Goal: Book appointment/travel/reservation

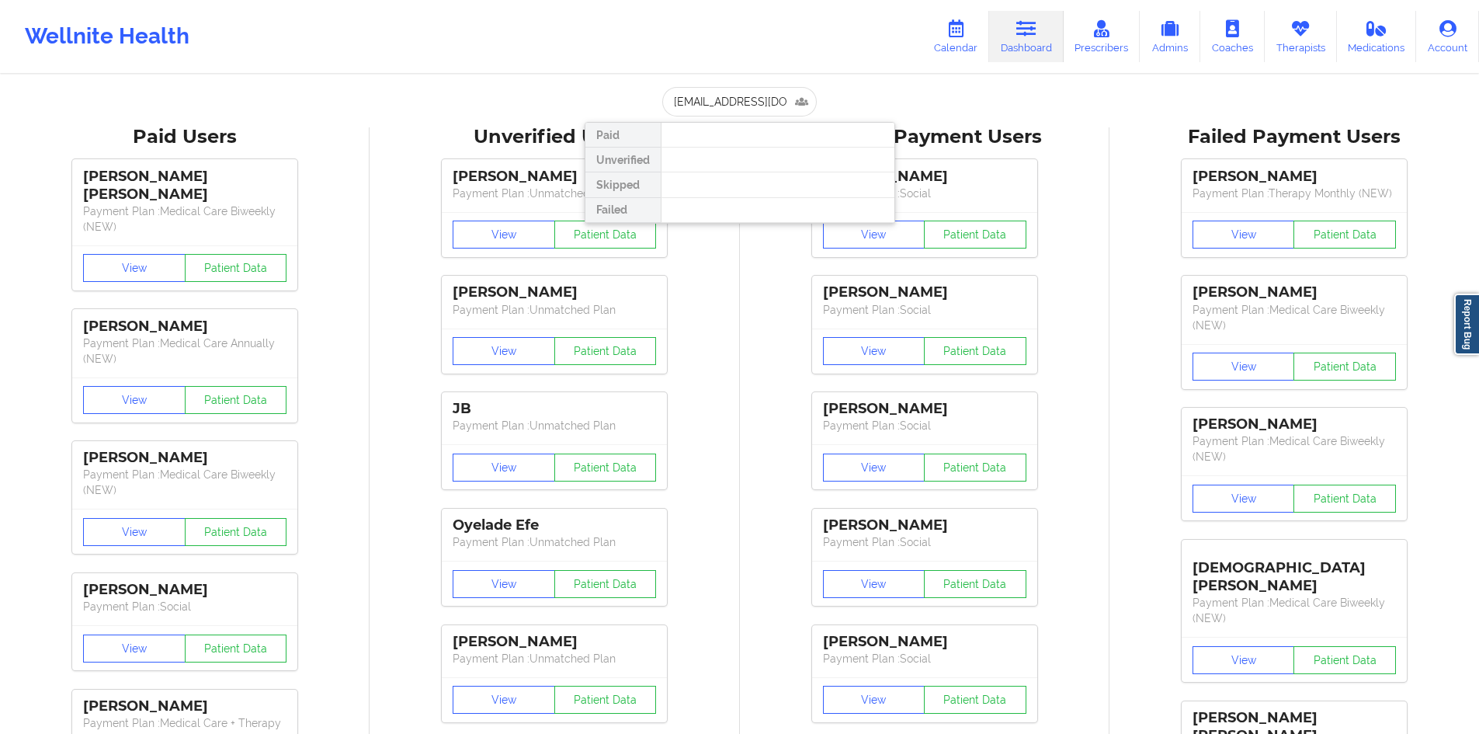
scroll to position [0, 39]
click at [756, 166] on div "[PERSON_NAME] - [EMAIL_ADDRESS][DOMAIN_NAME]" at bounding box center [778, 169] width 208 height 29
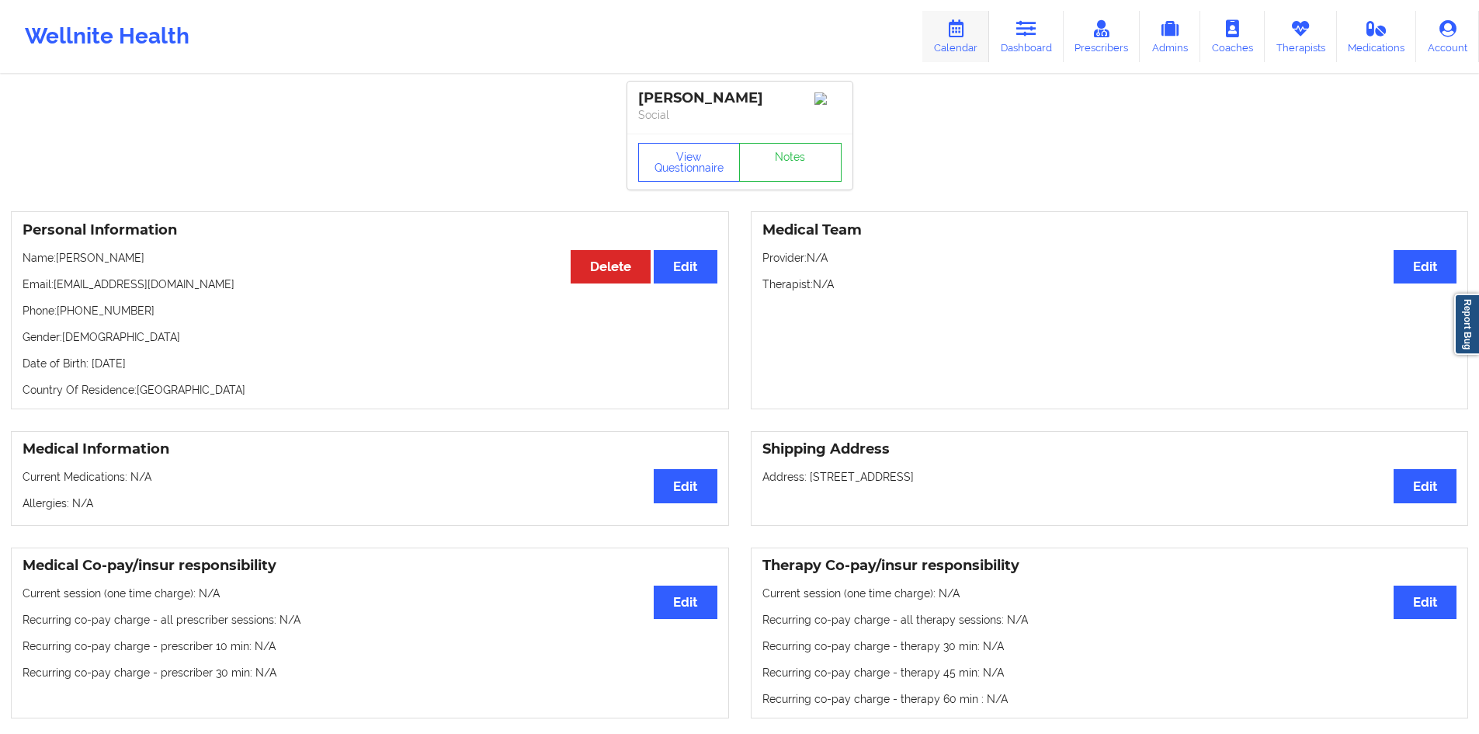
click at [962, 25] on icon at bounding box center [956, 28] width 20 height 17
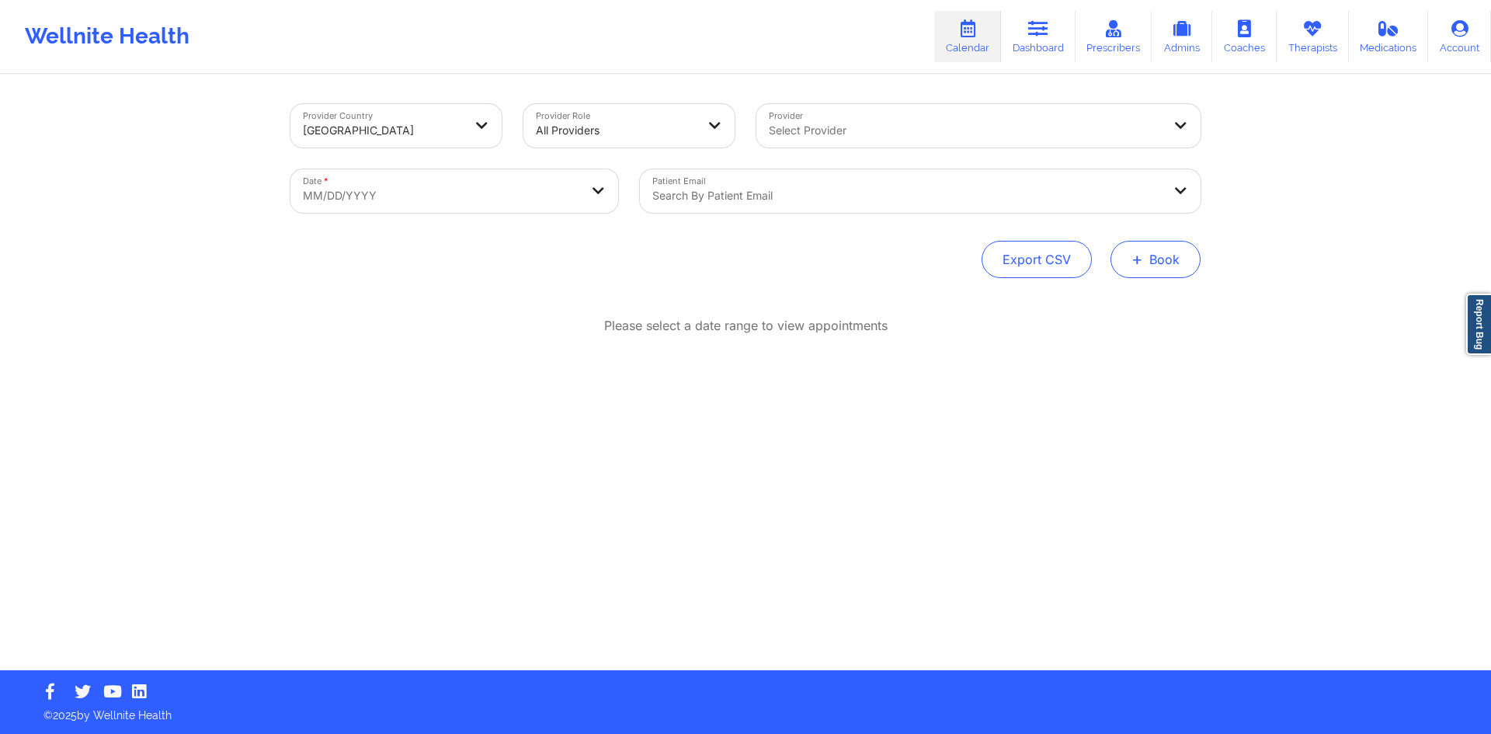
click at [1160, 247] on button "+ Book" at bounding box center [1155, 259] width 90 height 37
click at [1148, 300] on button "Therapy Session" at bounding box center [1129, 309] width 119 height 26
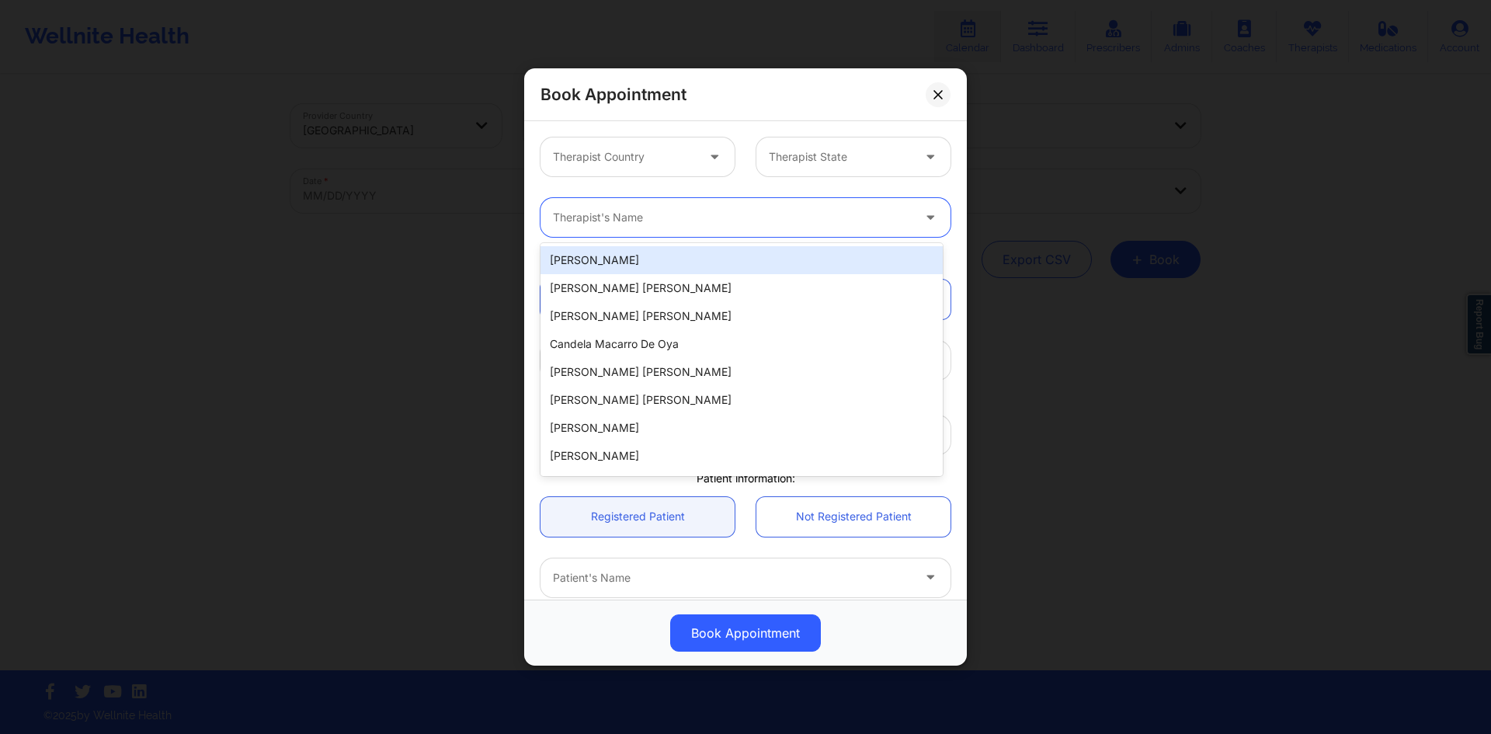
click at [836, 232] on div "Therapist's Name" at bounding box center [726, 217] width 373 height 39
click at [602, 151] on div at bounding box center [624, 157] width 143 height 19
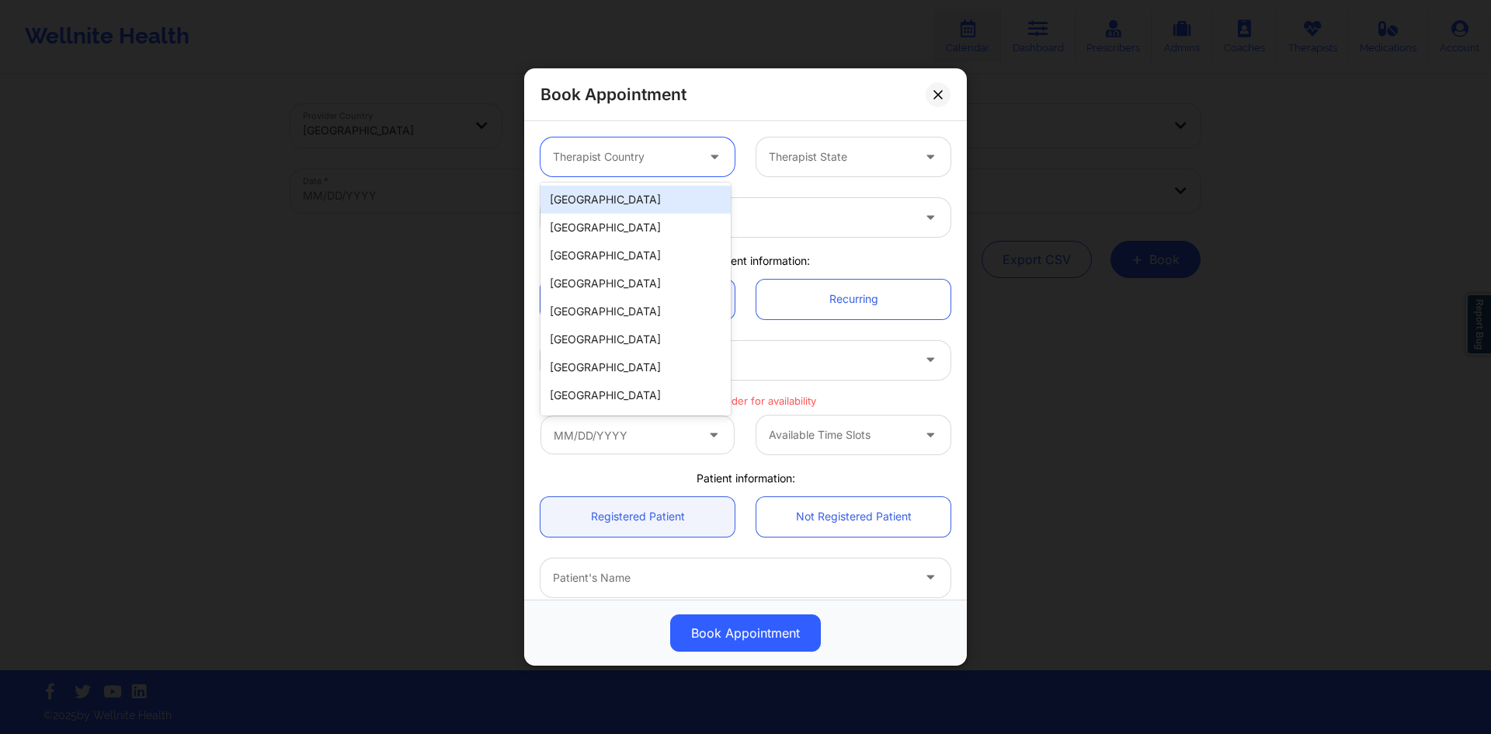
click at [603, 192] on div "[GEOGRAPHIC_DATA]" at bounding box center [635, 200] width 190 height 28
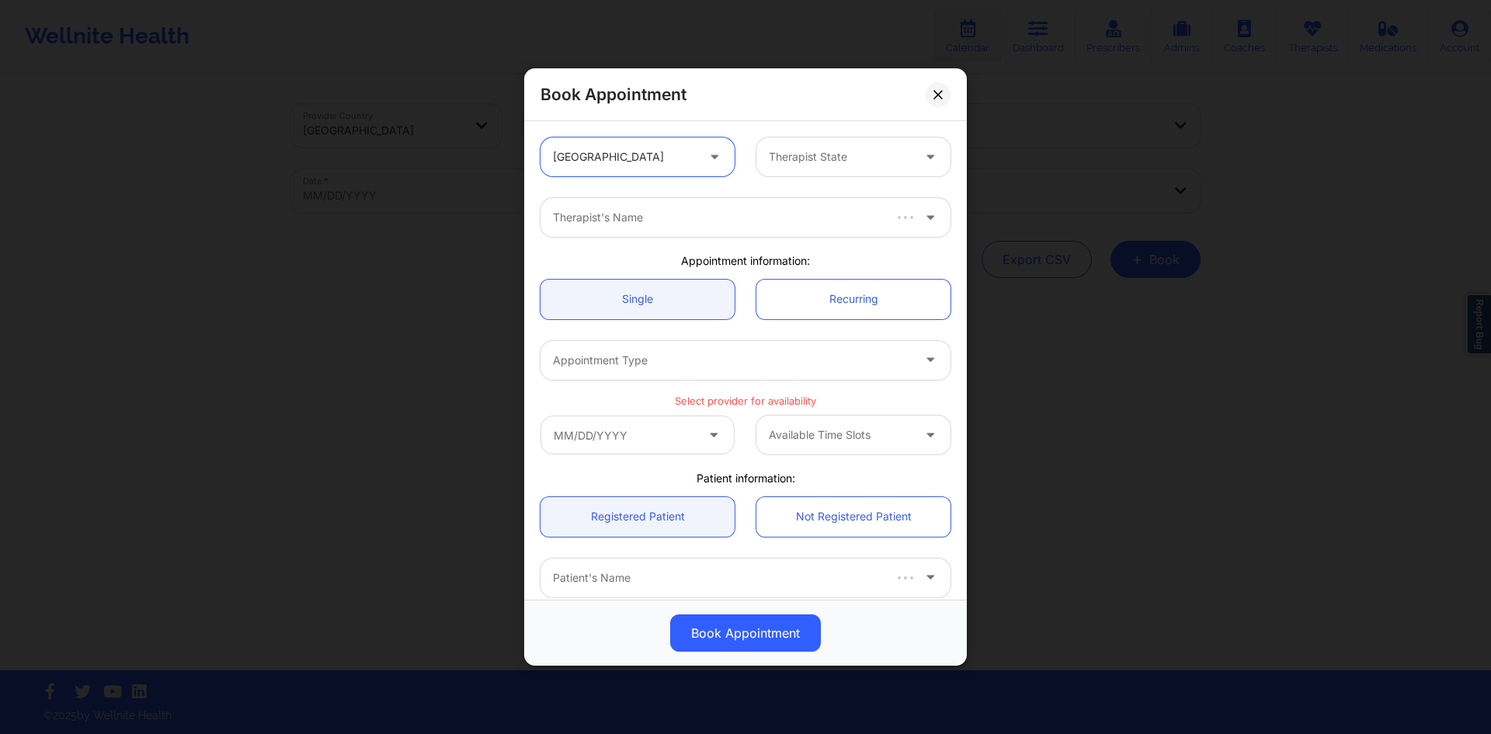
click at [770, 150] on div at bounding box center [840, 157] width 143 height 19
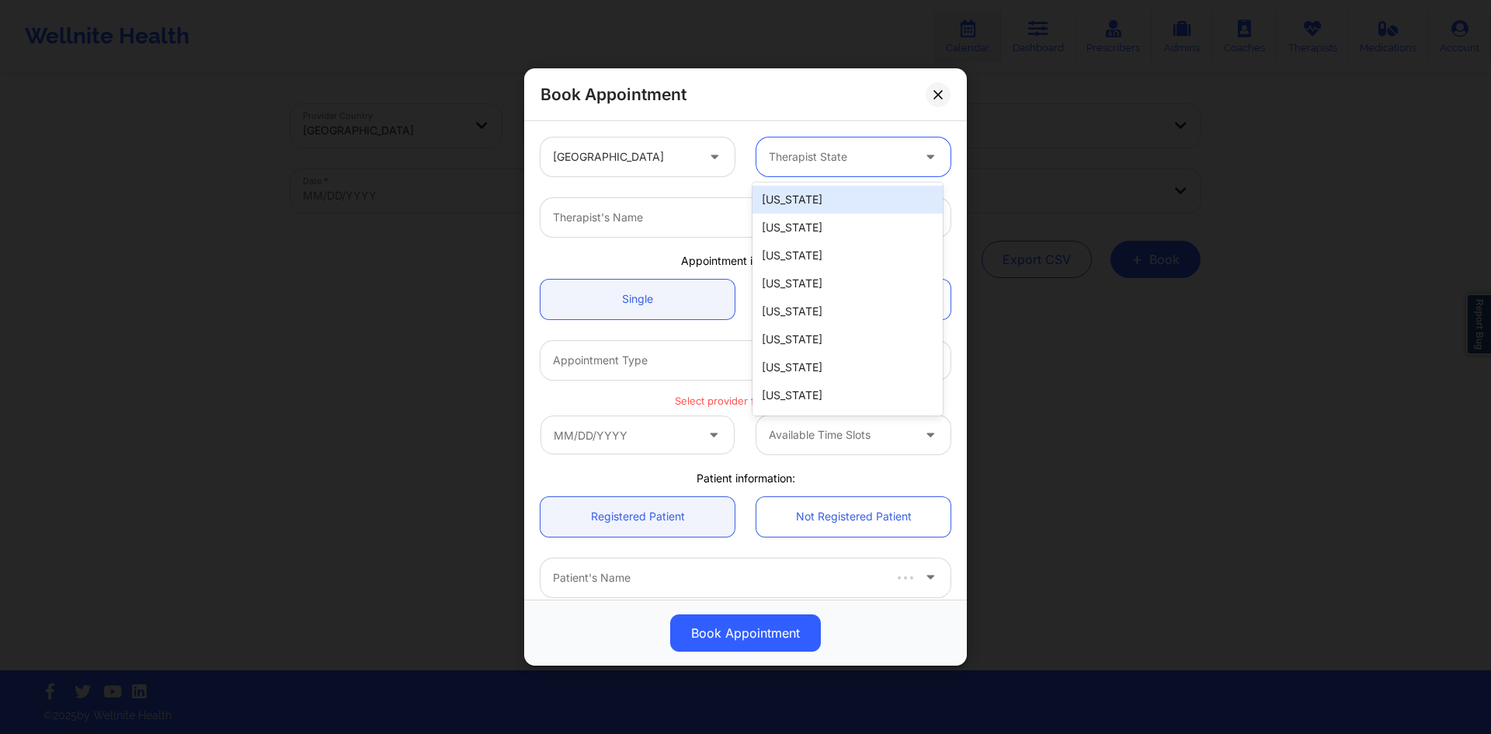
type input "f"
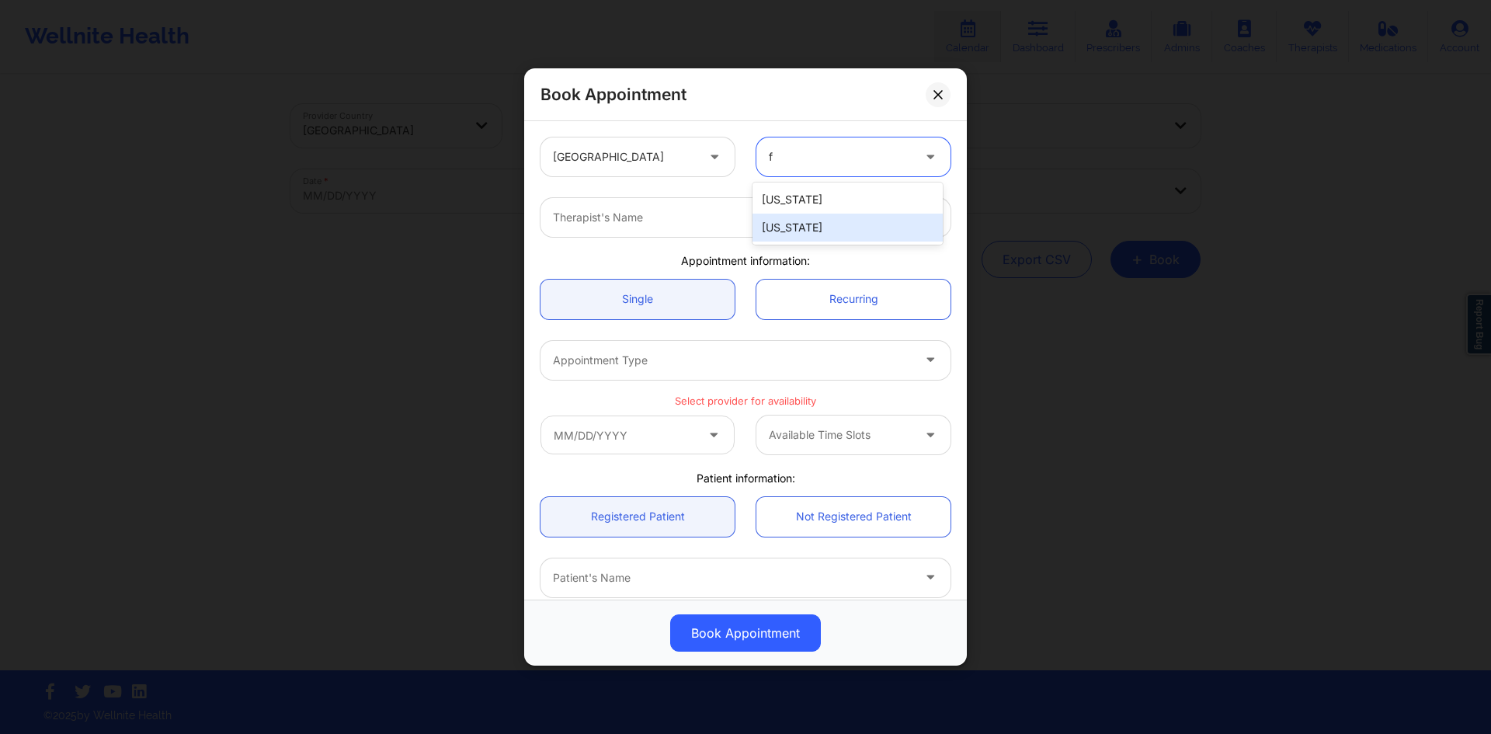
click at [793, 227] on div "[US_STATE]" at bounding box center [847, 228] width 190 height 28
click at [699, 218] on div at bounding box center [732, 217] width 359 height 19
type input "[PERSON_NAME]"
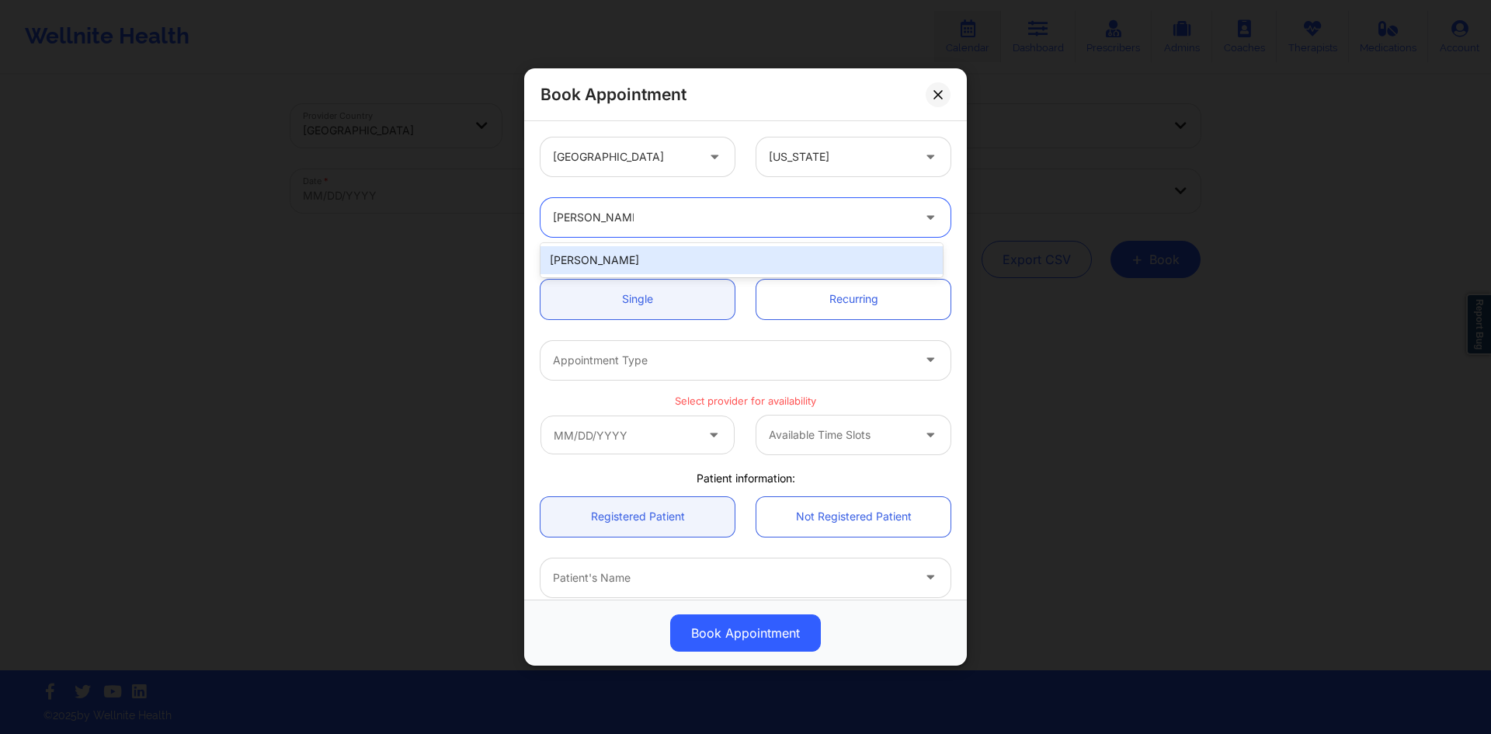
click at [759, 253] on div "[PERSON_NAME]" at bounding box center [741, 260] width 402 height 28
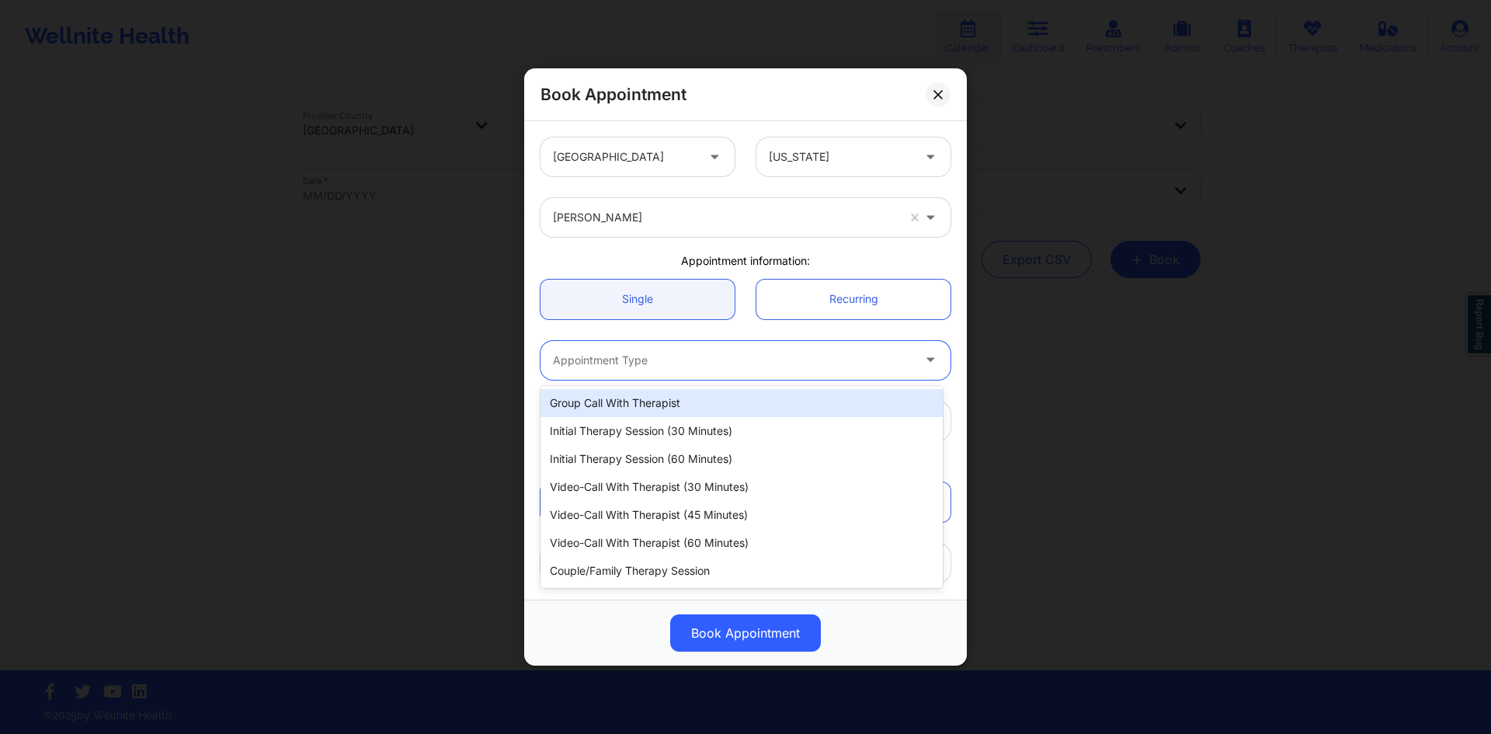
click at [679, 347] on div "Appointment Type" at bounding box center [726, 360] width 373 height 39
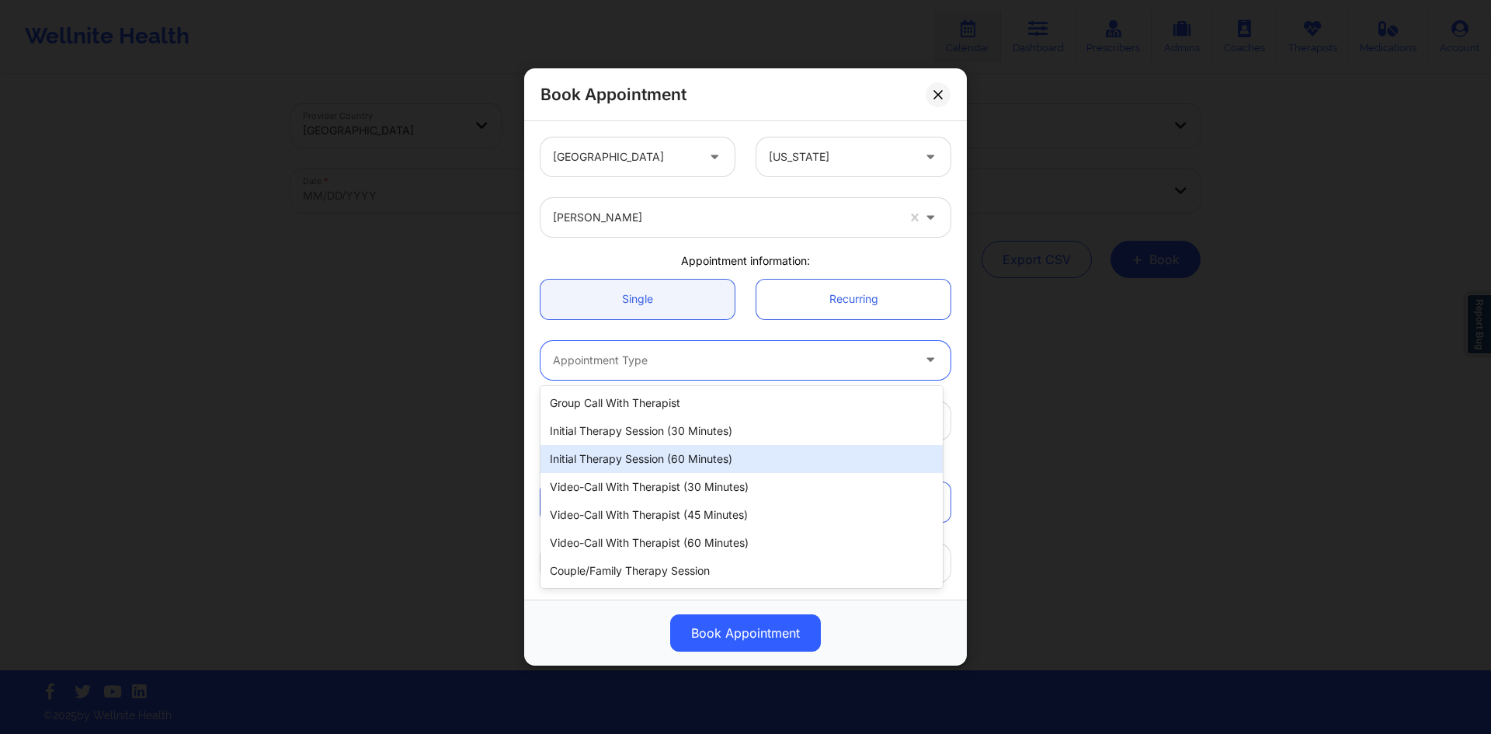
click at [651, 450] on div "Initial Therapy Session (60 minutes)" at bounding box center [741, 459] width 402 height 28
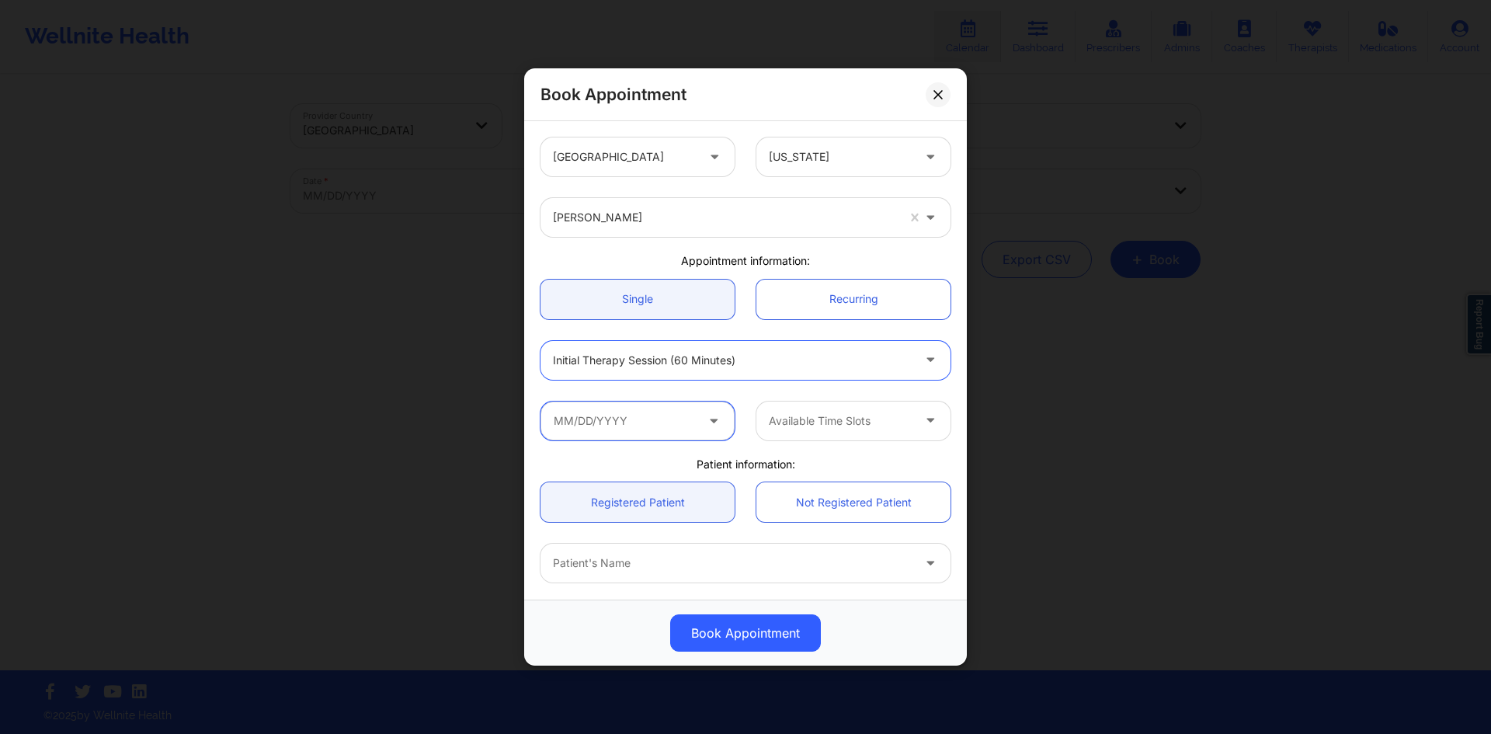
click at [639, 434] on input "text" at bounding box center [637, 420] width 194 height 39
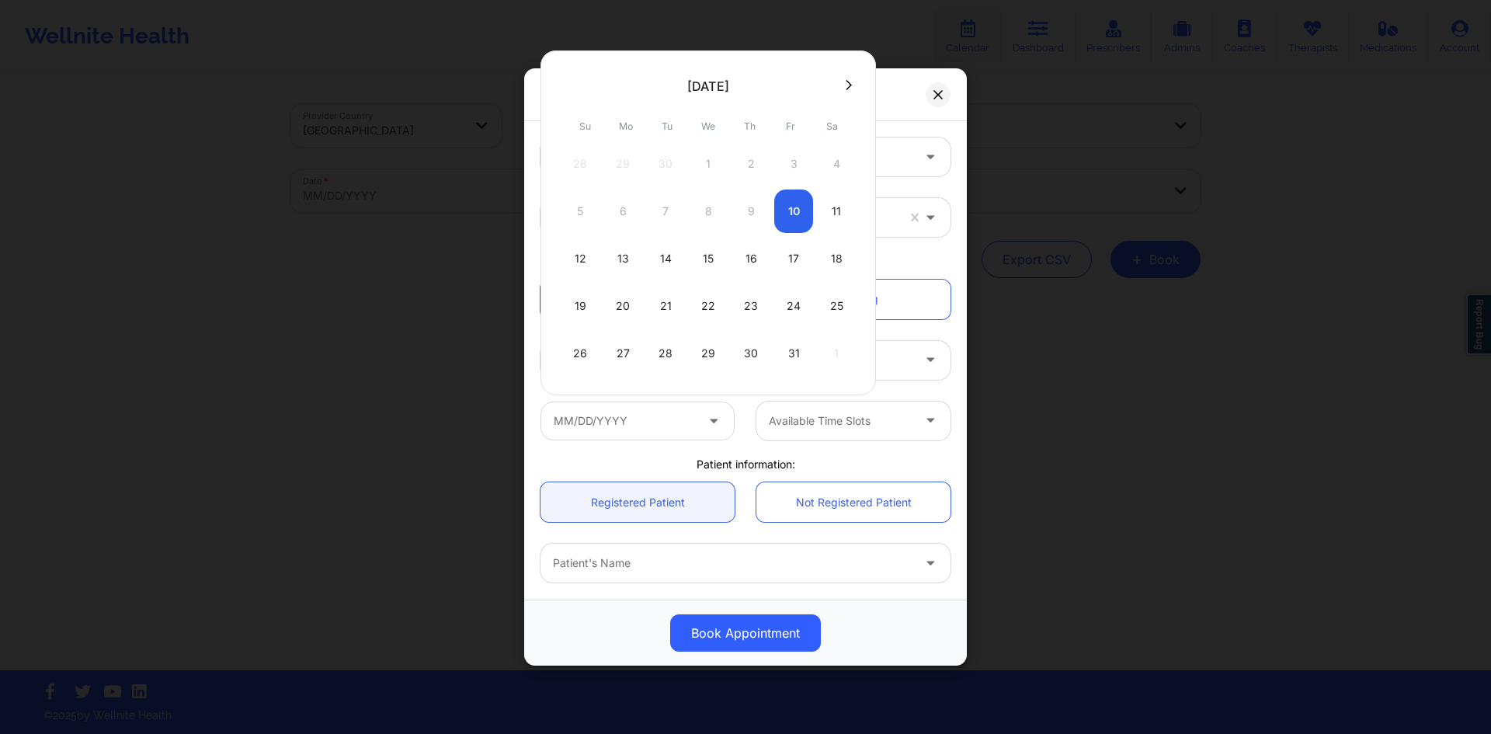
click at [834, 214] on div "11" at bounding box center [836, 210] width 39 height 43
type input "[DATE]"
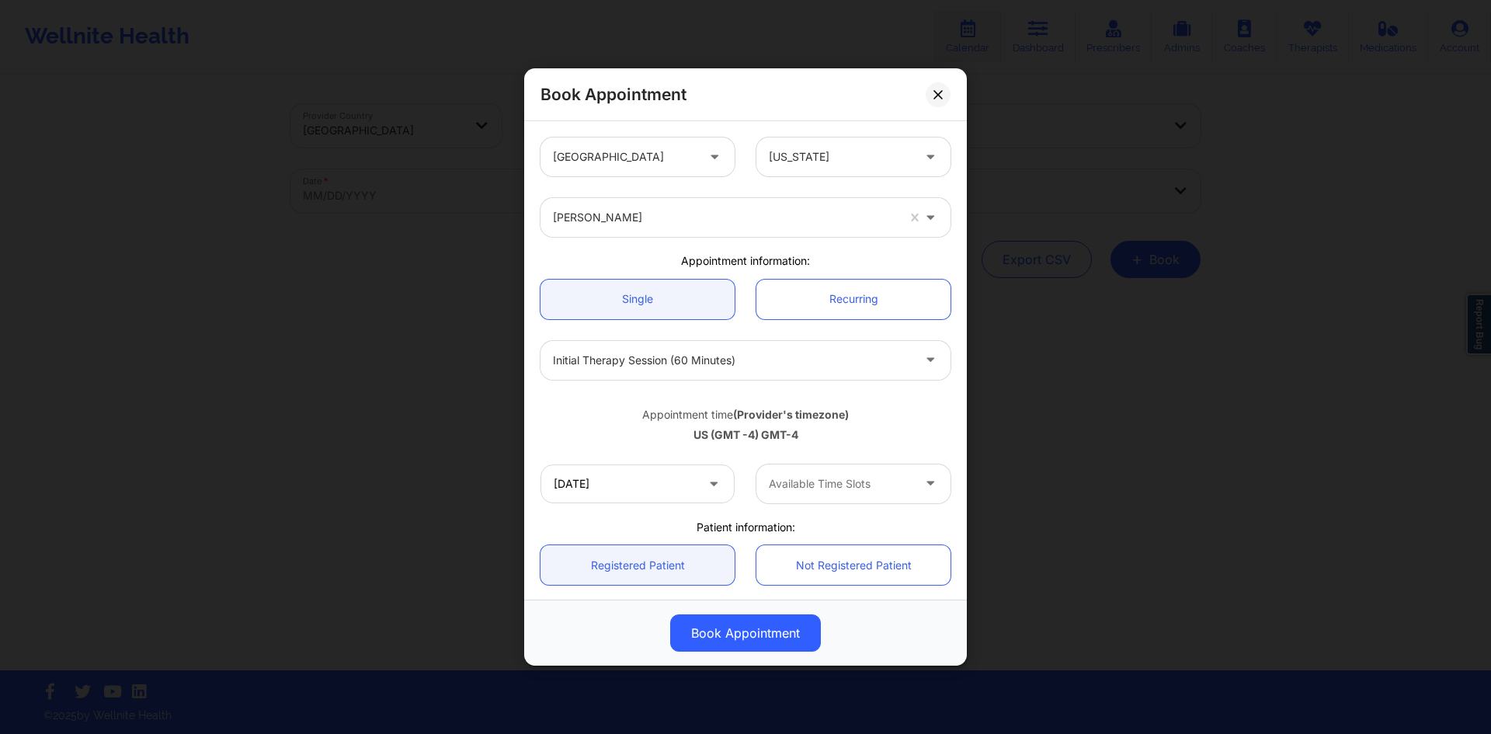
click at [859, 488] on div at bounding box center [840, 483] width 143 height 19
click at [889, 443] on div "Appointment time (Provider's timezone) [GEOGRAPHIC_DATA] (GMT -4) GMT-4" at bounding box center [746, 422] width 432 height 63
click at [880, 306] on link "Recurring" at bounding box center [853, 300] width 194 height 40
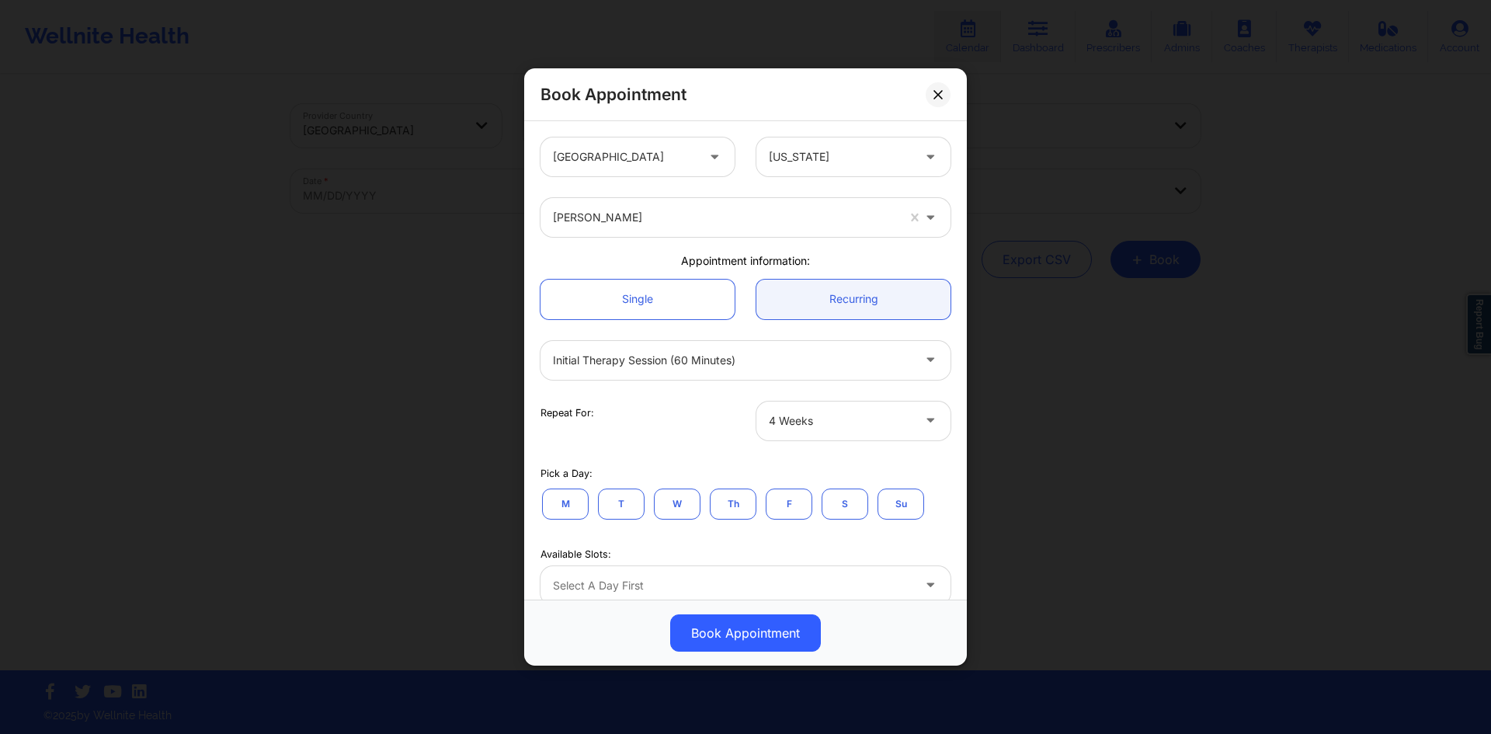
click at [524, 238] on div "[GEOGRAPHIC_DATA] [US_STATE] [PERSON_NAME] Appointment information: Single Recu…" at bounding box center [745, 360] width 443 height 478
click at [616, 285] on link "Single" at bounding box center [637, 300] width 194 height 40
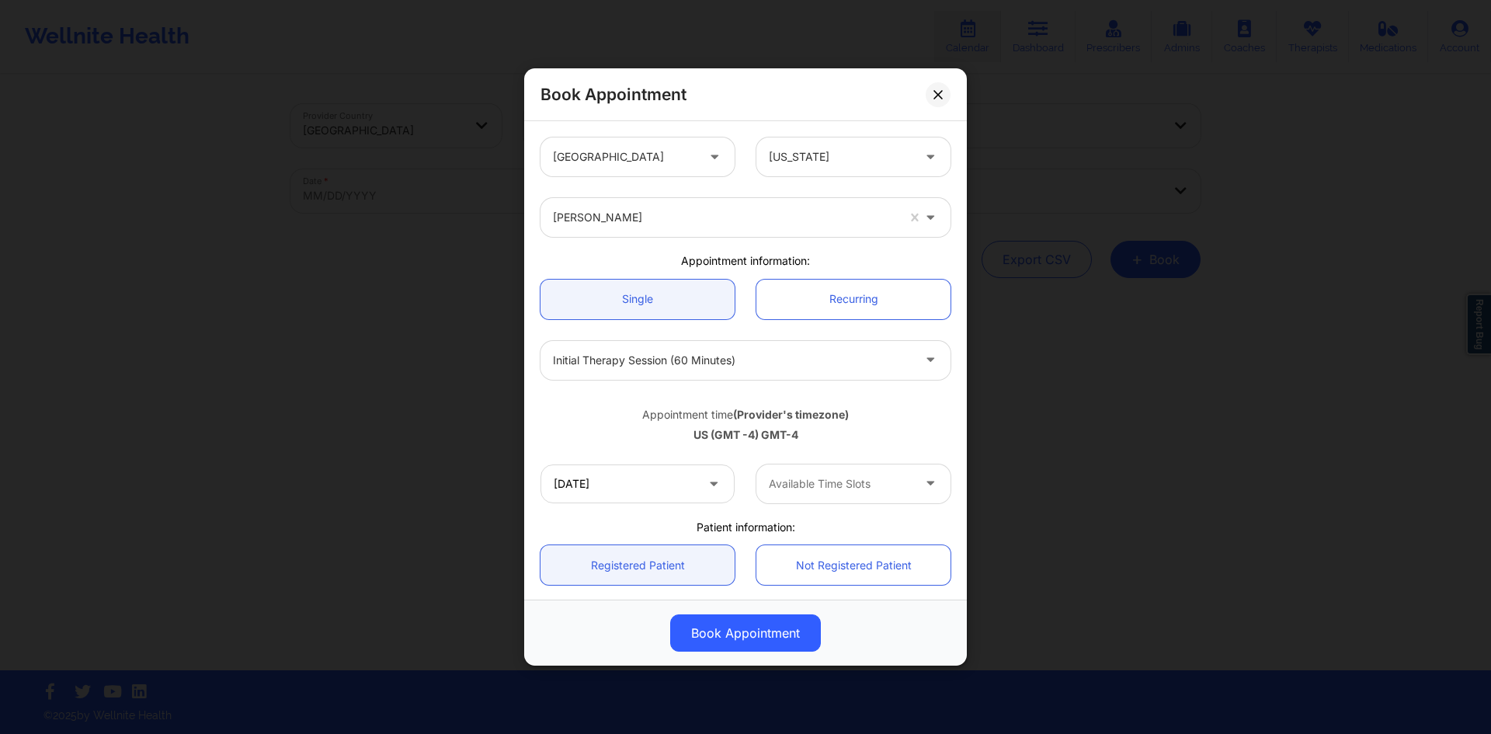
click at [837, 478] on div at bounding box center [840, 483] width 143 height 19
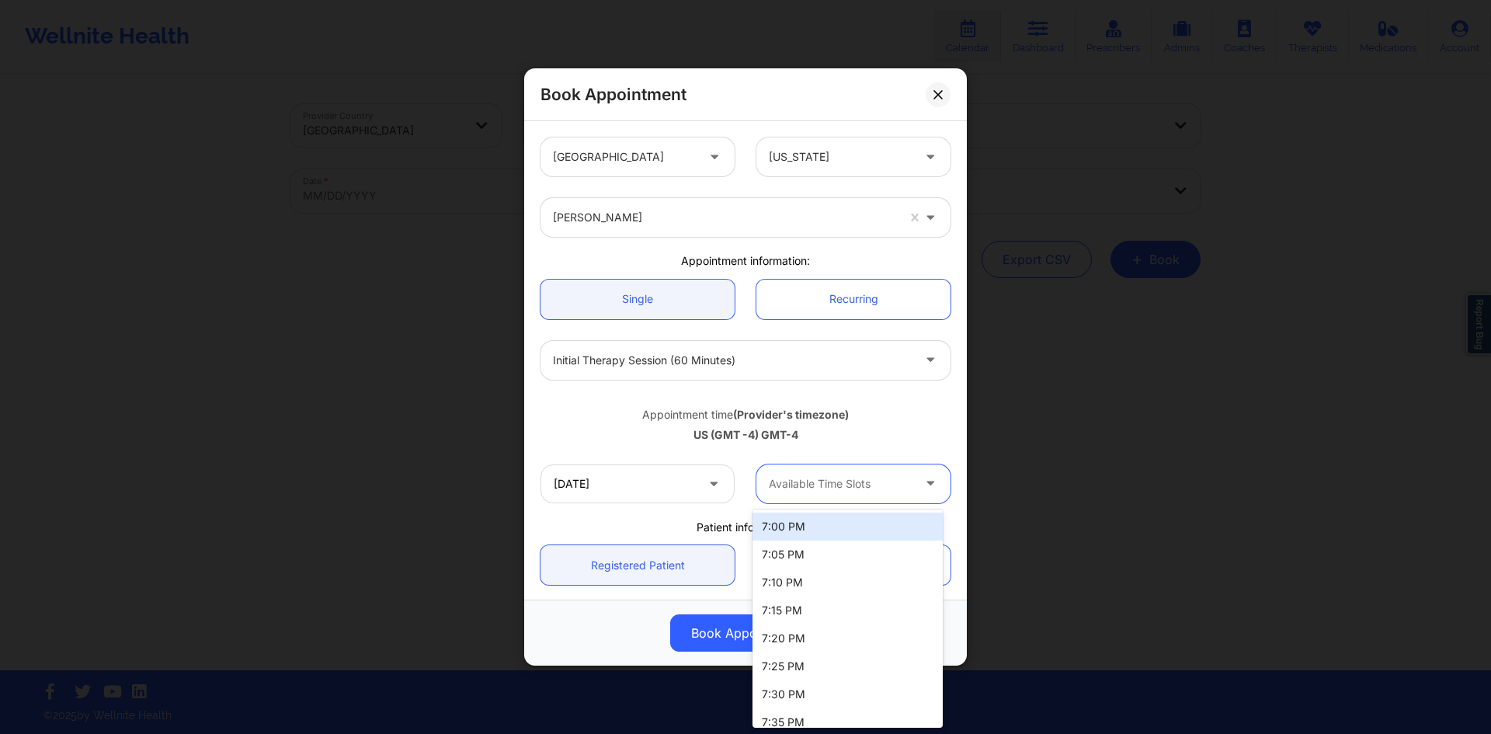
click at [637, 507] on div "[DATE] 13 results available. Use Up and Down to choose options, press Enter to …" at bounding box center [746, 483] width 432 height 61
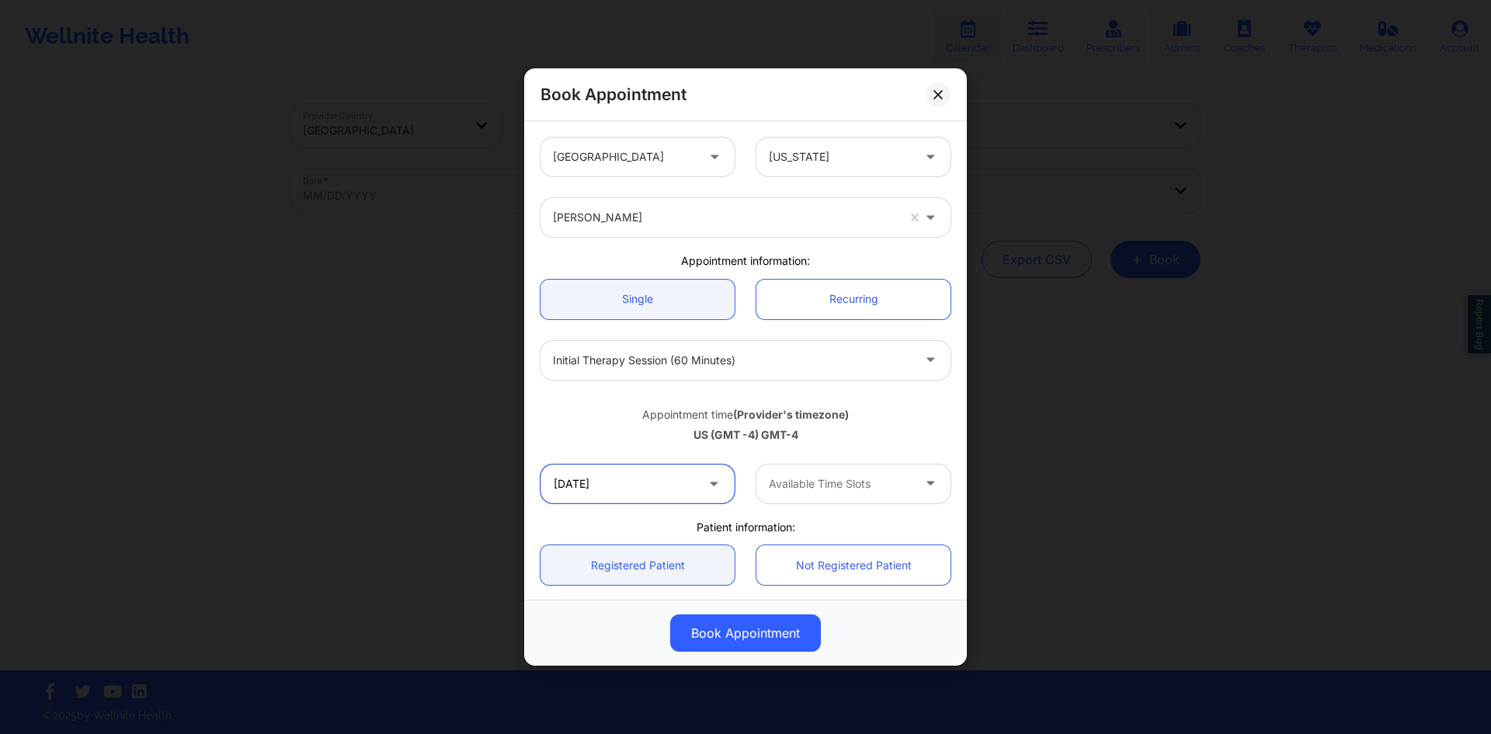
click at [646, 498] on input "[DATE]" at bounding box center [637, 483] width 194 height 39
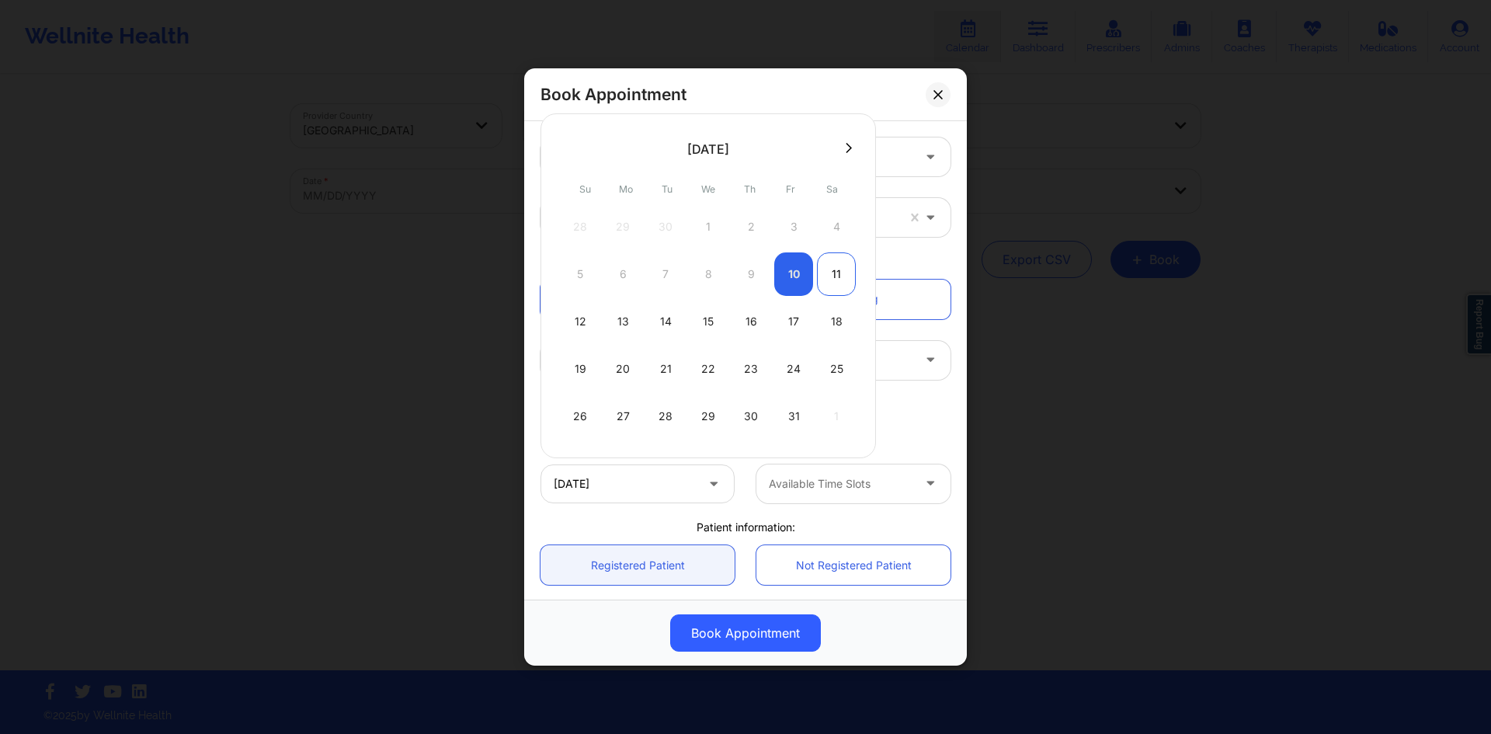
click at [830, 266] on div "11" at bounding box center [836, 273] width 39 height 43
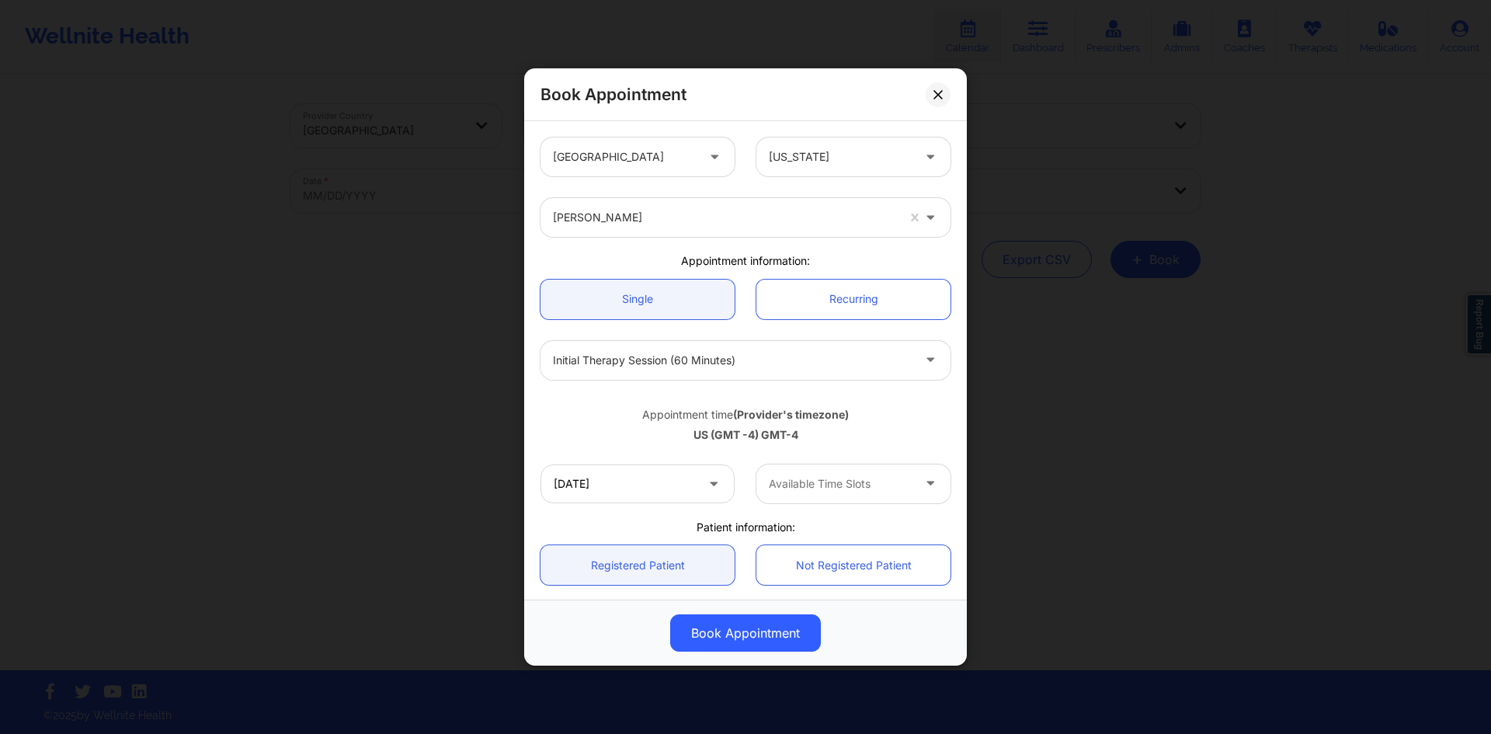
click at [858, 481] on div at bounding box center [840, 483] width 143 height 19
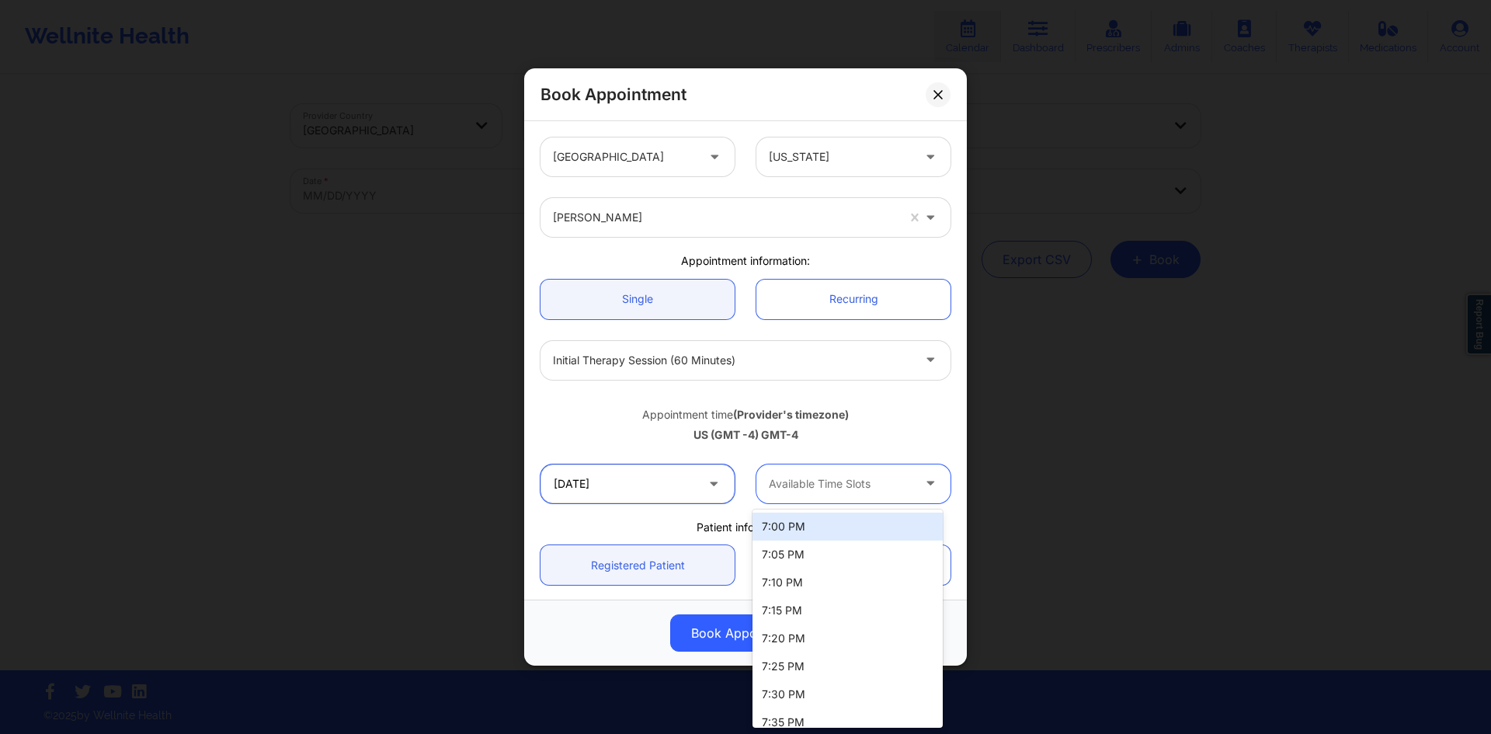
click at [672, 496] on input "[DATE]" at bounding box center [637, 483] width 194 height 39
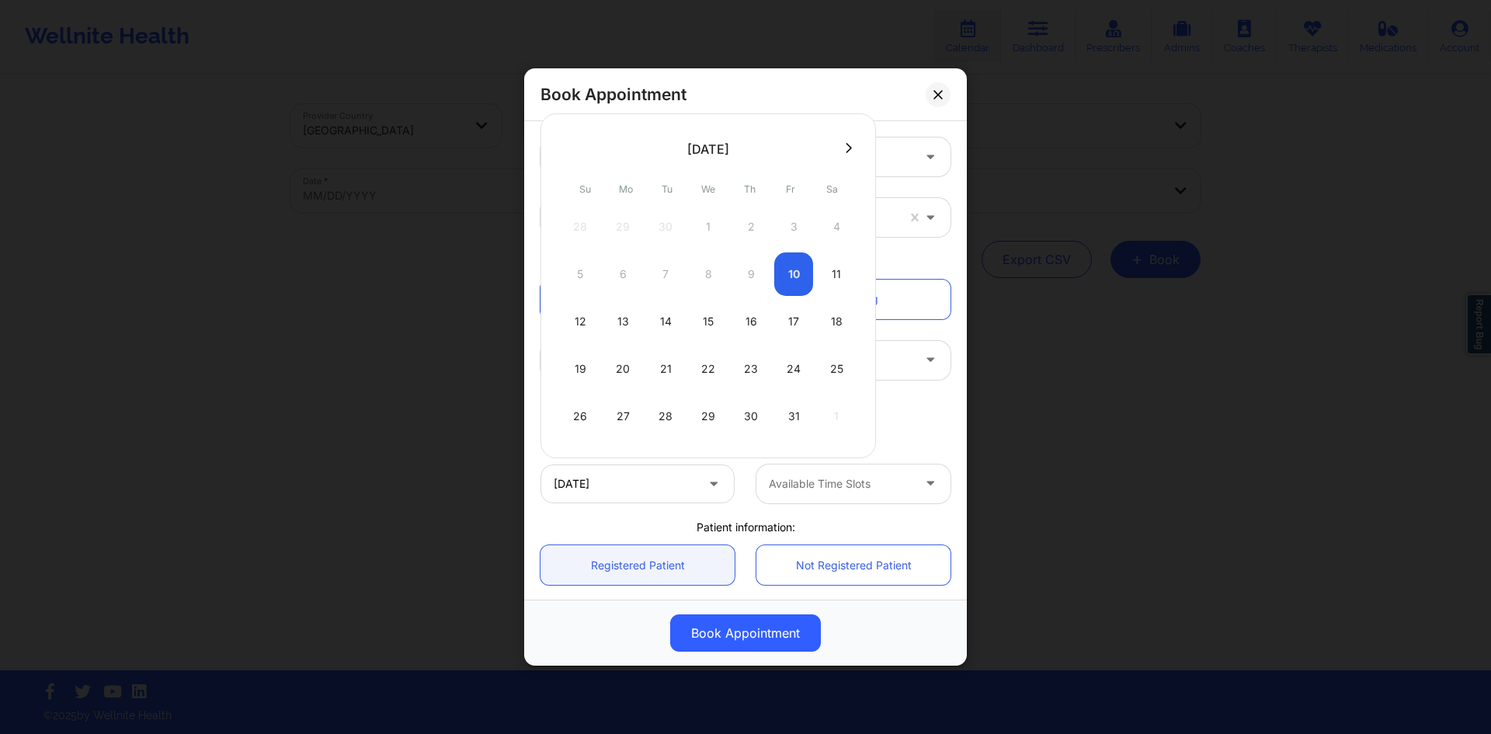
click at [839, 268] on div "11" at bounding box center [836, 273] width 39 height 43
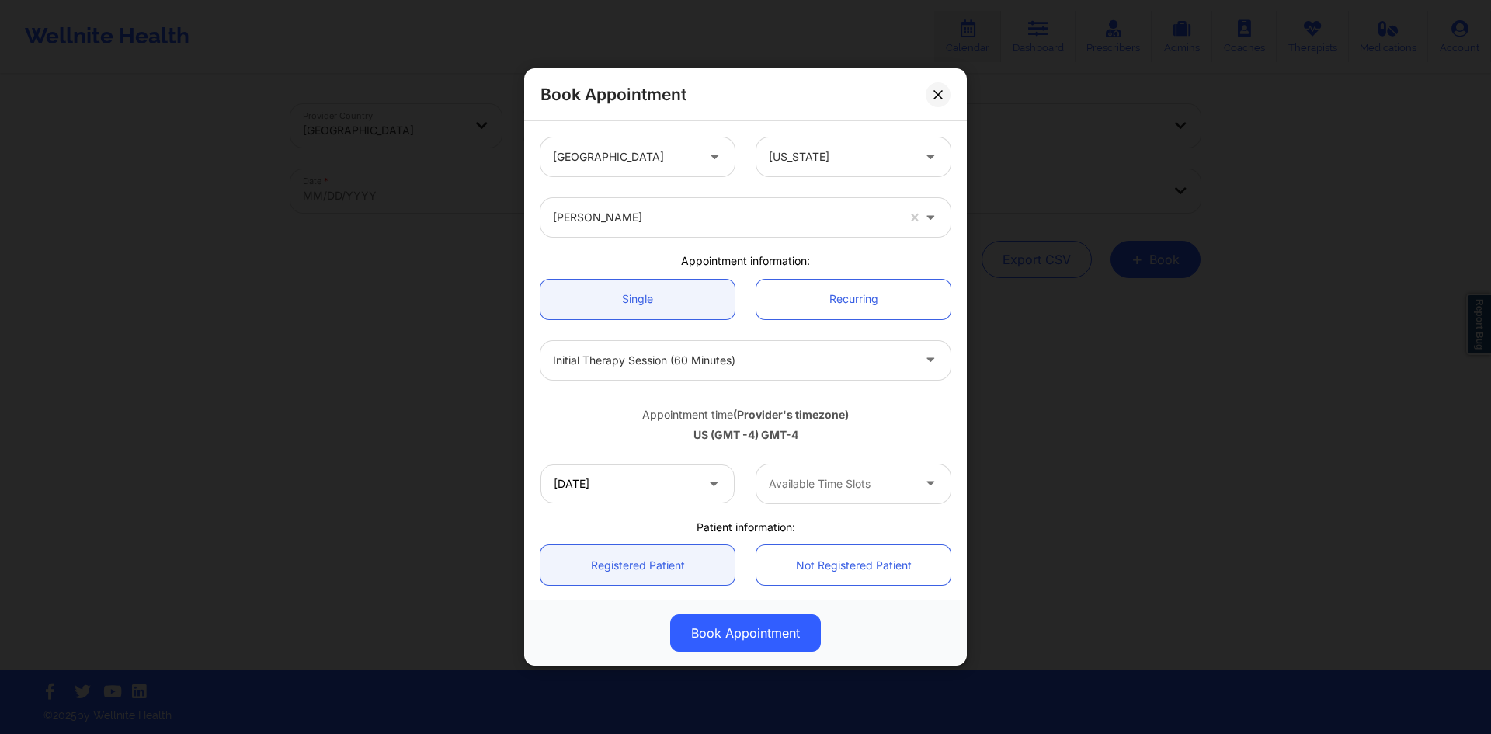
click at [866, 477] on div at bounding box center [840, 483] width 143 height 19
click at [718, 496] on input "[DATE]" at bounding box center [637, 483] width 194 height 39
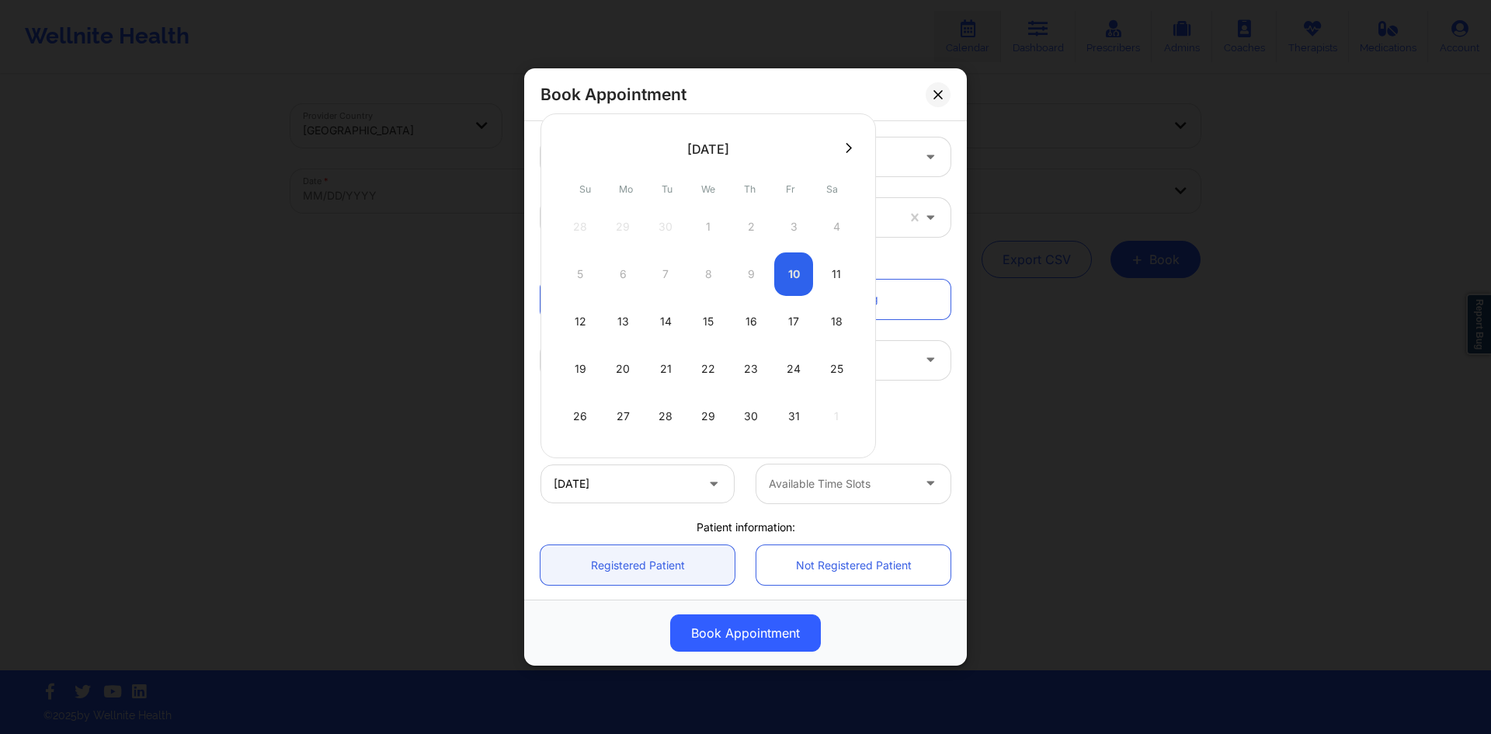
click at [792, 273] on div "5 6 7 8 9 10 11" at bounding box center [708, 273] width 295 height 43
click at [788, 277] on div "5 6 7 8 9 10 11" at bounding box center [708, 273] width 295 height 43
click at [839, 262] on div "11" at bounding box center [836, 273] width 39 height 43
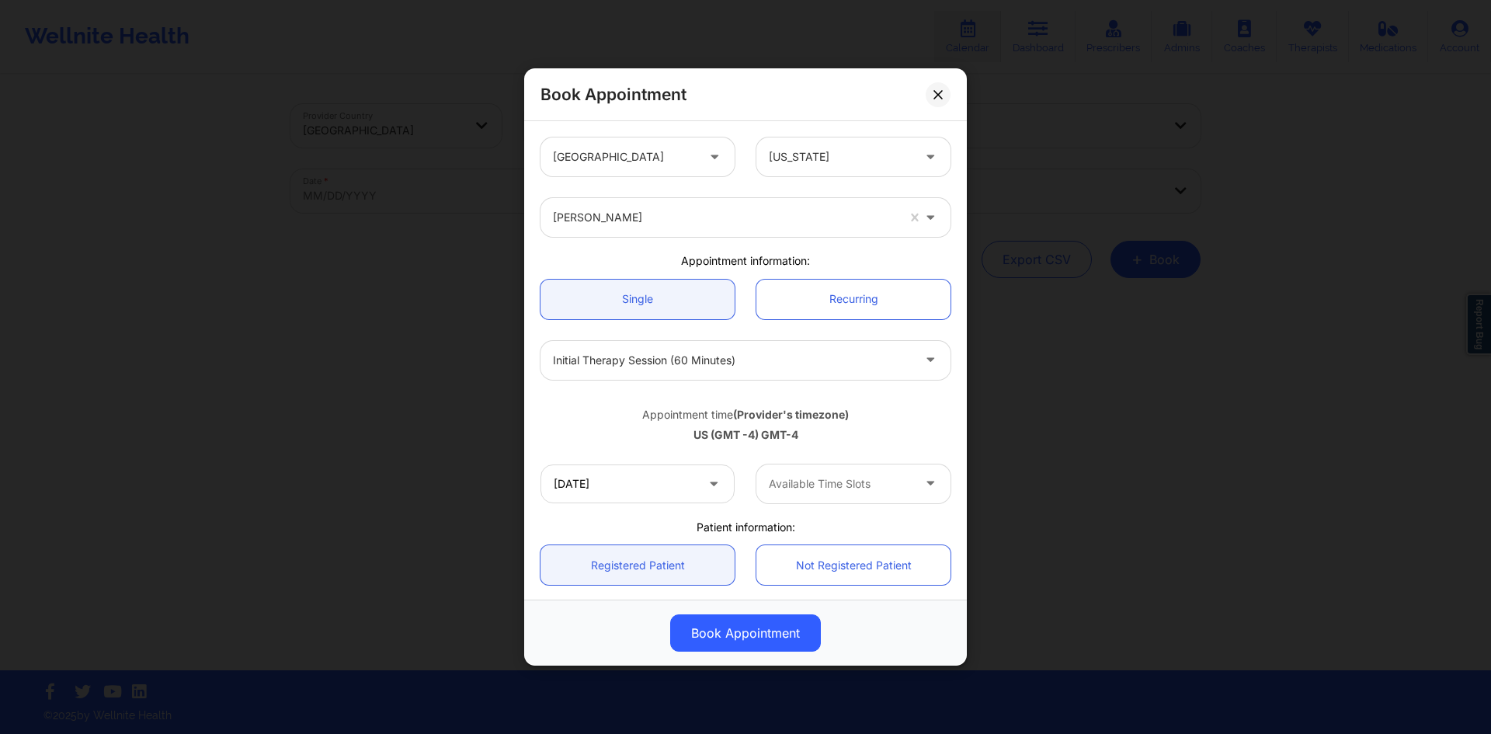
click at [693, 463] on div "[DATE] Available Time Slots" at bounding box center [746, 483] width 432 height 61
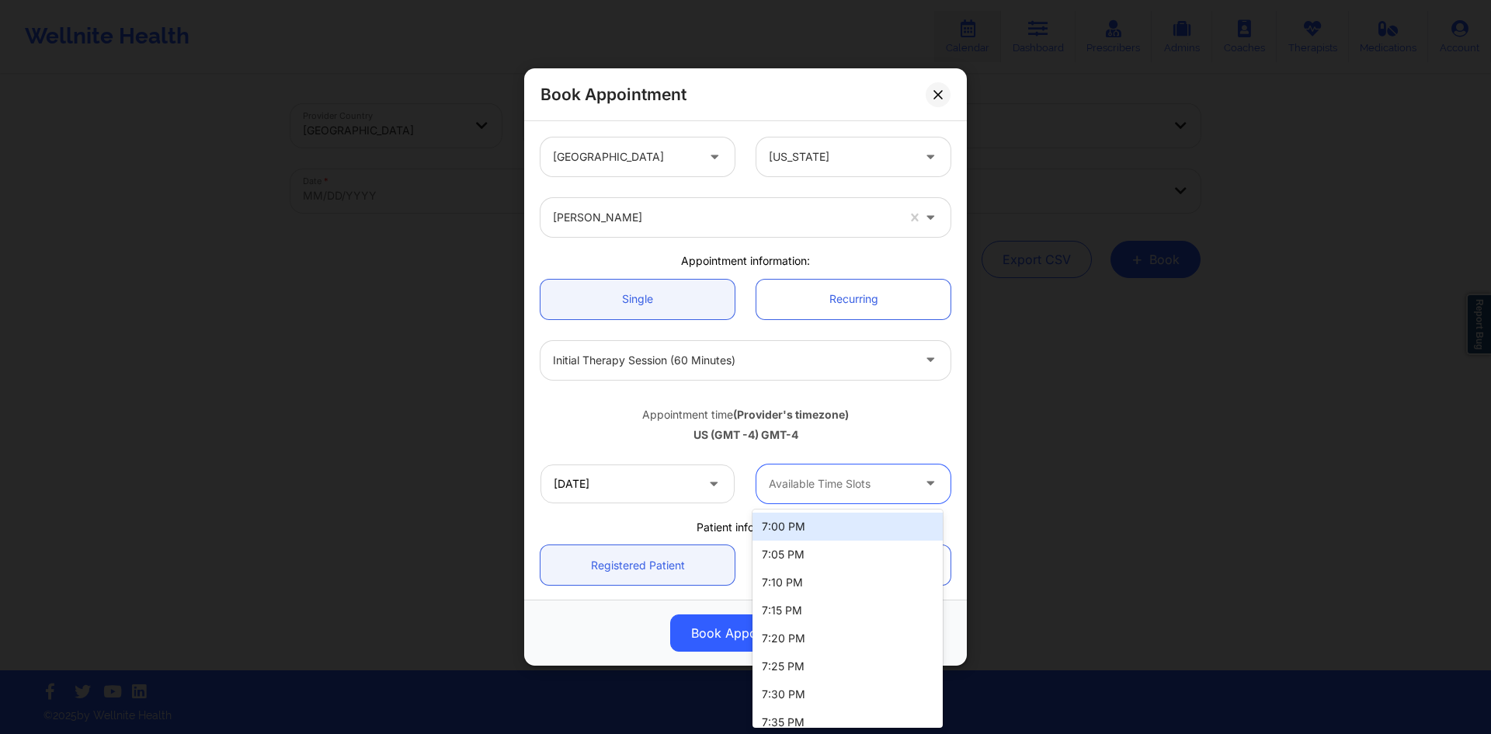
click at [811, 469] on div "Available Time Slots" at bounding box center [834, 483] width 157 height 39
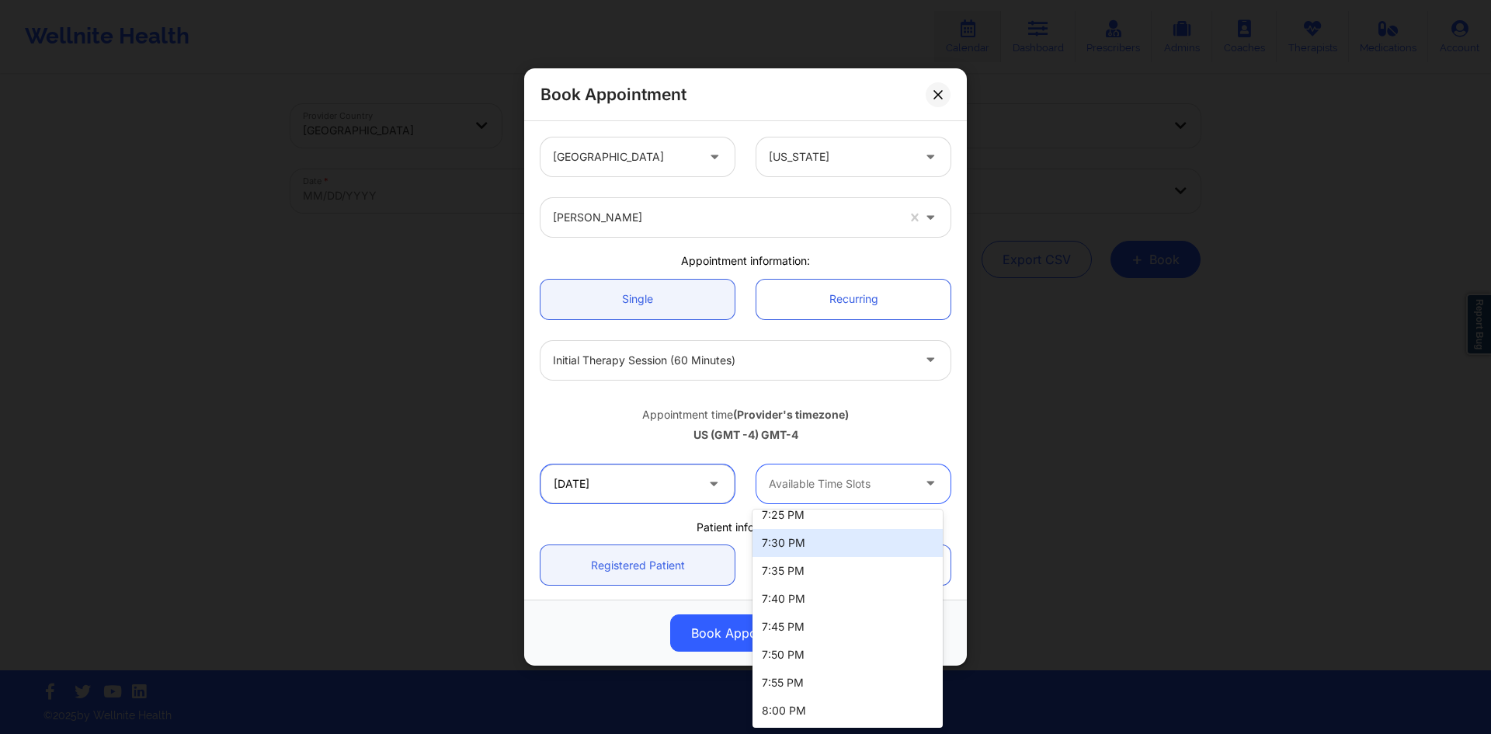
click at [686, 498] on input "[DATE]" at bounding box center [637, 483] width 194 height 39
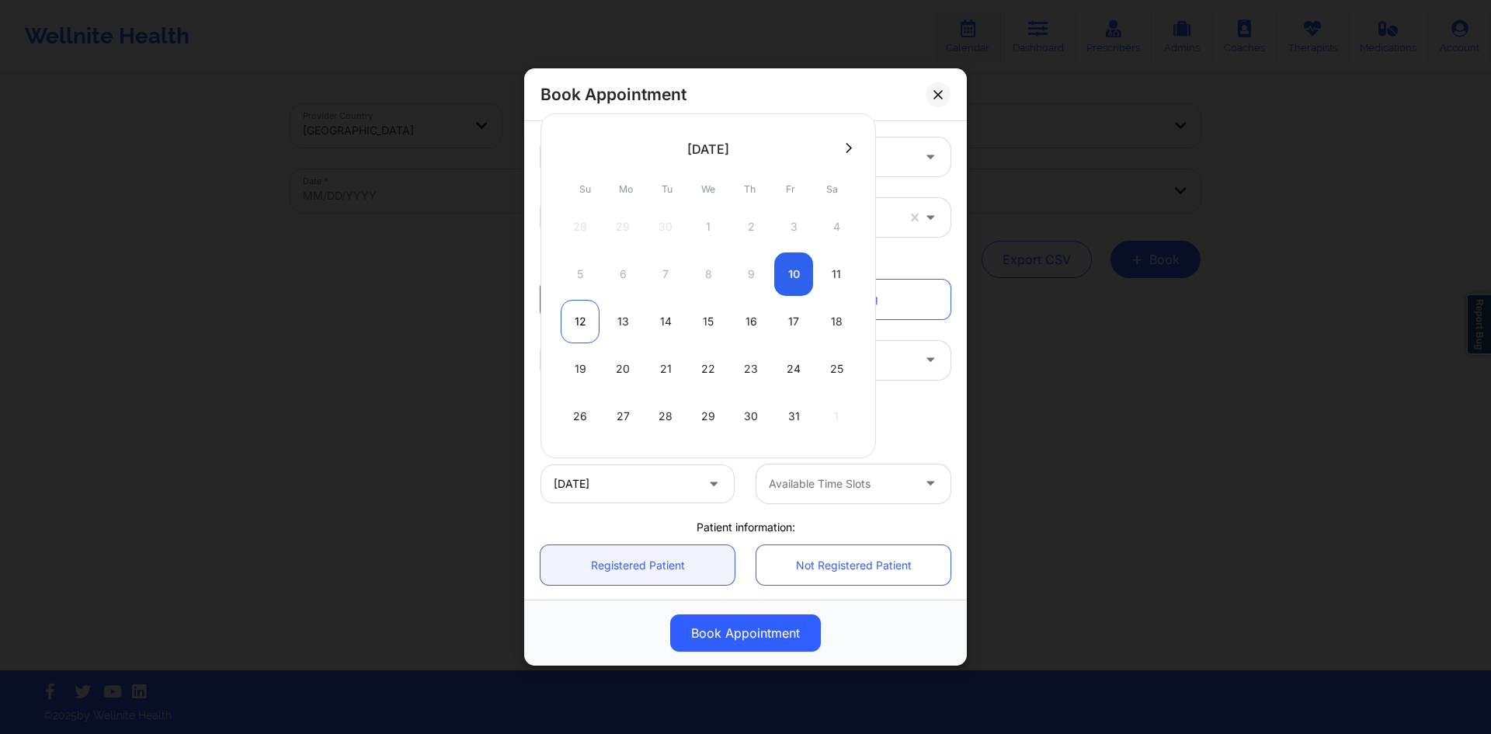
click at [577, 322] on div "12" at bounding box center [580, 321] width 39 height 43
type input "[DATE]"
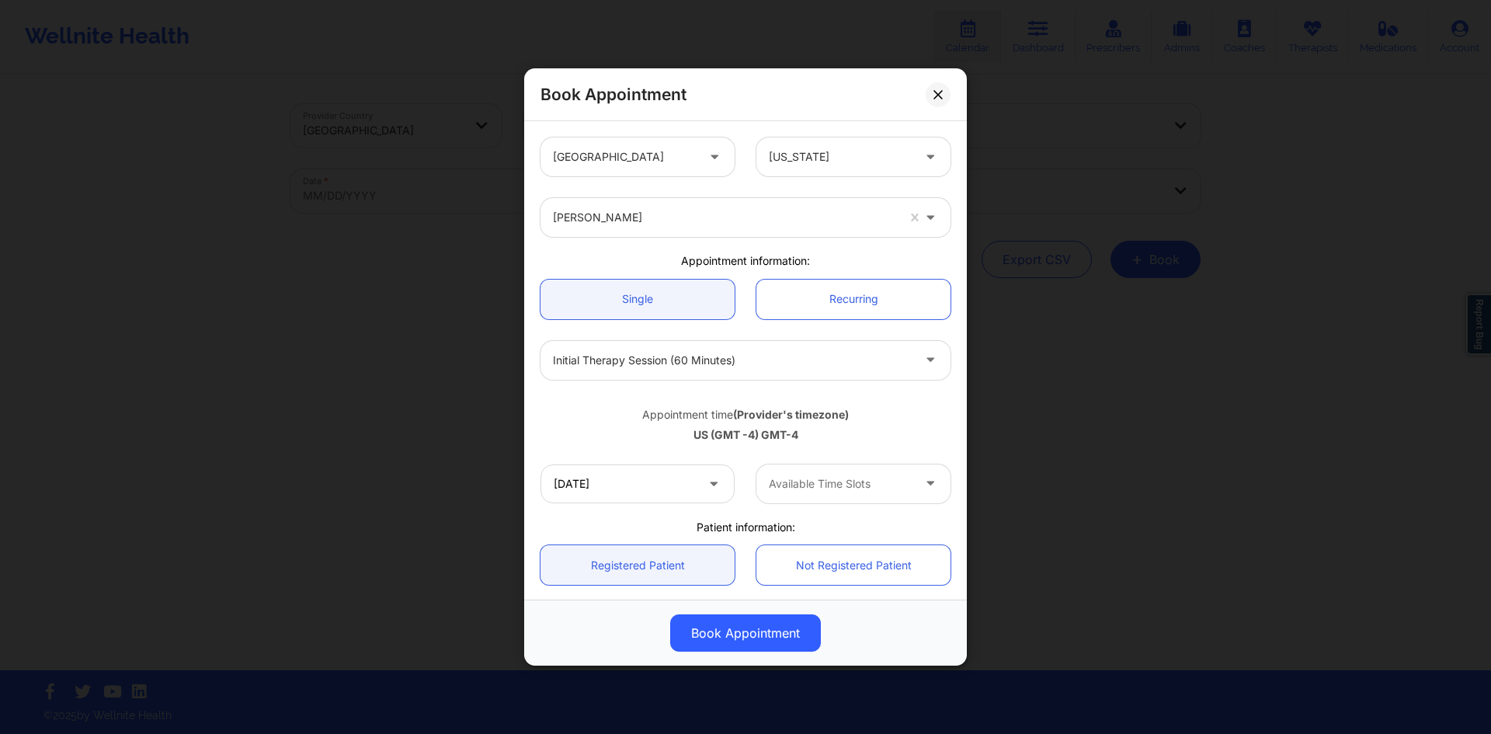
click at [863, 497] on div "Available Time Slots" at bounding box center [834, 483] width 157 height 39
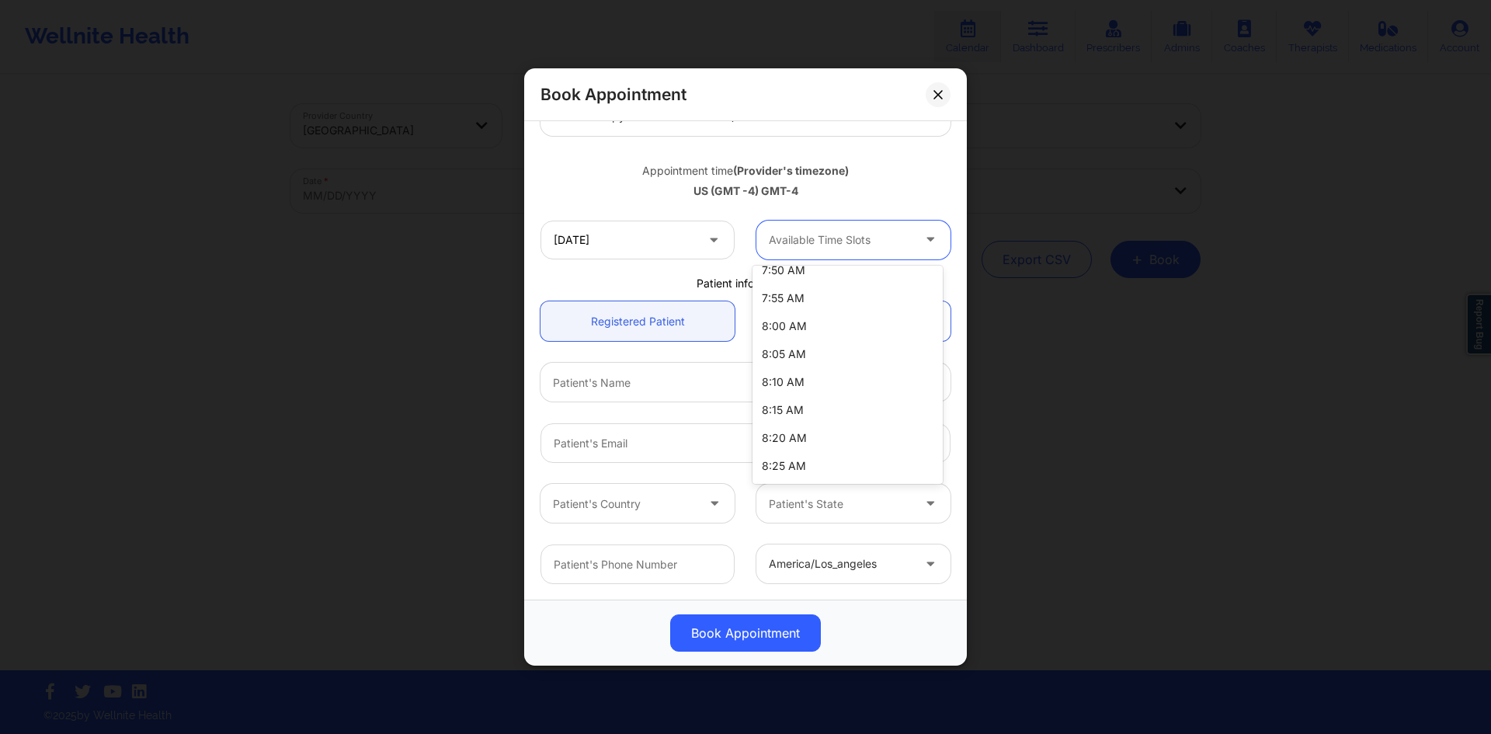
scroll to position [1009, 0]
click at [874, 194] on div "US (GMT -4) GMT-4" at bounding box center [745, 191] width 410 height 16
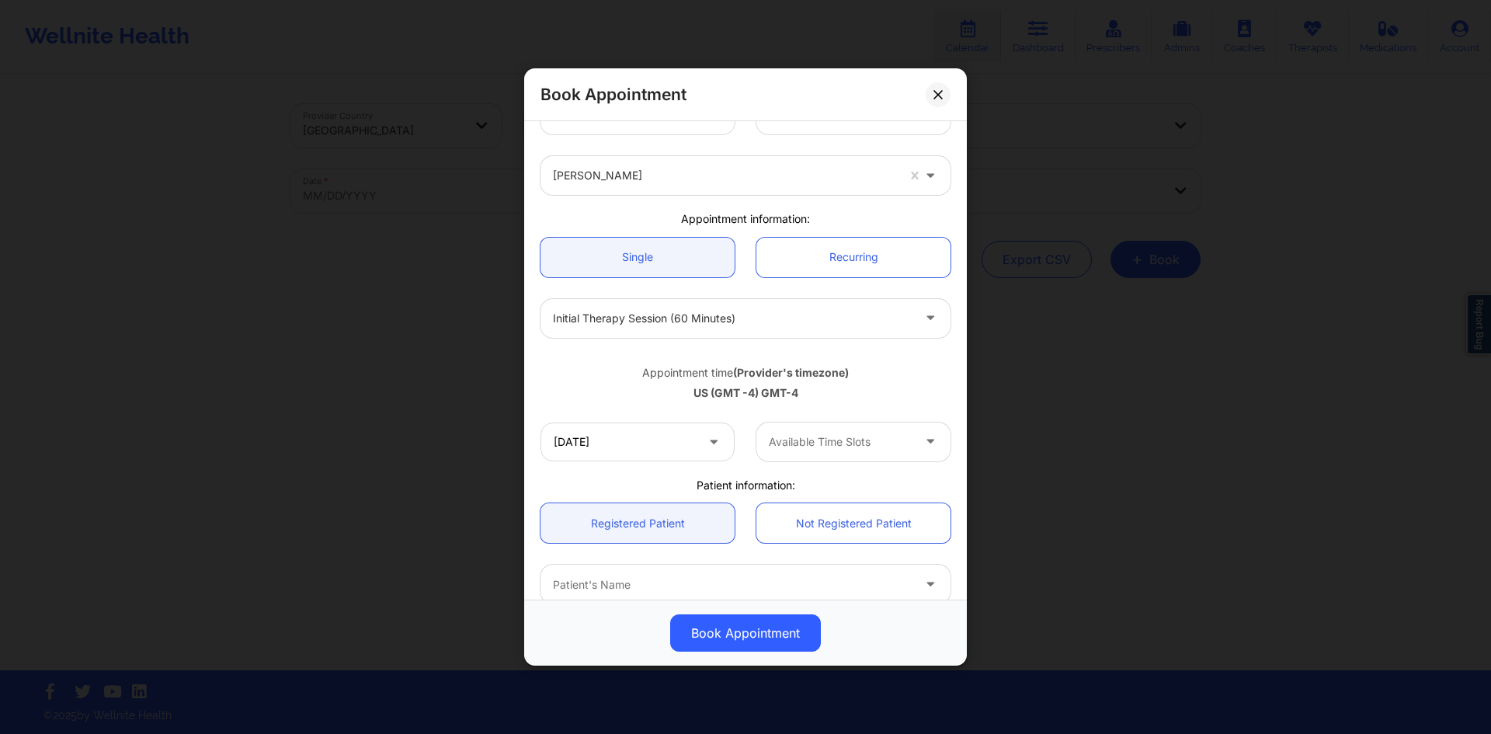
scroll to position [0, 0]
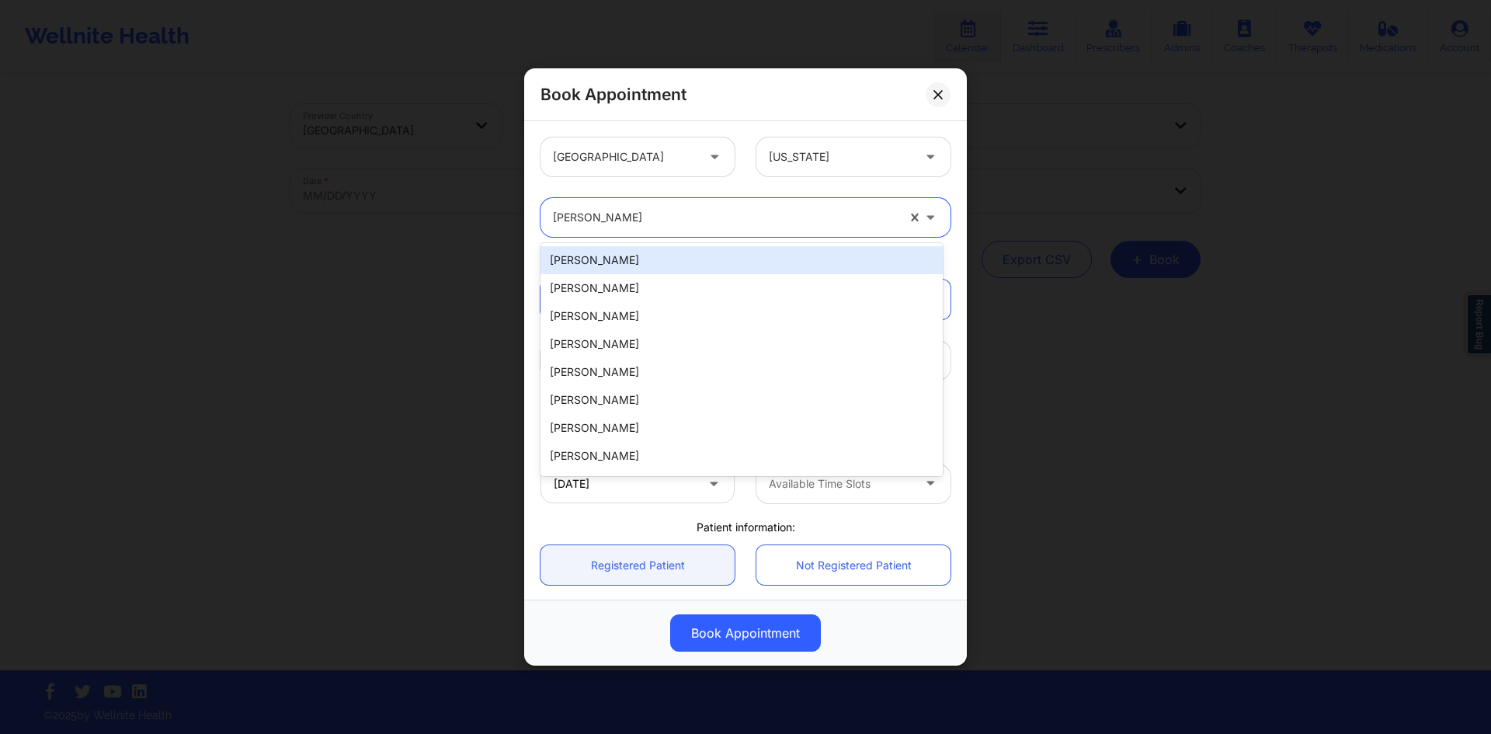
click at [704, 221] on div at bounding box center [724, 217] width 343 height 19
click at [710, 221] on div at bounding box center [724, 217] width 343 height 19
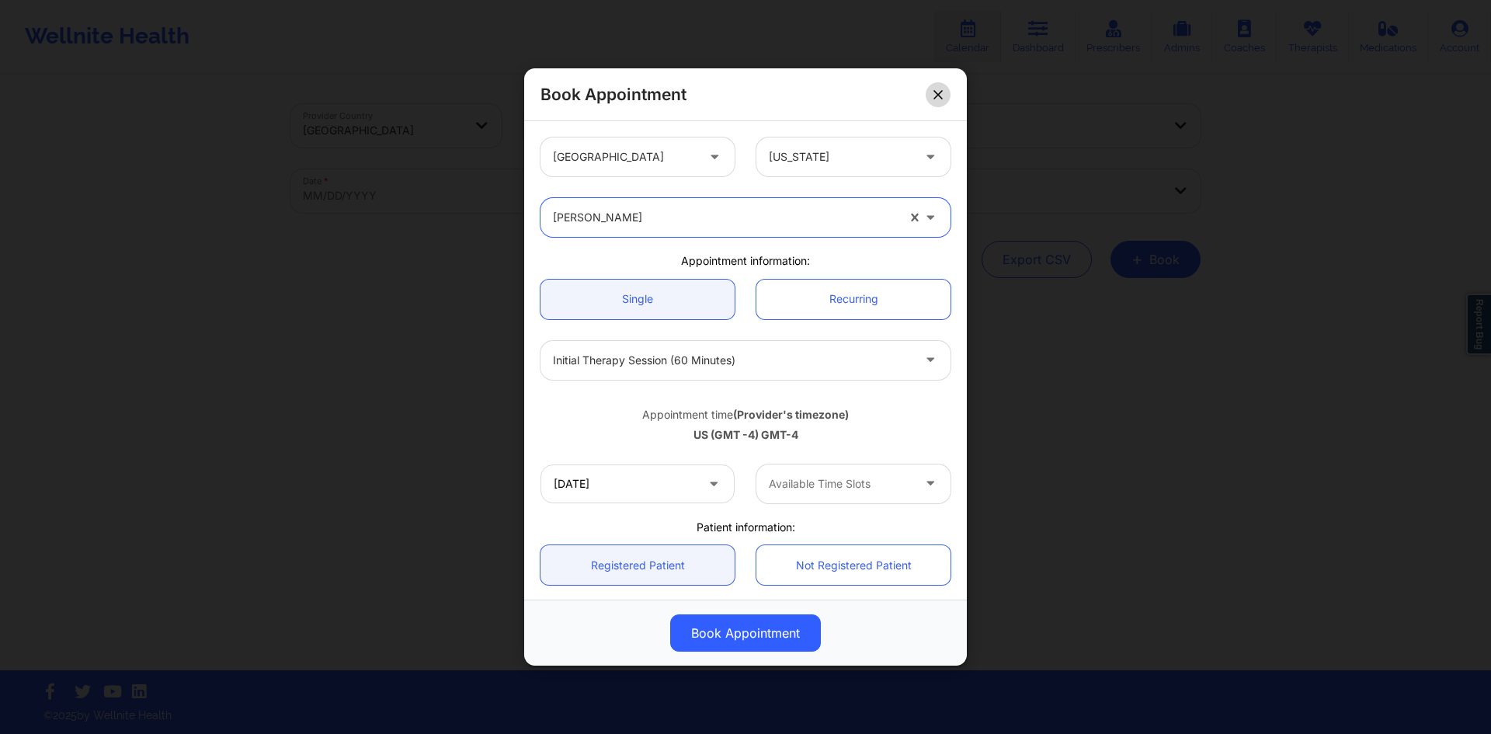
click at [936, 84] on button at bounding box center [937, 94] width 25 height 25
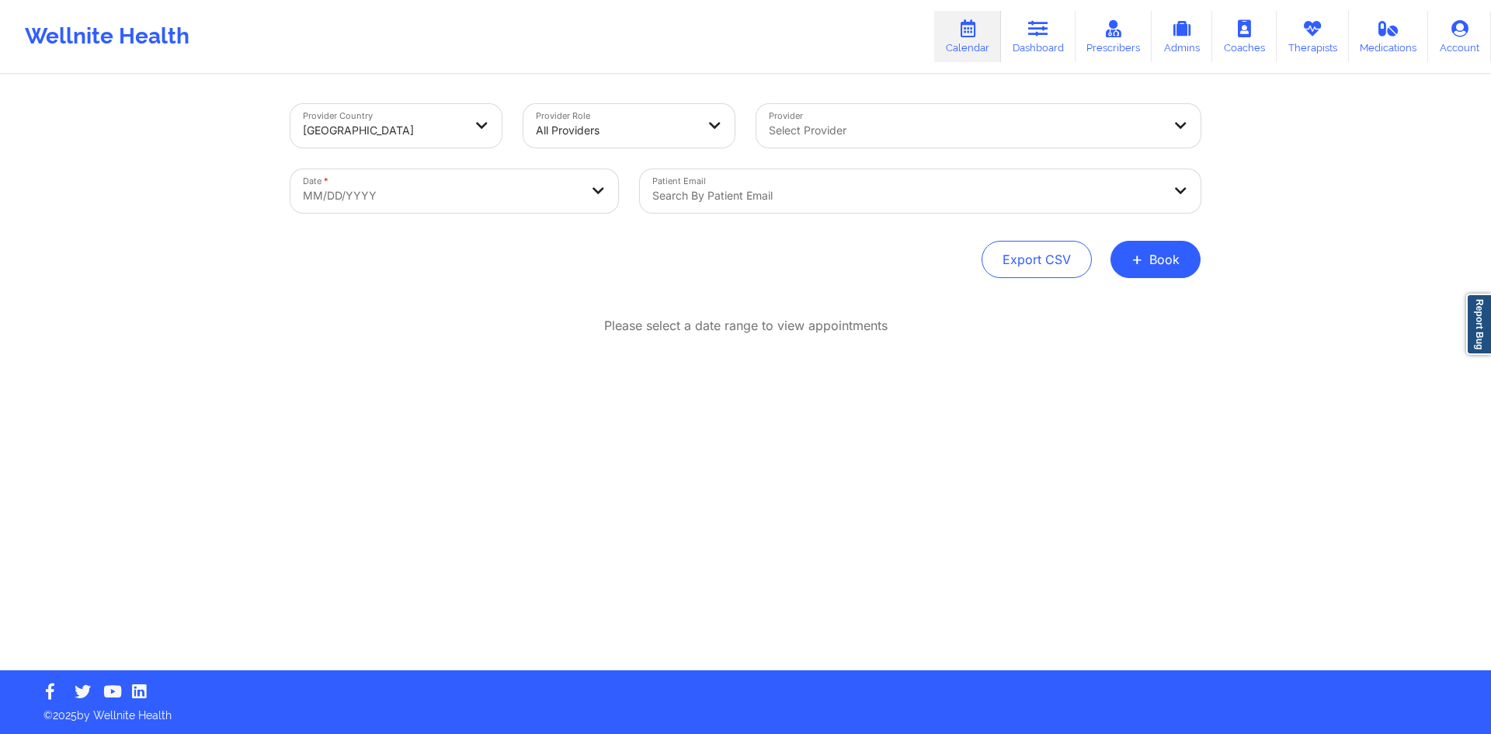
click at [807, 127] on div at bounding box center [965, 130] width 393 height 19
type input "[PERSON_NAME]"
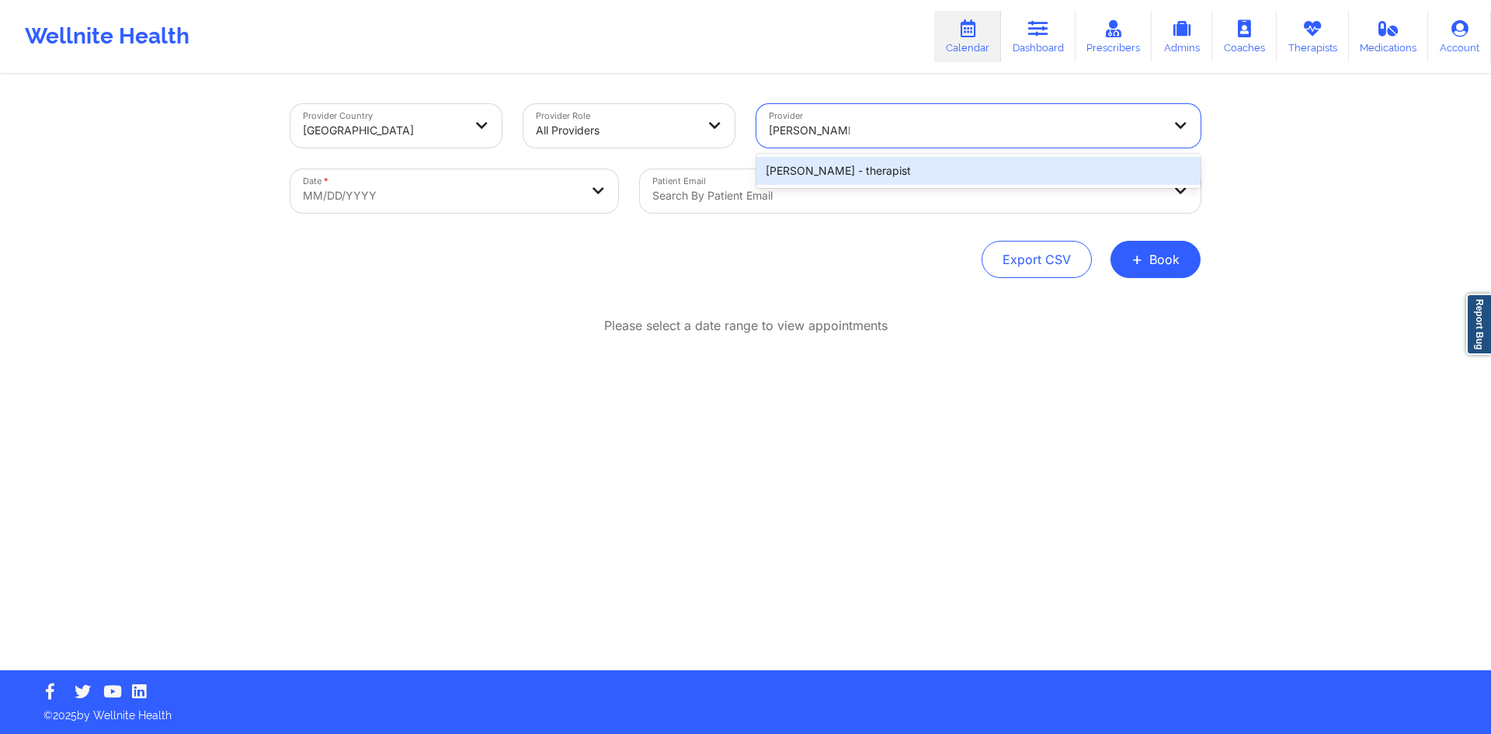
click at [806, 161] on div "[PERSON_NAME] - therapist" at bounding box center [978, 171] width 444 height 28
click at [668, 186] on div at bounding box center [906, 195] width 509 height 19
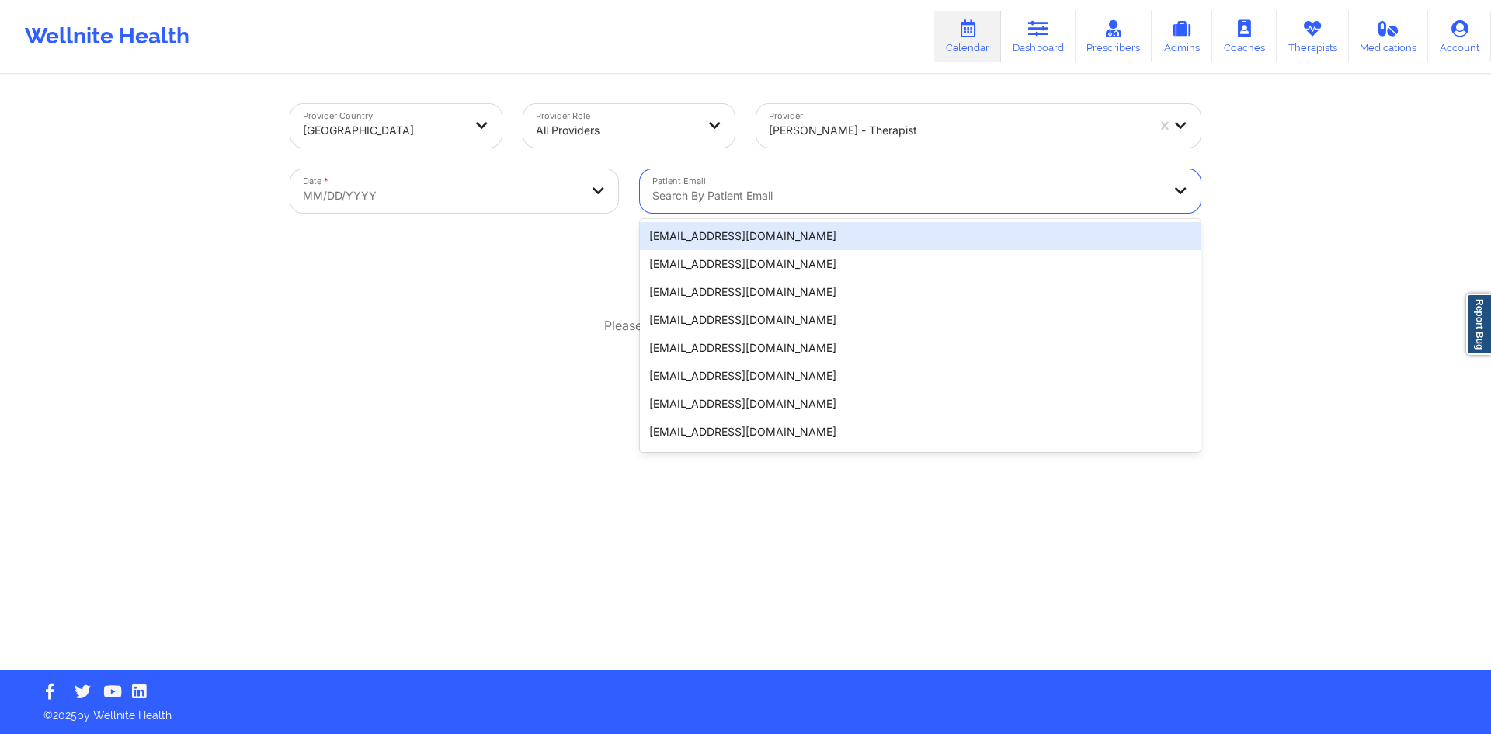
select select "2025-8"
select select "2025-9"
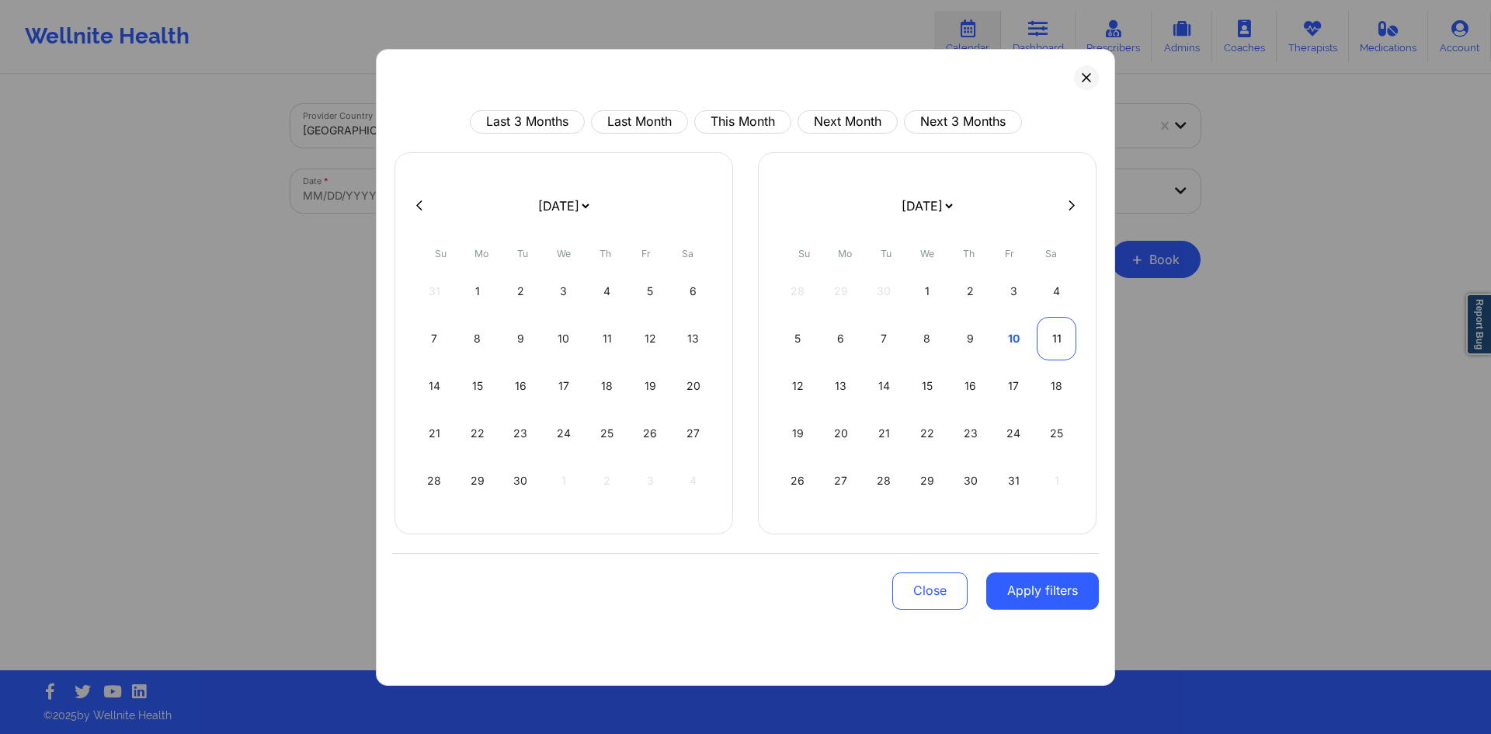
click at [1046, 343] on div "11" at bounding box center [1057, 338] width 40 height 43
select select "2025-9"
select select "2025-10"
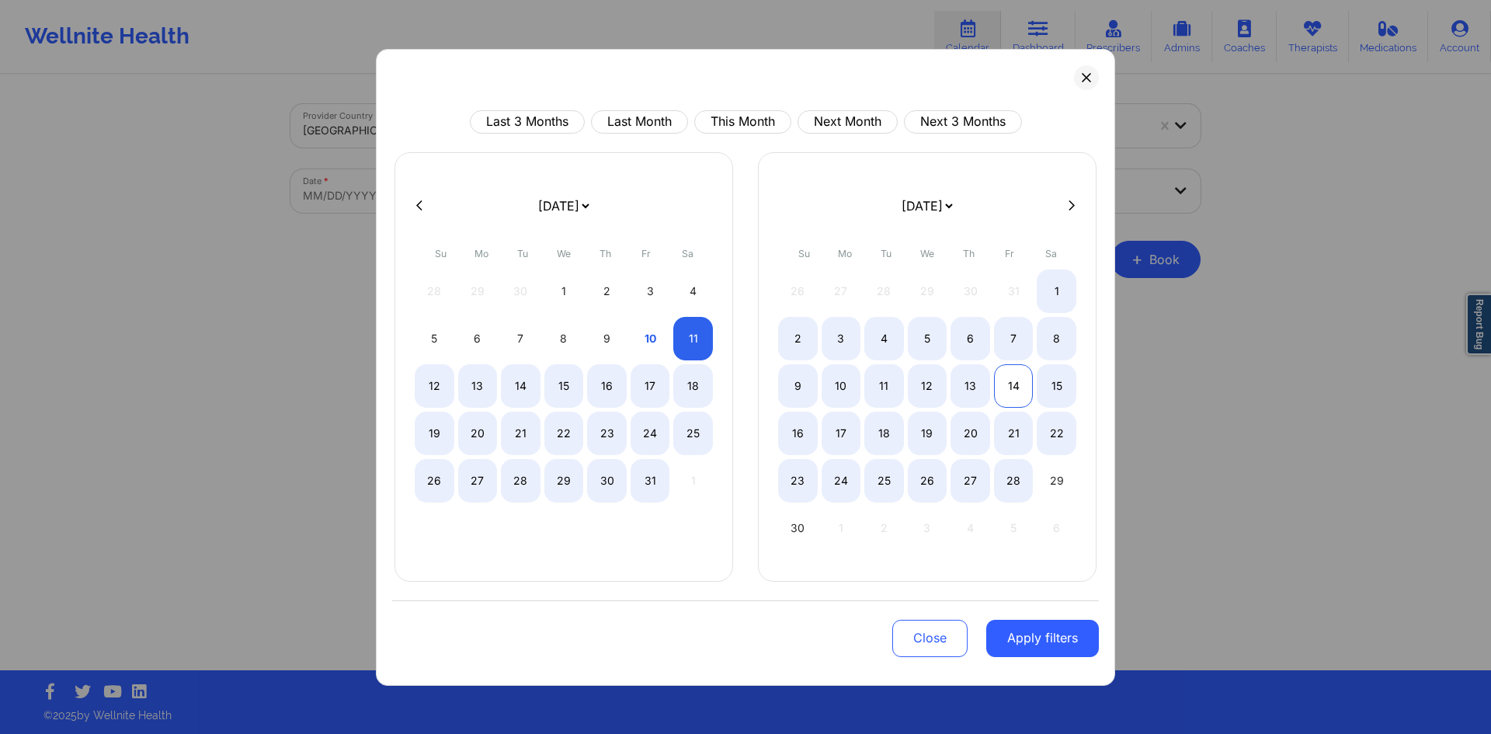
select select "2025-9"
select select "2025-10"
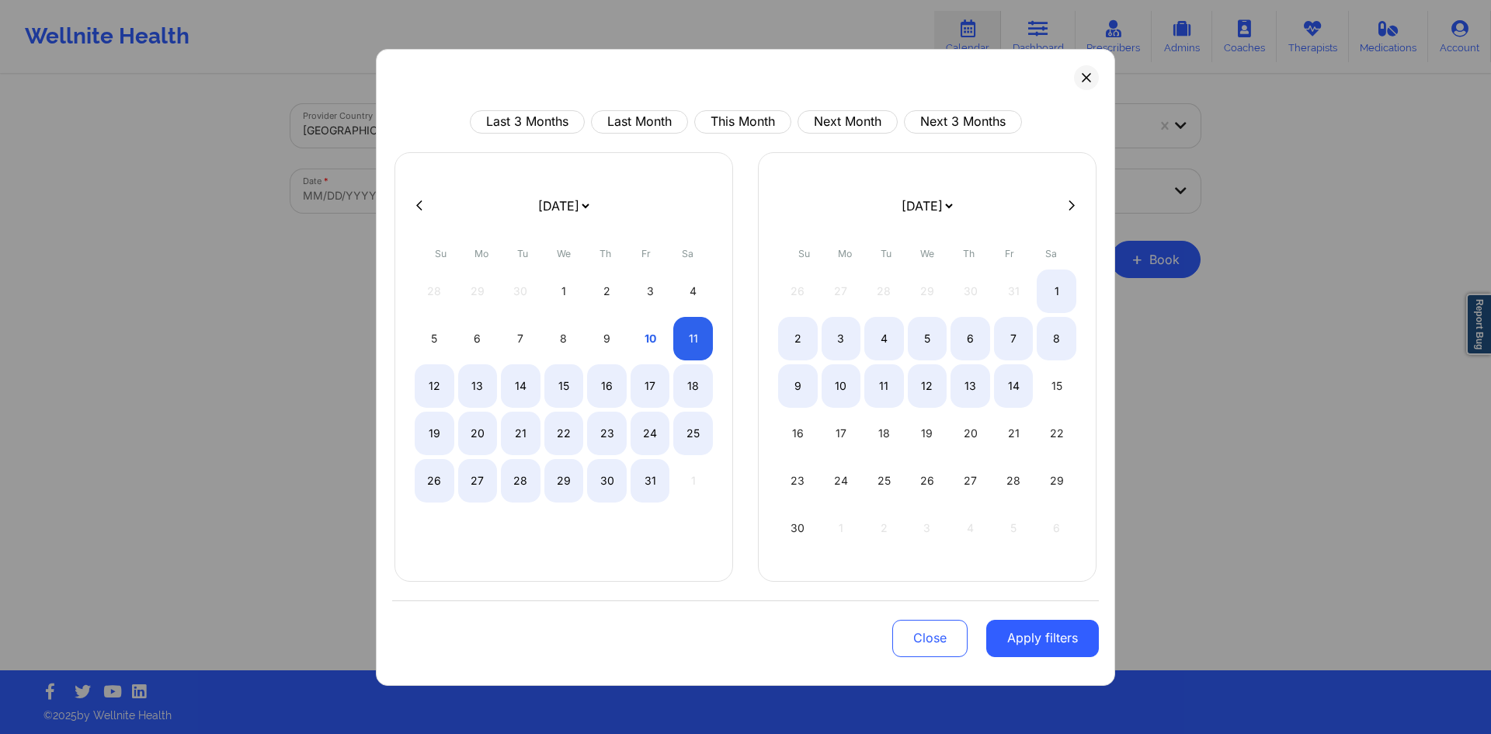
select select "2025-9"
select select "2025-10"
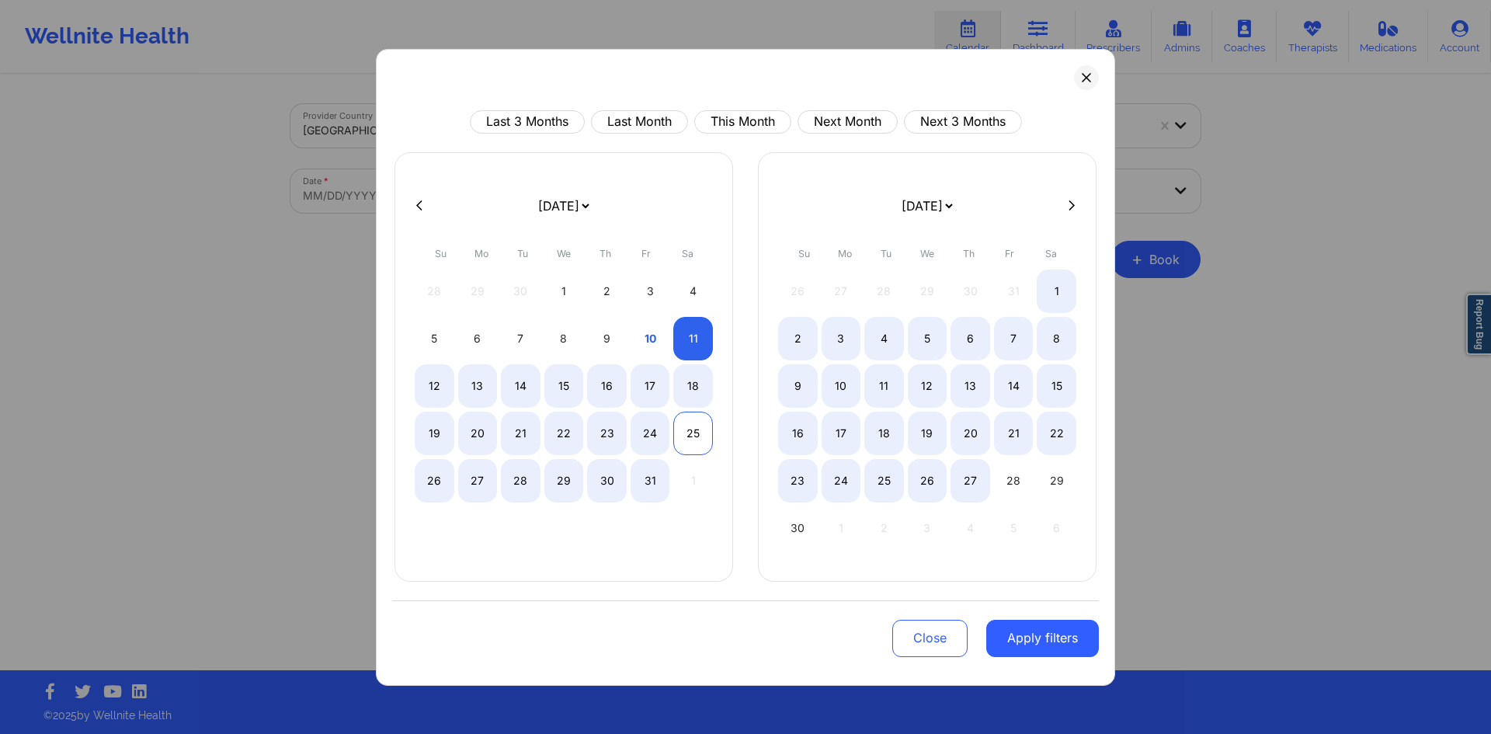
select select "2025-9"
select select "2025-10"
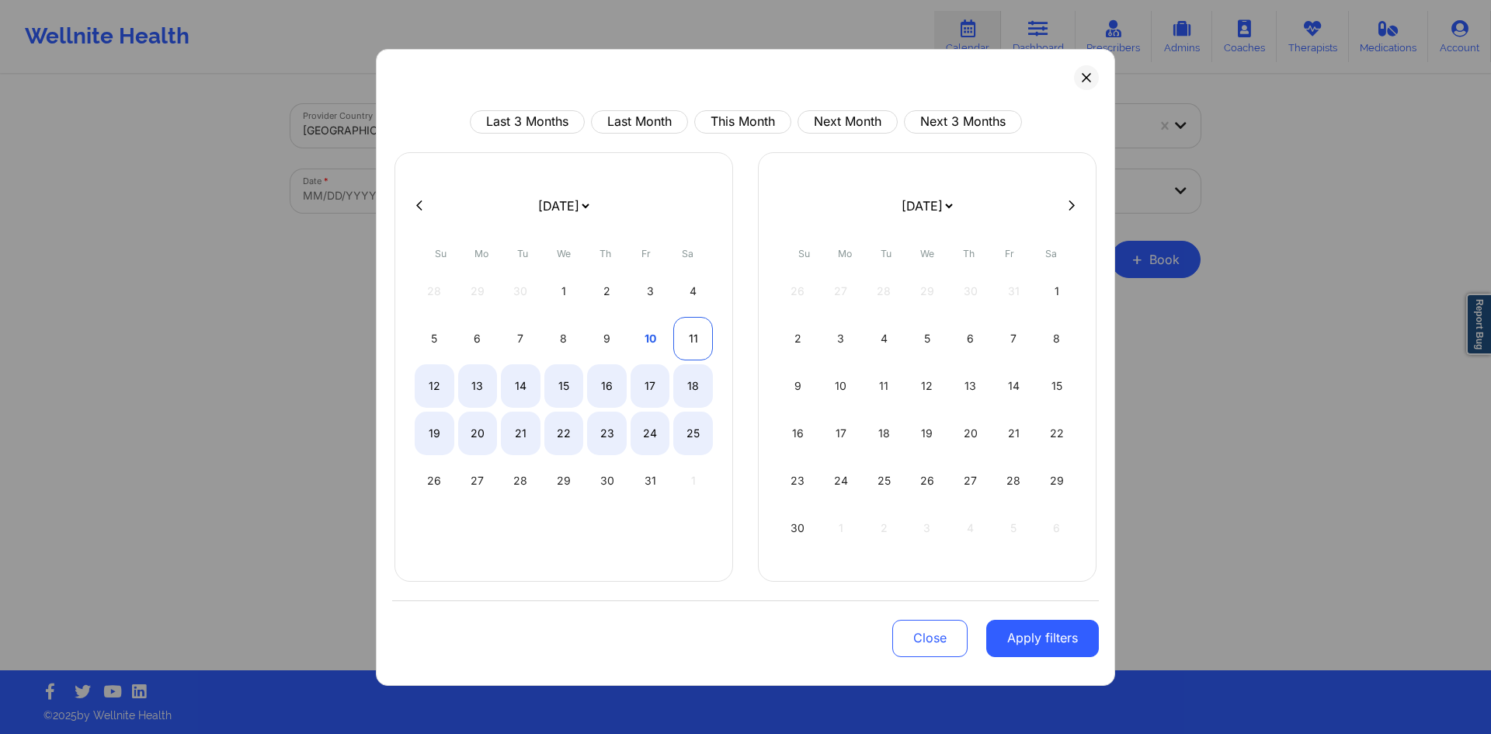
select select "2025-9"
select select "2025-10"
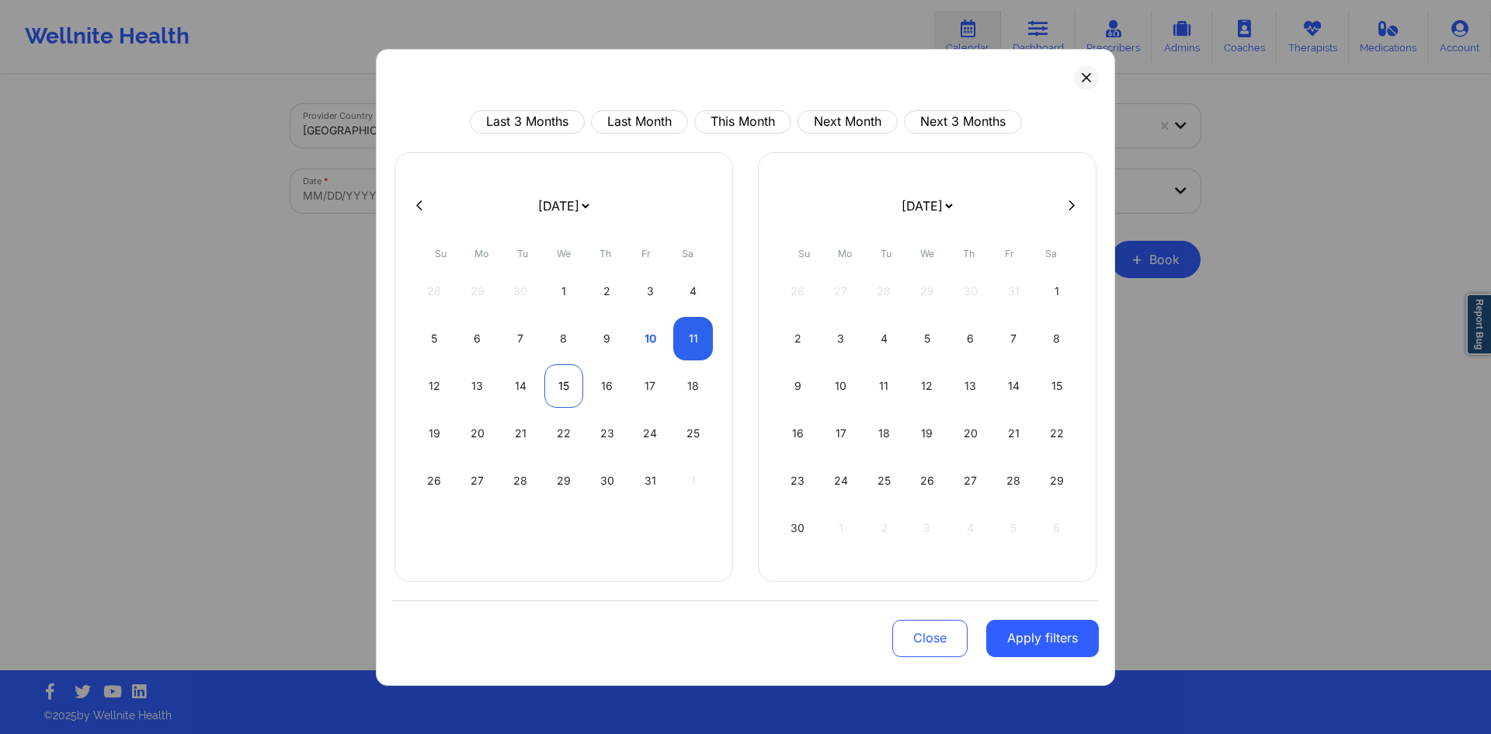
select select "2025-9"
select select "2025-10"
select select "2025-9"
select select "2025-10"
click at [450, 384] on div "12" at bounding box center [435, 385] width 40 height 43
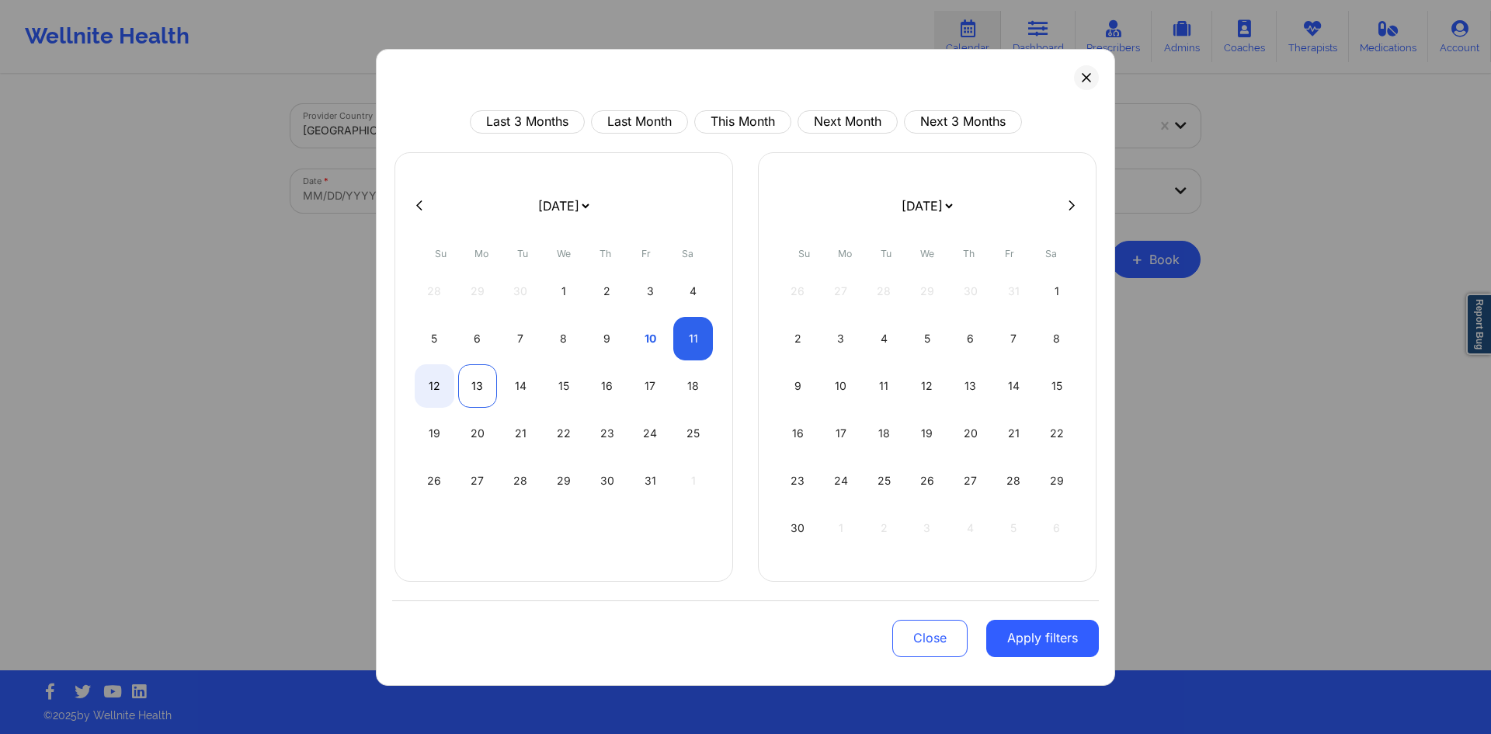
select select "2025-9"
select select "2025-10"
click at [1023, 641] on button "Apply filters" at bounding box center [1042, 638] width 113 height 37
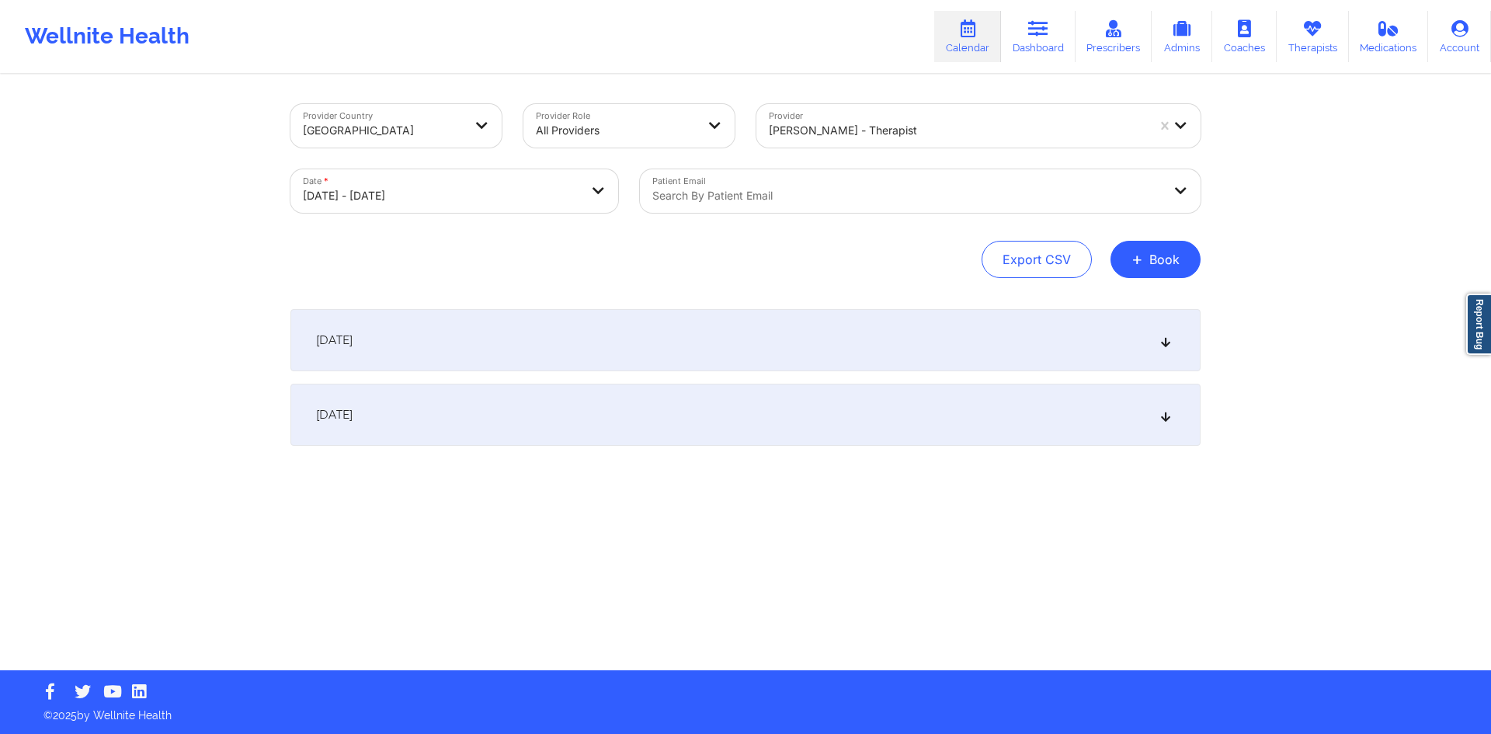
click at [940, 190] on div at bounding box center [906, 195] width 509 height 19
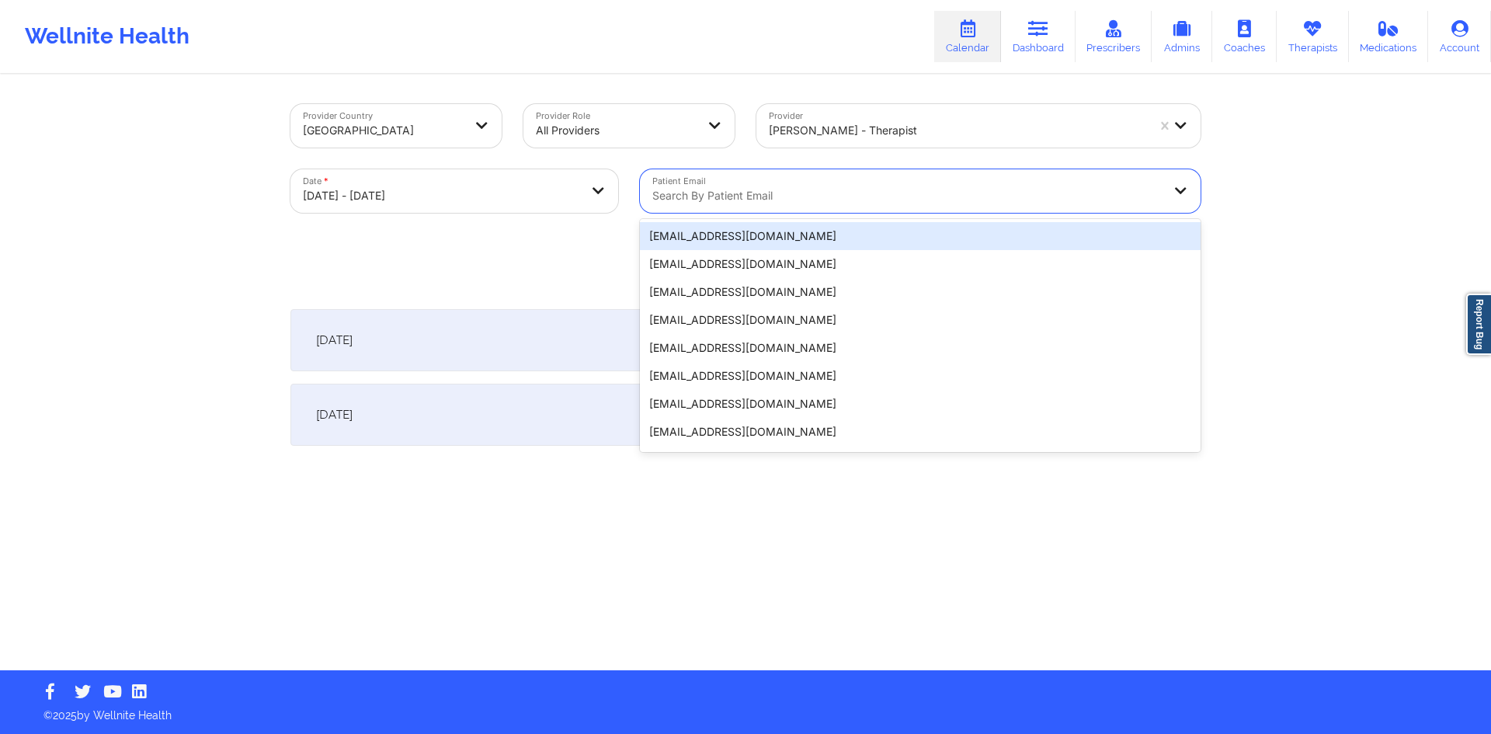
click at [590, 227] on div "Provider Country [GEOGRAPHIC_DATA] Provider Role All Providers Provider [PERSON…" at bounding box center [745, 191] width 910 height 174
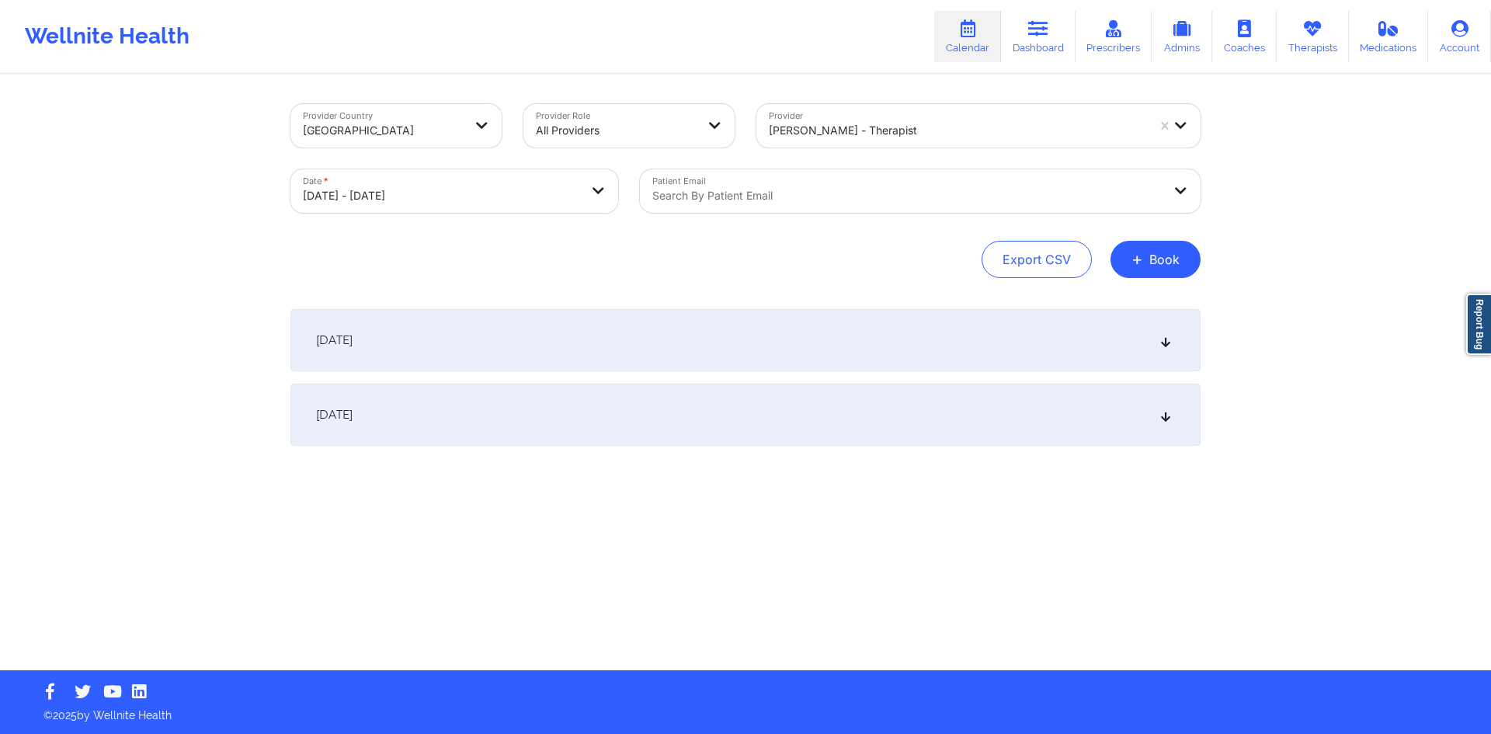
click at [627, 338] on div "[DATE]" at bounding box center [745, 340] width 910 height 62
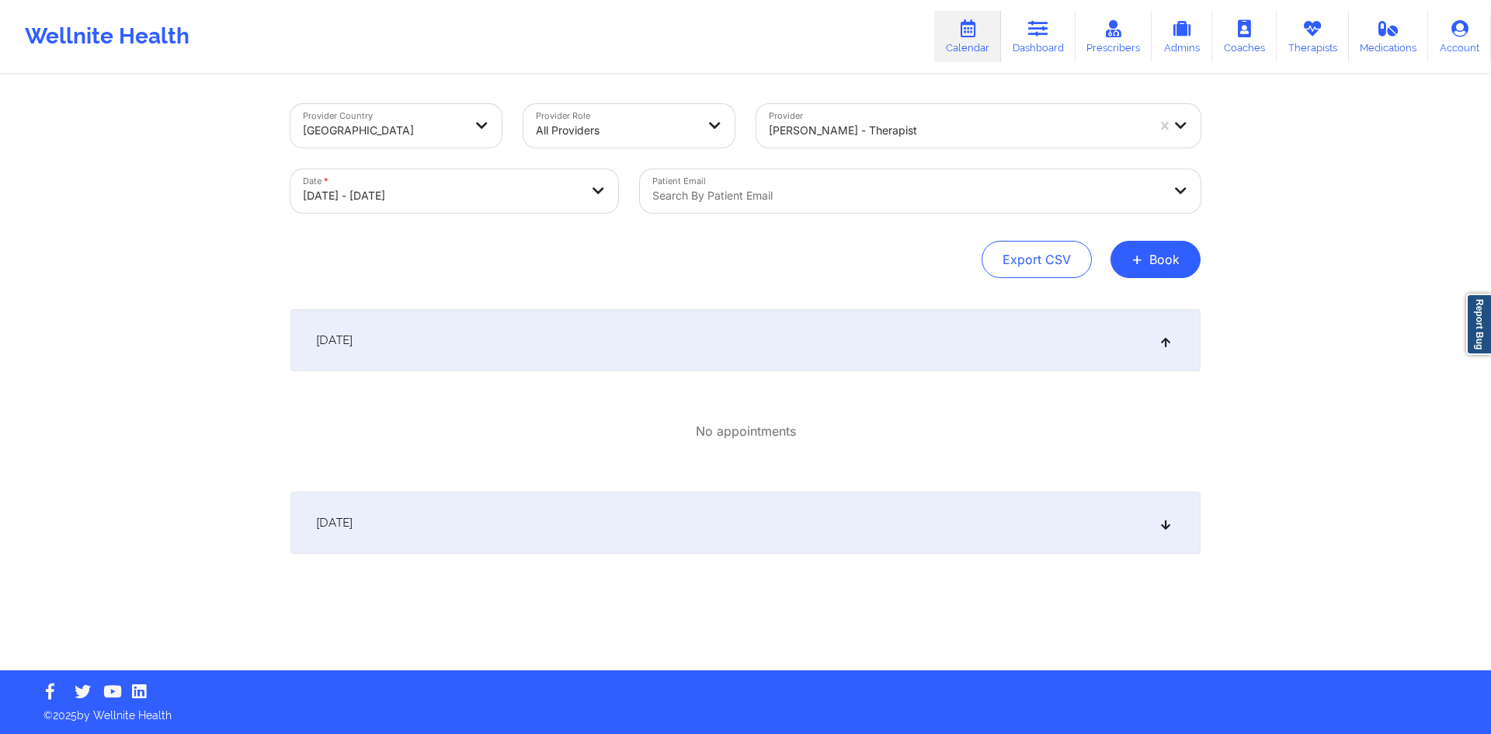
click at [627, 338] on div "[DATE]" at bounding box center [745, 340] width 910 height 62
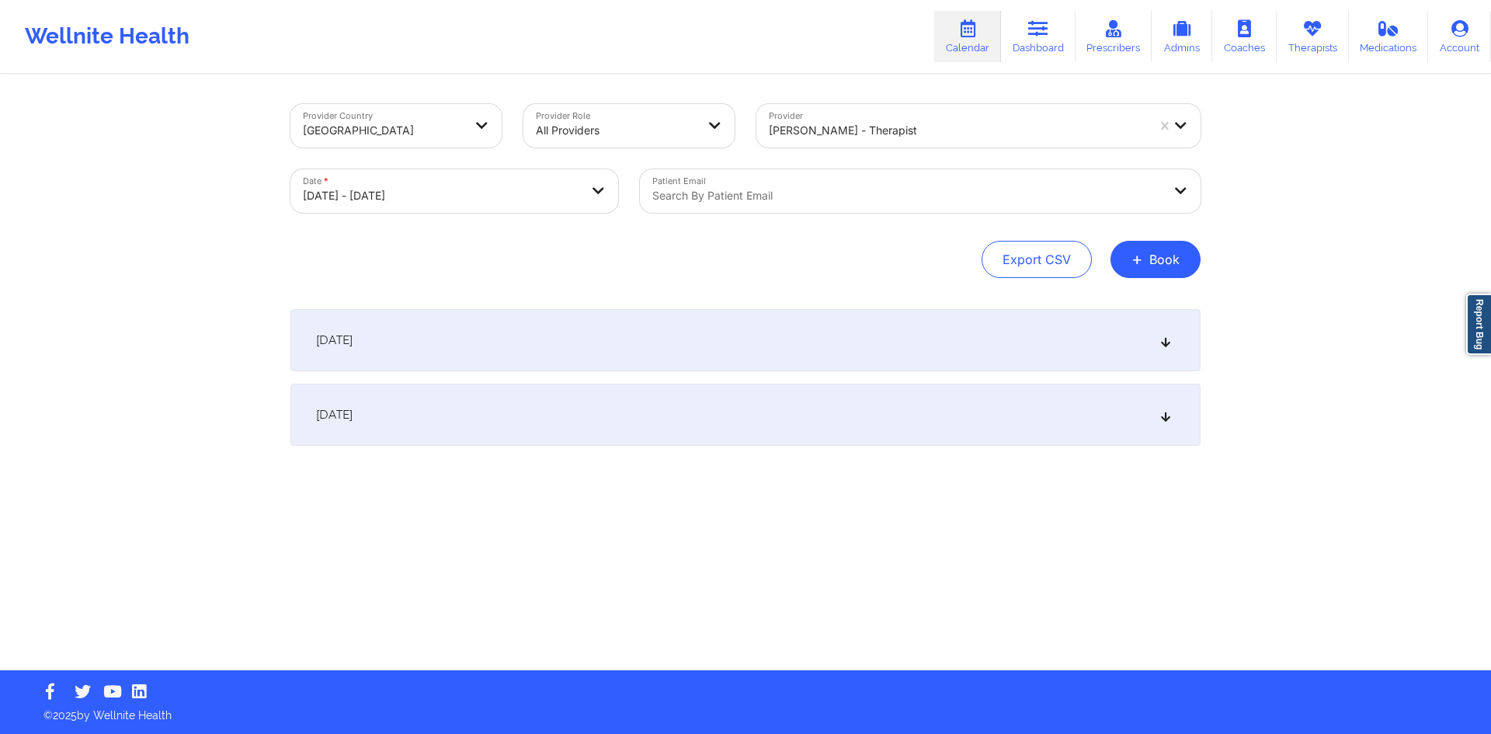
click at [627, 338] on div "[DATE]" at bounding box center [745, 340] width 910 height 62
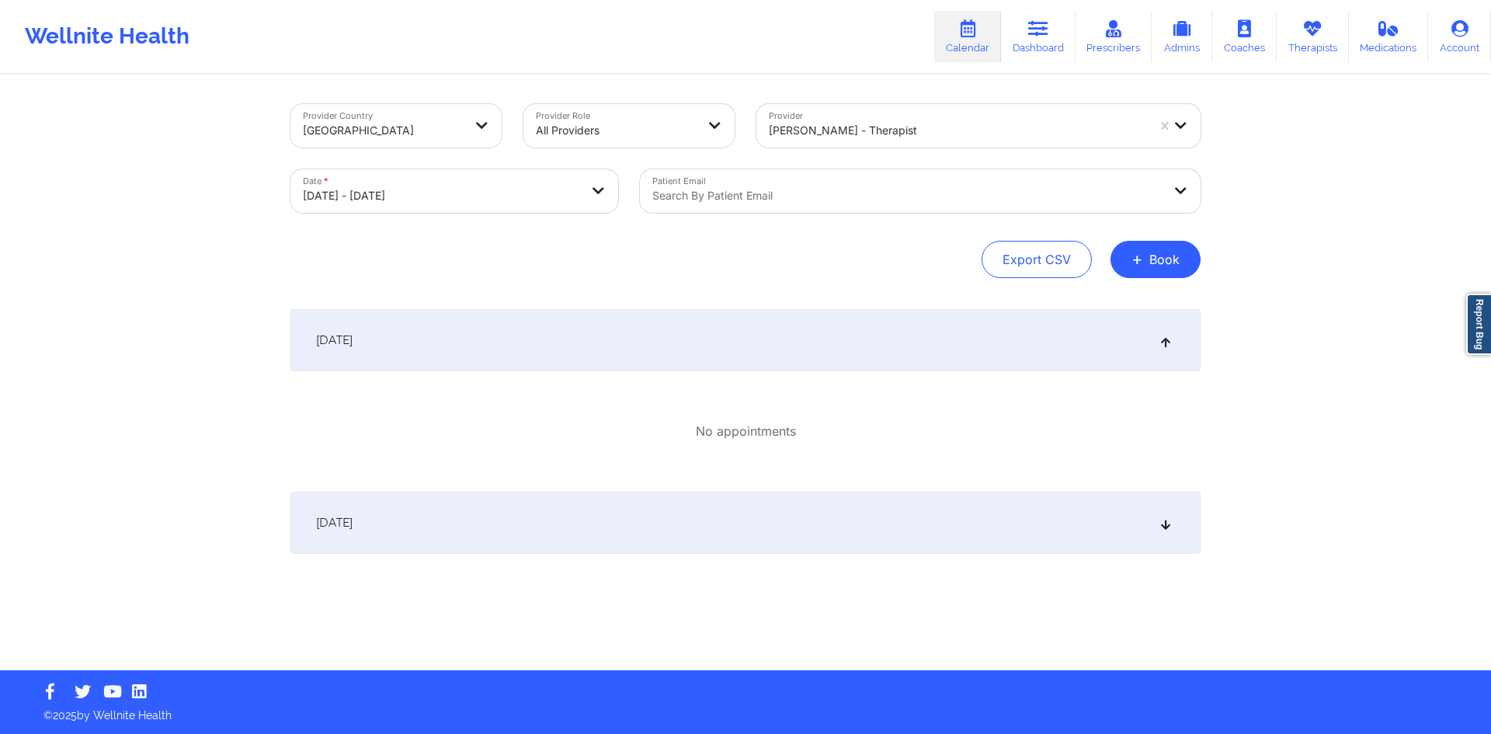
click at [653, 136] on div at bounding box center [616, 130] width 160 height 19
click at [841, 131] on div at bounding box center [957, 130] width 377 height 19
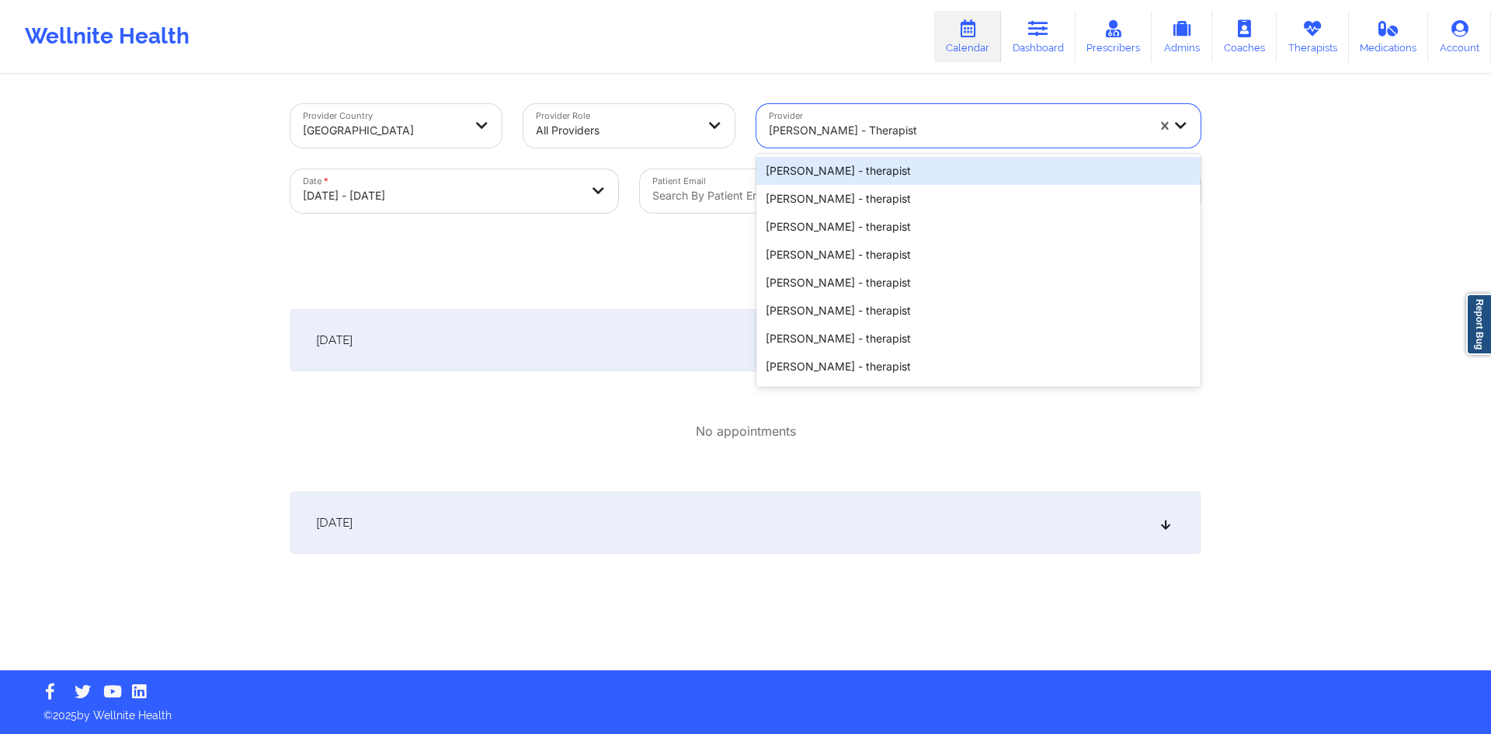
click at [843, 131] on div at bounding box center [957, 130] width 377 height 19
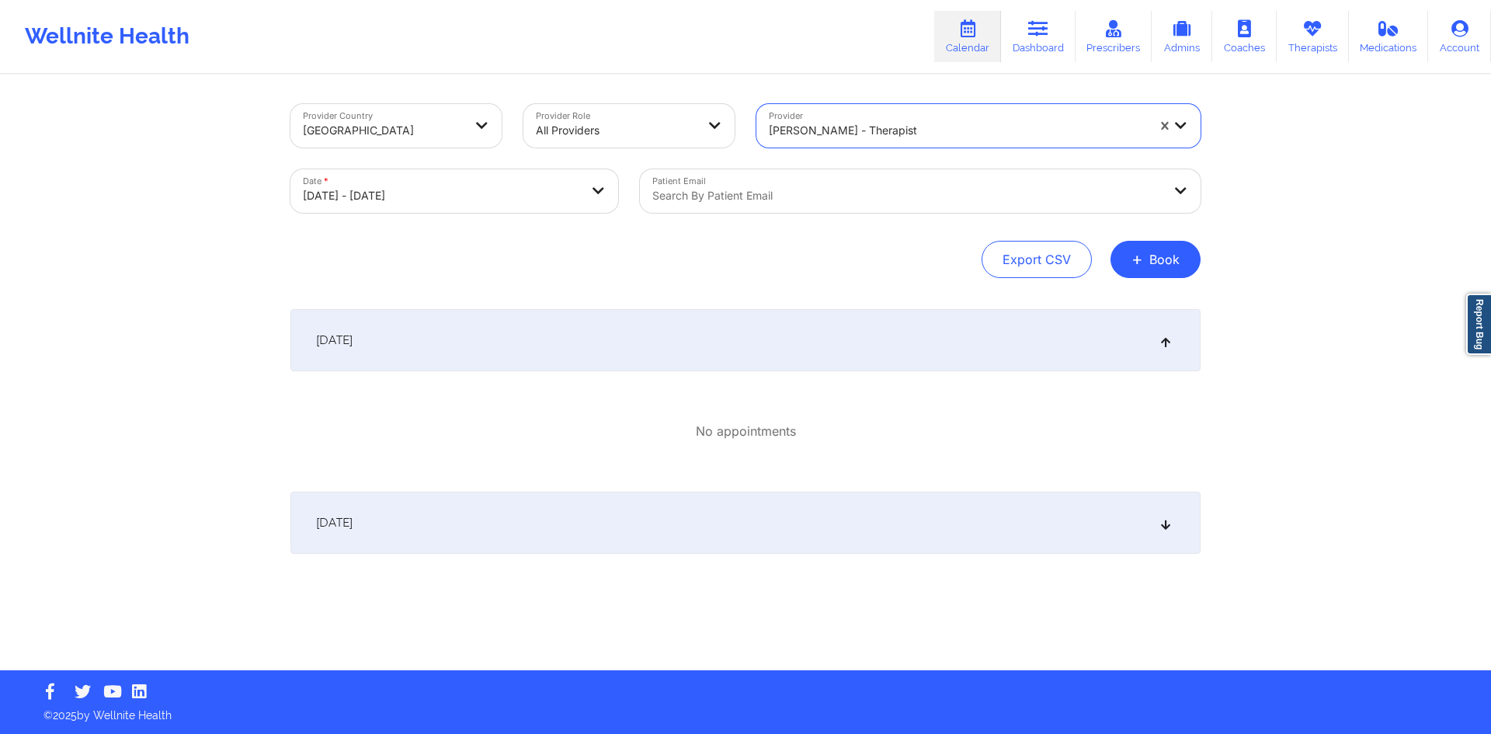
click at [583, 173] on body "Wellnite Health Calendar Dashboard Prescribers Admins Coaches Therapists Medica…" at bounding box center [745, 367] width 1491 height 734
select select "2025-9"
select select "2025-10"
click at [776, 330] on div "[DATE]" at bounding box center [745, 340] width 910 height 62
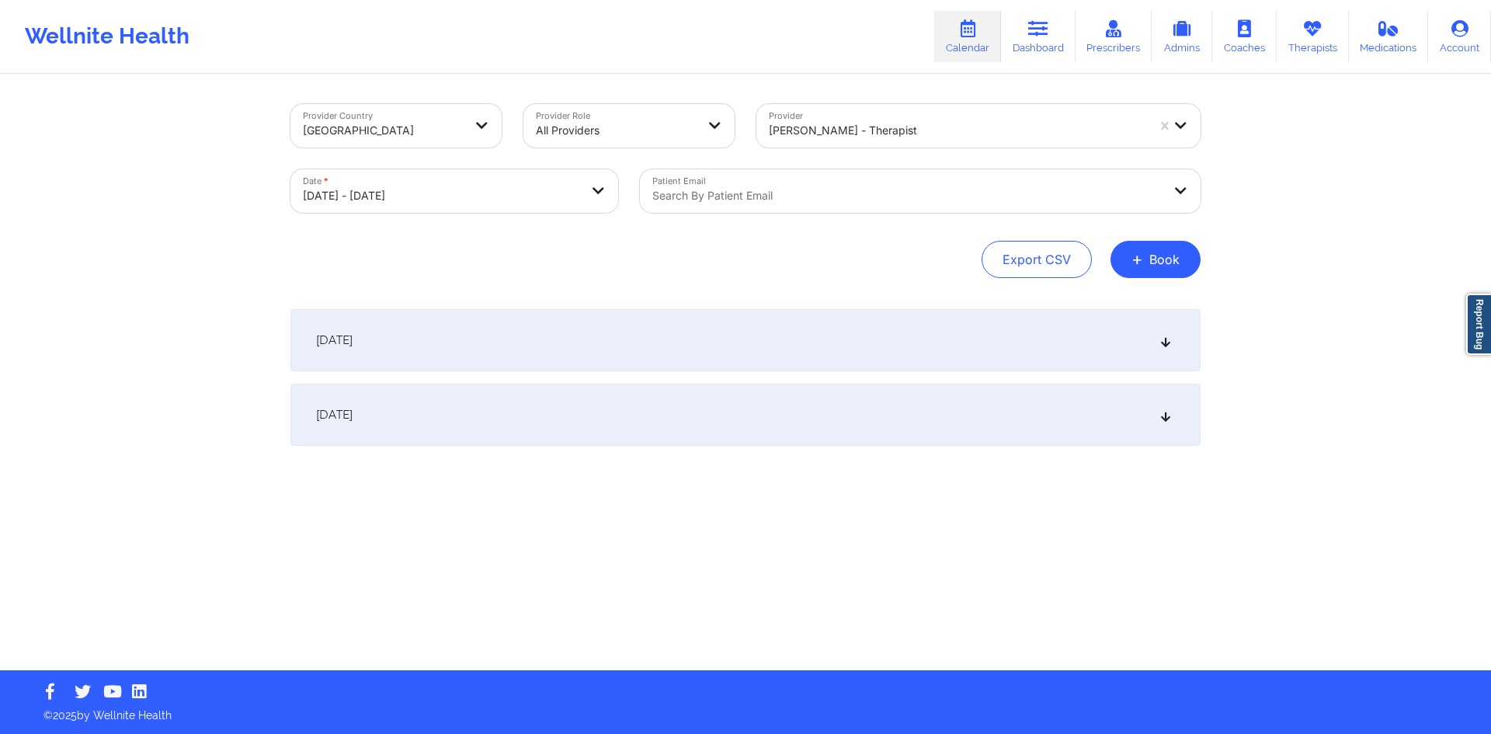
click at [776, 330] on div "[DATE]" at bounding box center [745, 340] width 910 height 62
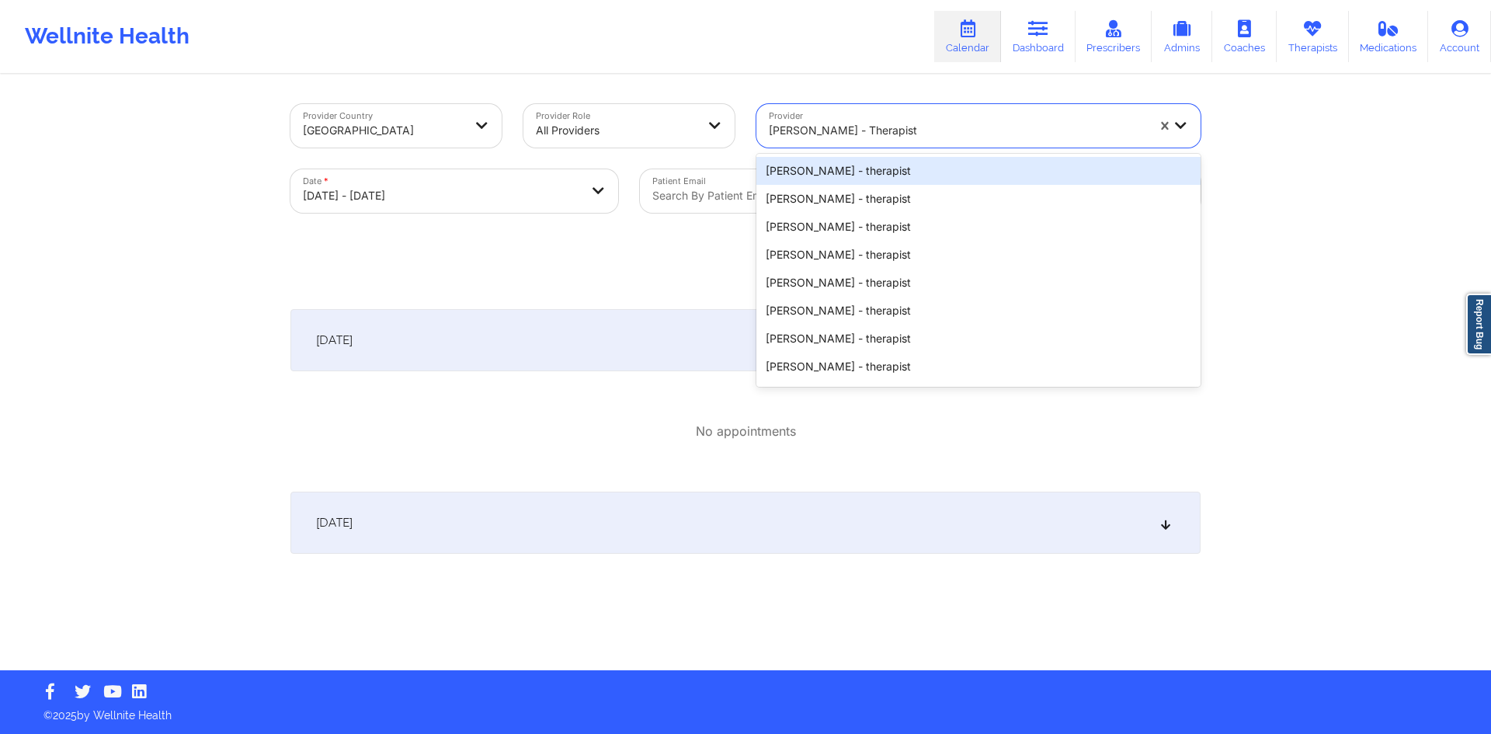
click at [840, 135] on div at bounding box center [957, 130] width 377 height 19
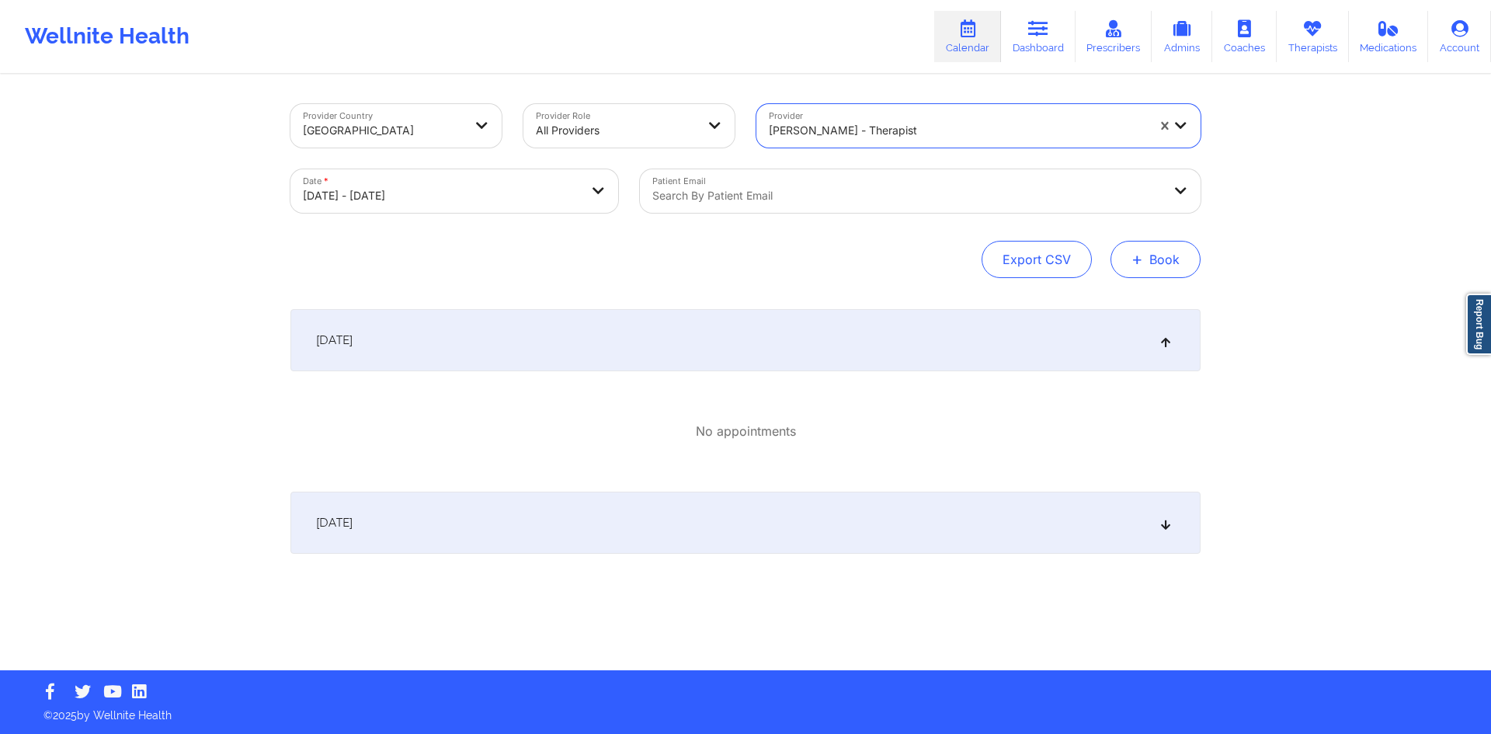
click at [1170, 269] on button "+ Book" at bounding box center [1155, 259] width 90 height 37
click at [1127, 296] on button "Therapy Session" at bounding box center [1129, 309] width 119 height 26
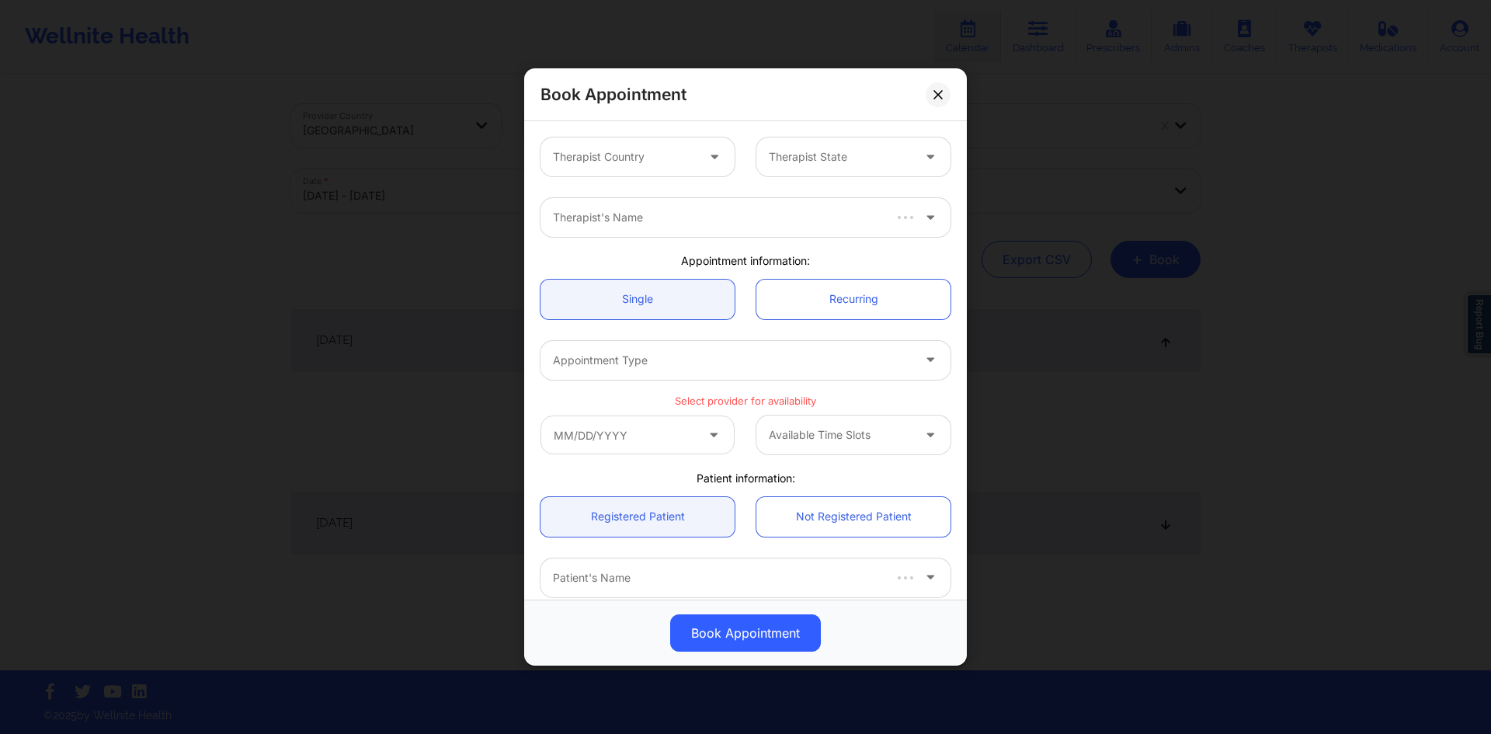
click at [667, 157] on div at bounding box center [624, 157] width 143 height 19
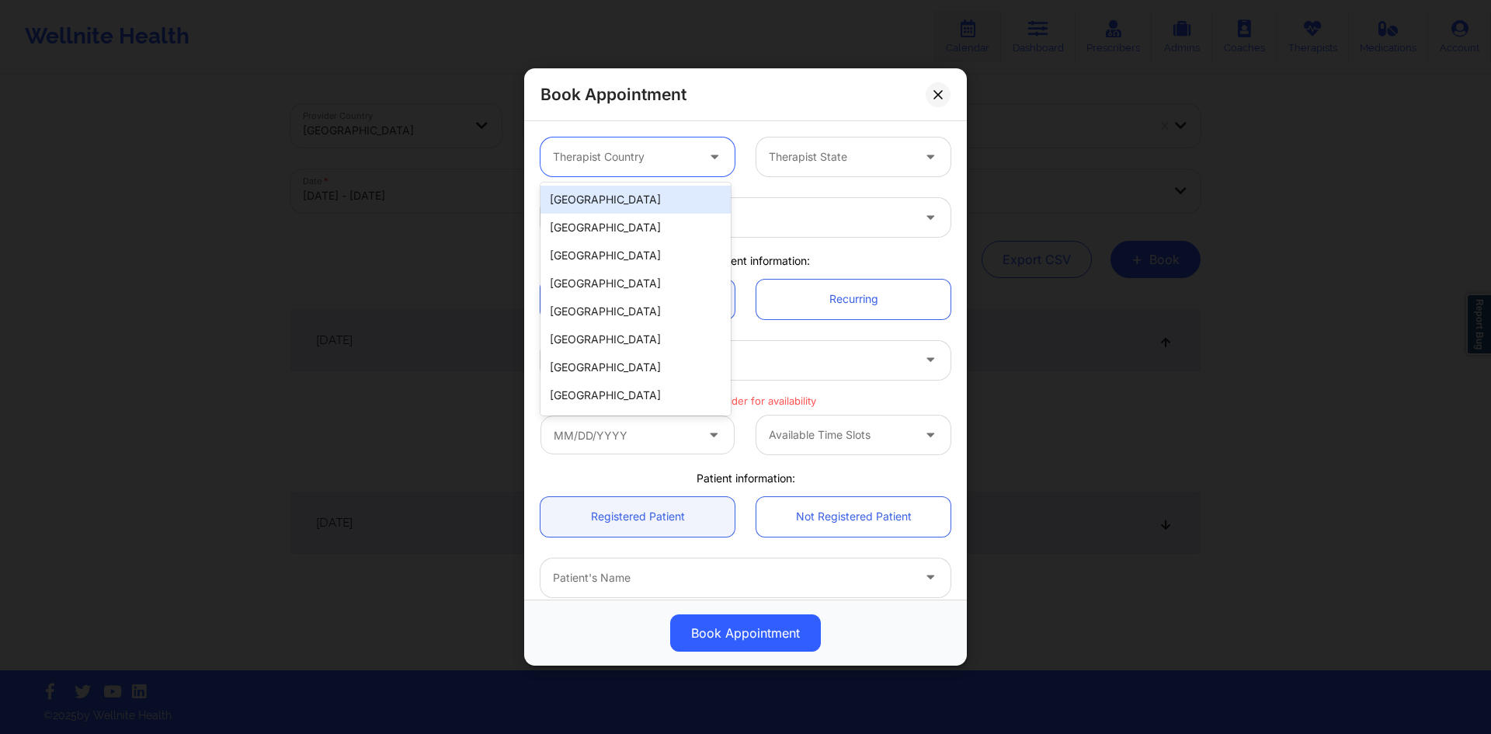
click at [639, 200] on div "[GEOGRAPHIC_DATA]" at bounding box center [635, 200] width 190 height 28
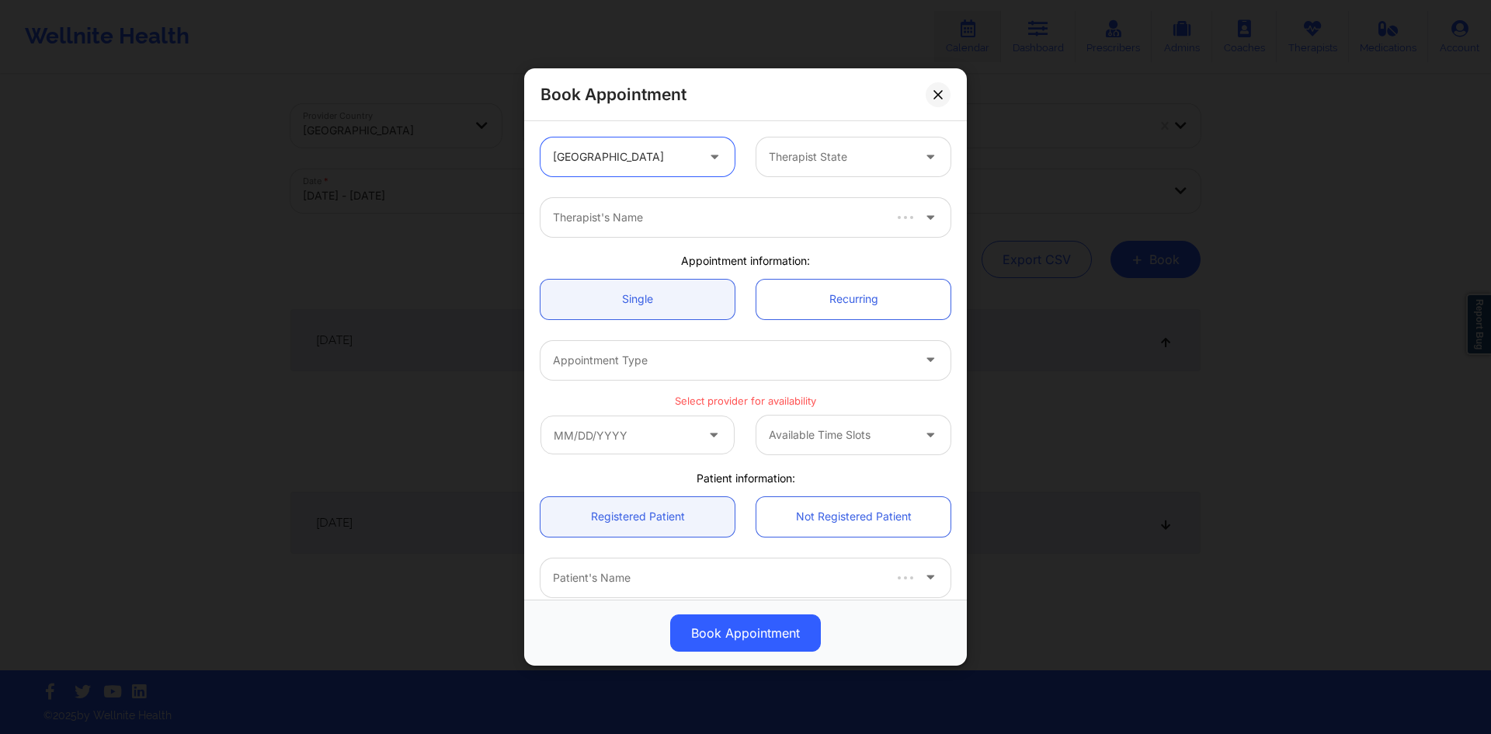
click at [821, 172] on div "Therapist State" at bounding box center [834, 156] width 157 height 39
type input "fl"
click at [817, 183] on div "[US_STATE]" at bounding box center [847, 199] width 190 height 34
click at [799, 196] on div "[US_STATE]" at bounding box center [847, 200] width 190 height 28
click at [744, 221] on div at bounding box center [732, 217] width 359 height 19
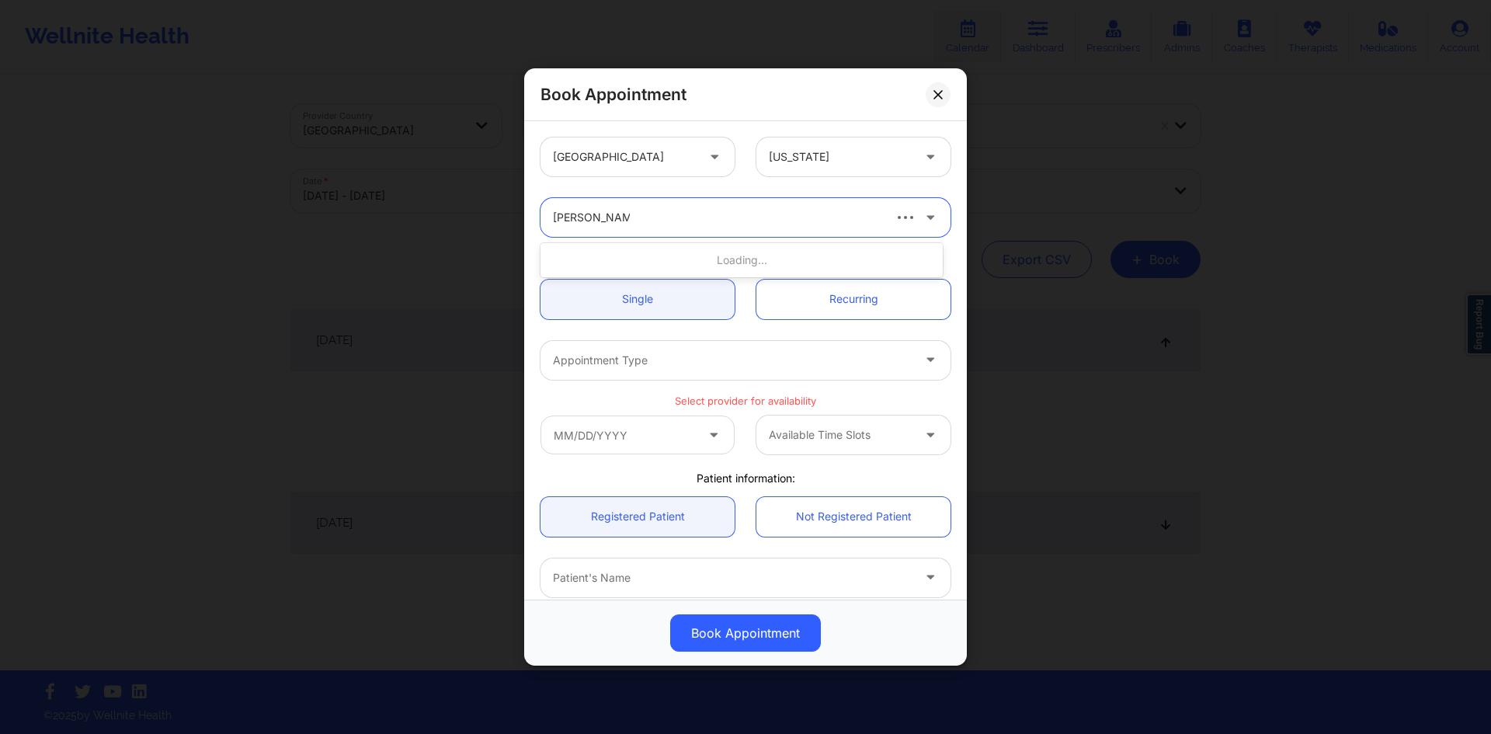
type input "[PERSON_NAME]"
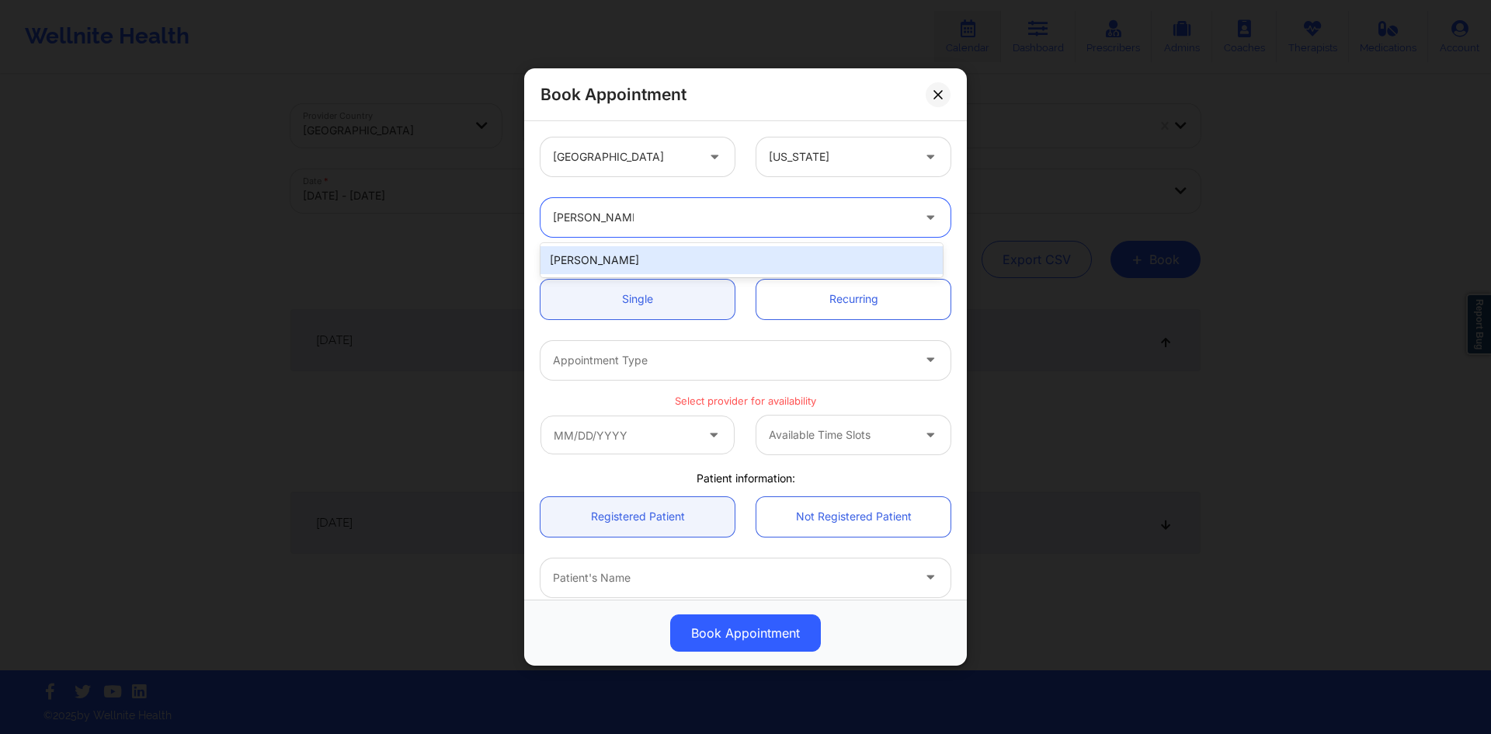
click at [702, 261] on div "[PERSON_NAME]" at bounding box center [741, 260] width 402 height 28
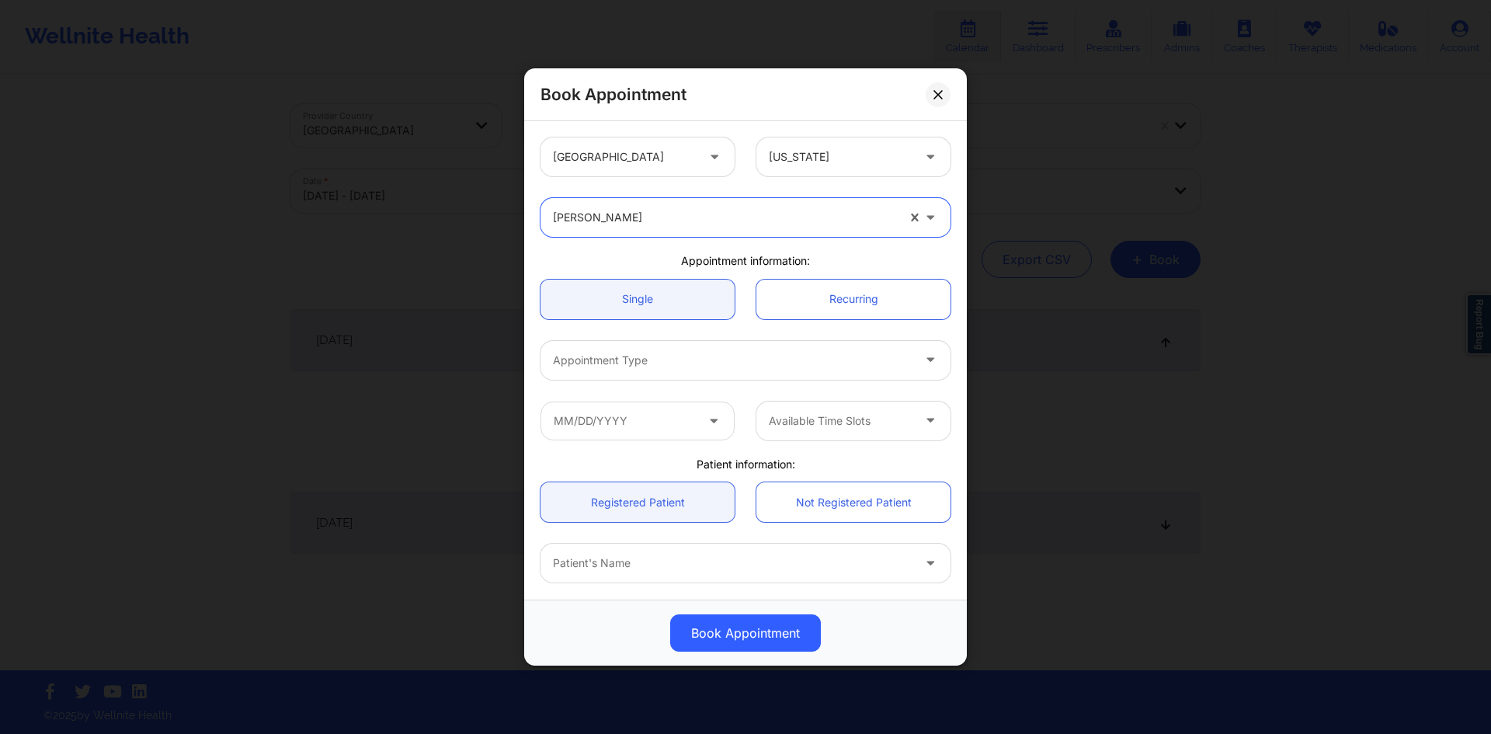
click at [673, 366] on div at bounding box center [732, 360] width 359 height 19
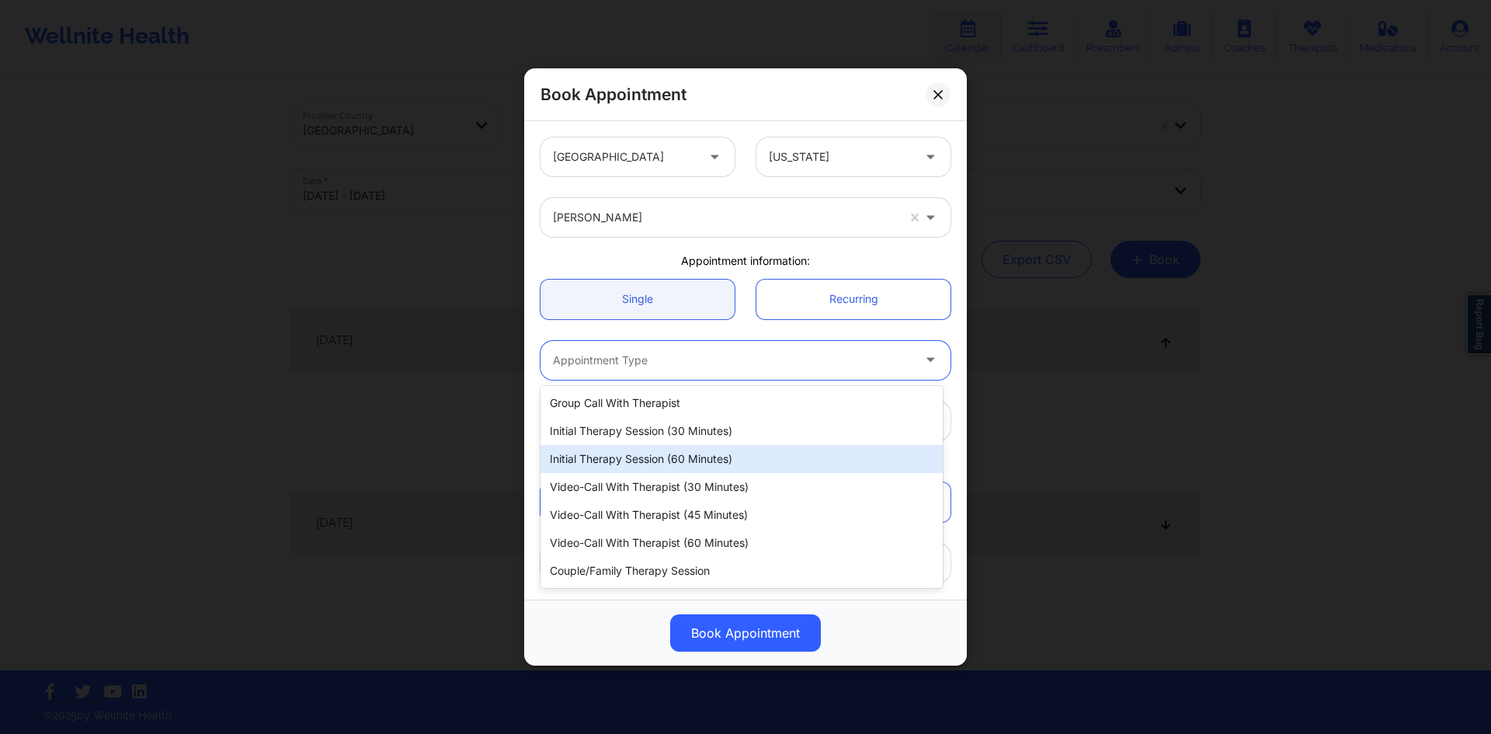
click at [636, 454] on div "Initial Therapy Session (60 minutes)" at bounding box center [741, 459] width 402 height 28
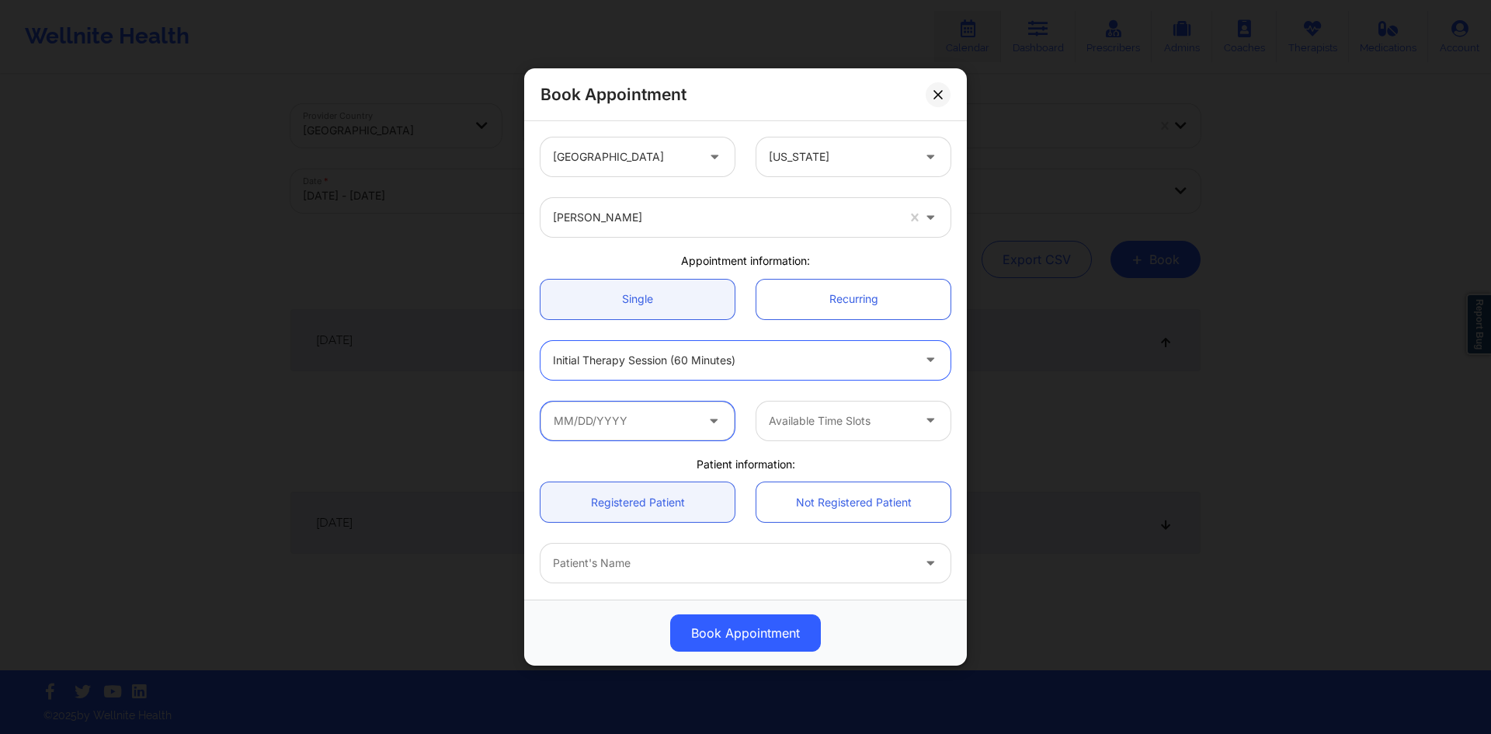
click at [658, 419] on input "text" at bounding box center [637, 420] width 194 height 39
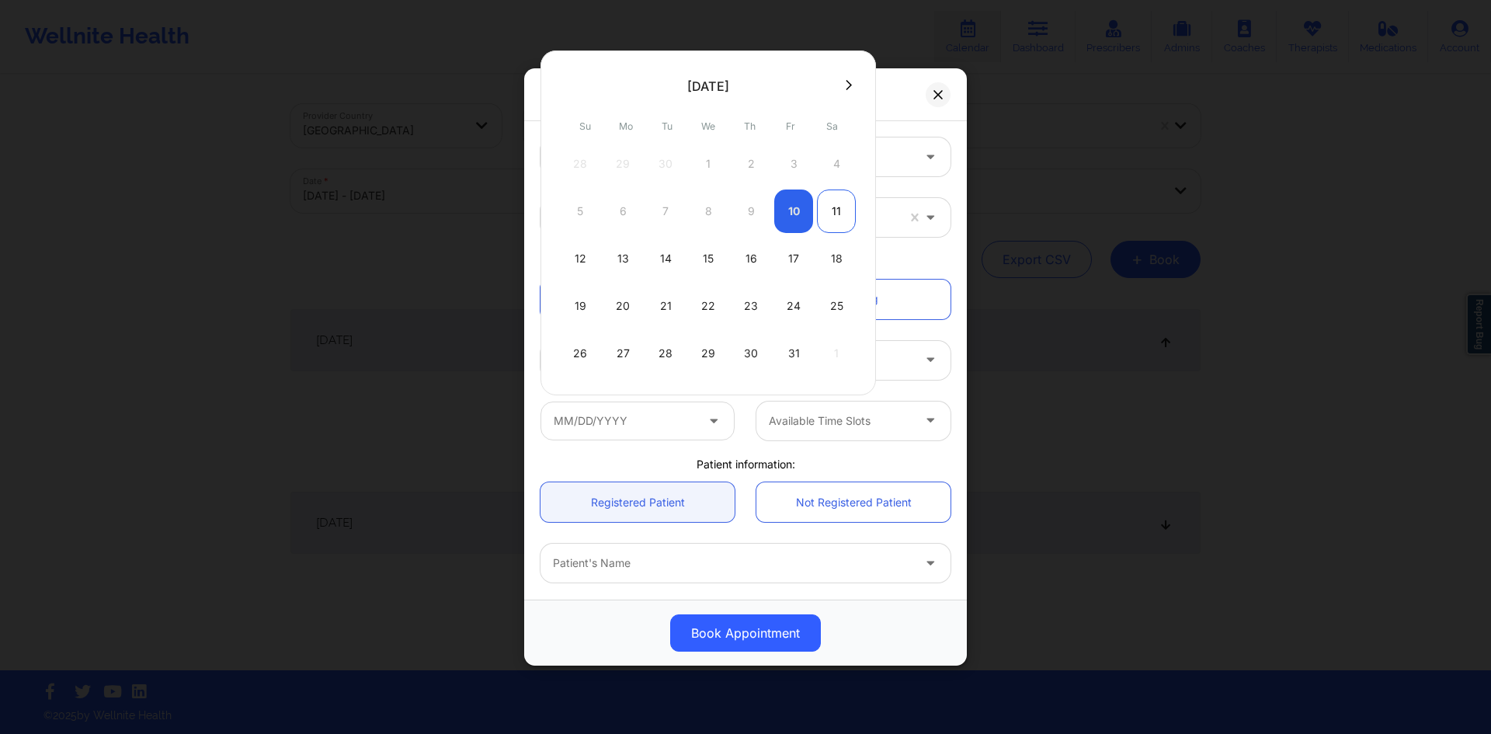
click at [835, 218] on div "11" at bounding box center [836, 210] width 39 height 43
type input "[DATE]"
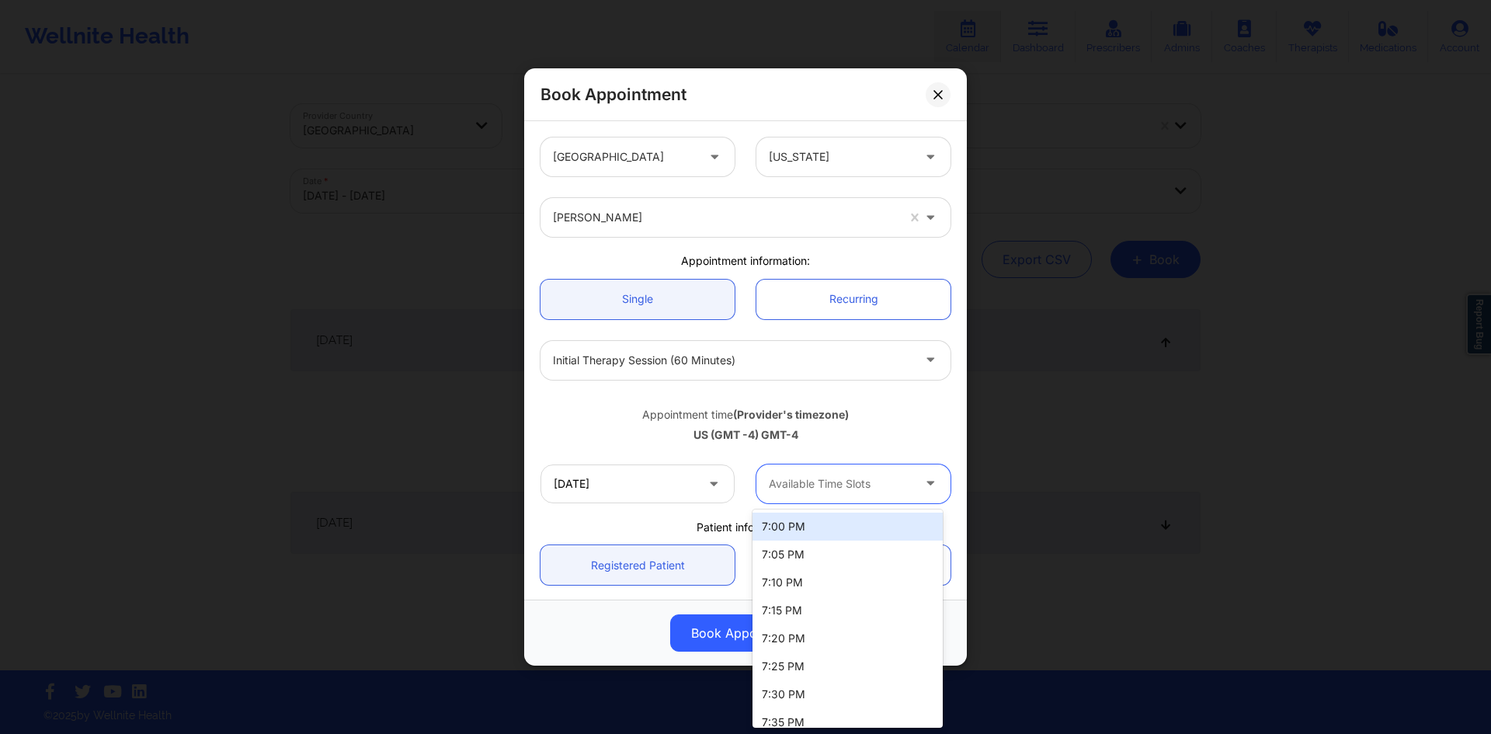
click at [832, 484] on div at bounding box center [840, 483] width 143 height 19
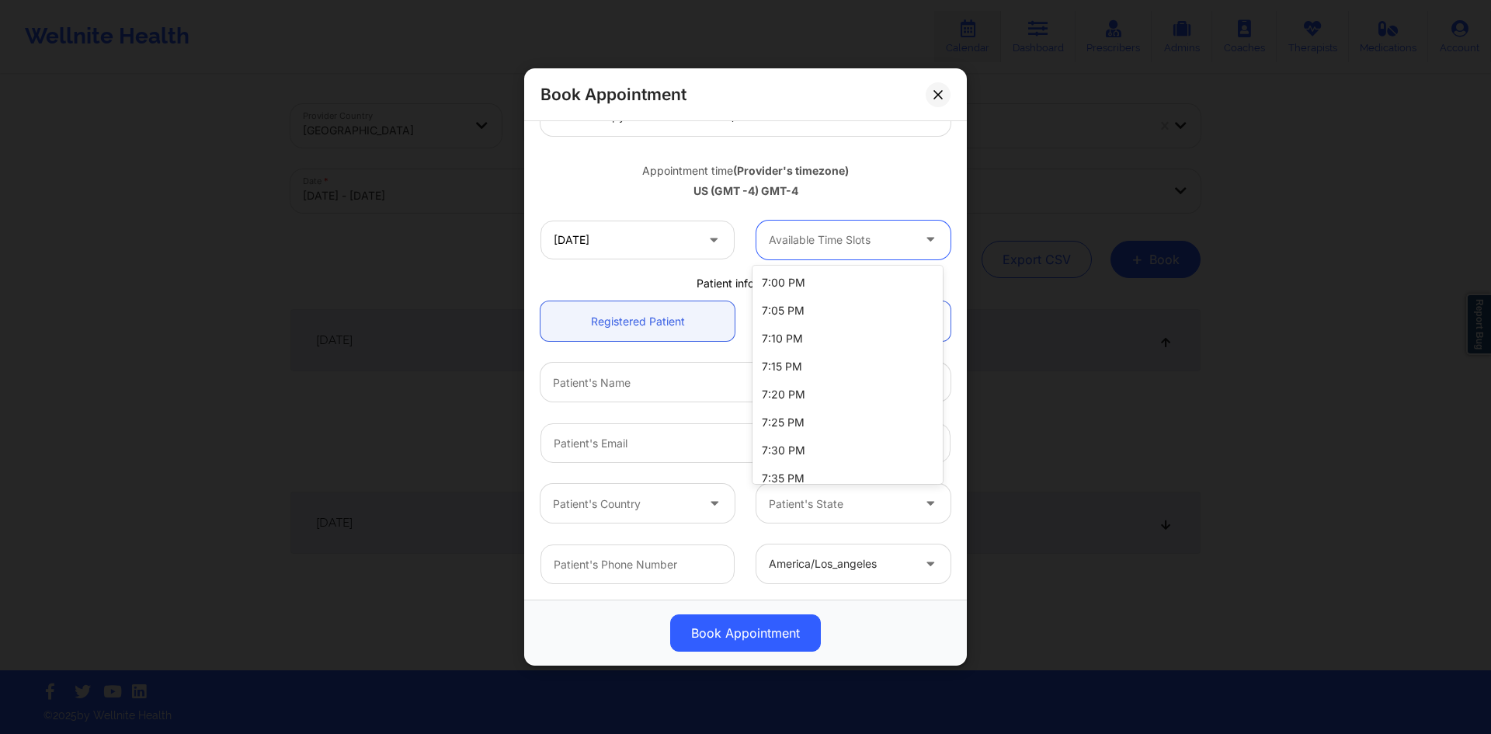
scroll to position [151, 0]
click at [874, 203] on div "Appointment time (Provider's timezone) [GEOGRAPHIC_DATA] (GMT -4) GMT-4" at bounding box center [746, 178] width 432 height 63
